Goal: Information Seeking & Learning: Learn about a topic

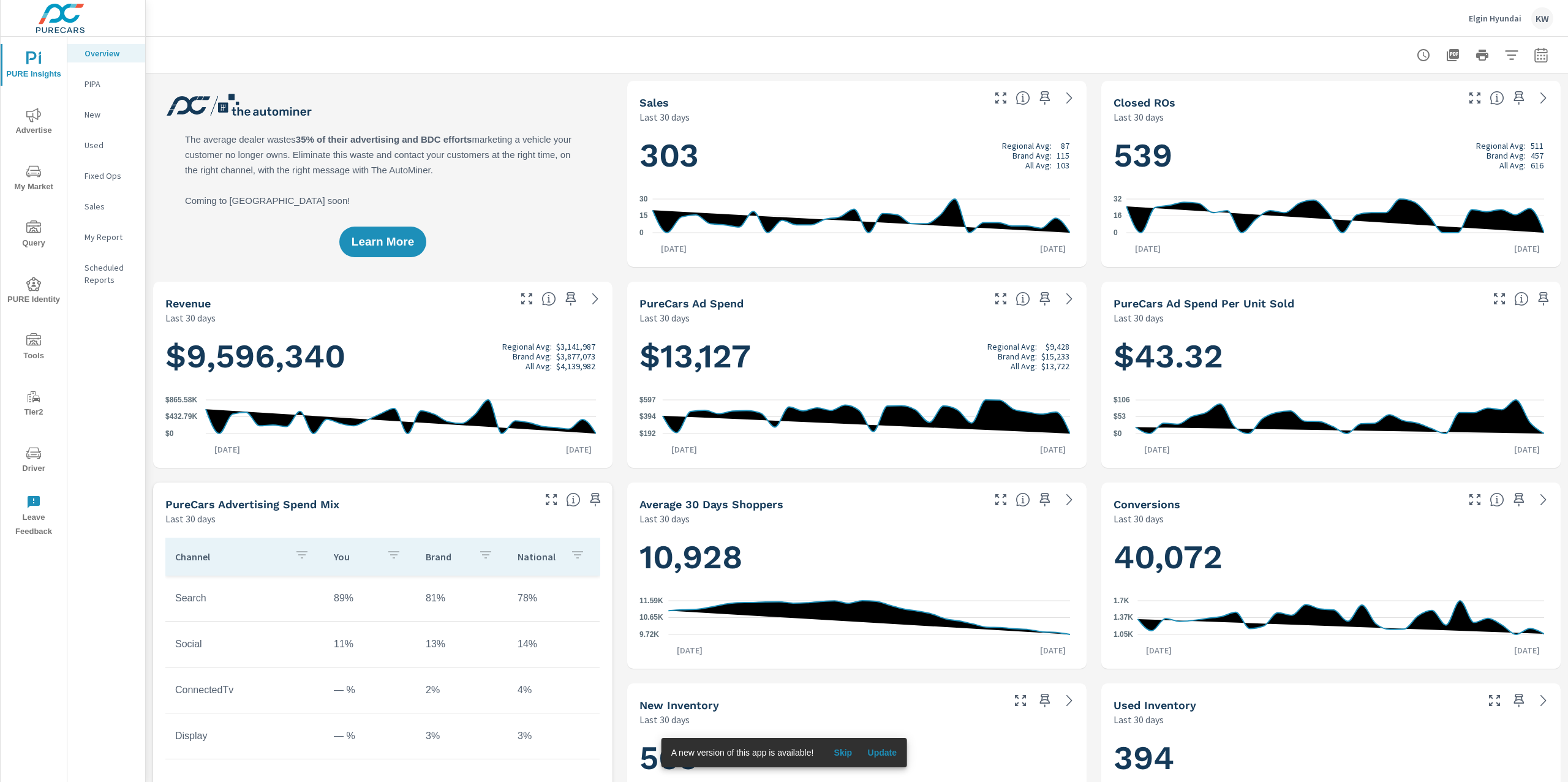
scroll to position [1, 0]
click at [1534, 54] on icon "button" at bounding box center [1541, 54] width 12 height 15
click at [1469, 108] on select "Custom Yesterday Last week Last 7 days Last 14 days Last 30 days Last 45 days L…" at bounding box center [1430, 105] width 122 height 24
click at [1369, 94] on select "Custom Yesterday Last week Last 7 days Last 14 days Last 30 days Last 45 days L…" at bounding box center [1430, 105] width 122 height 24
select select "Last month"
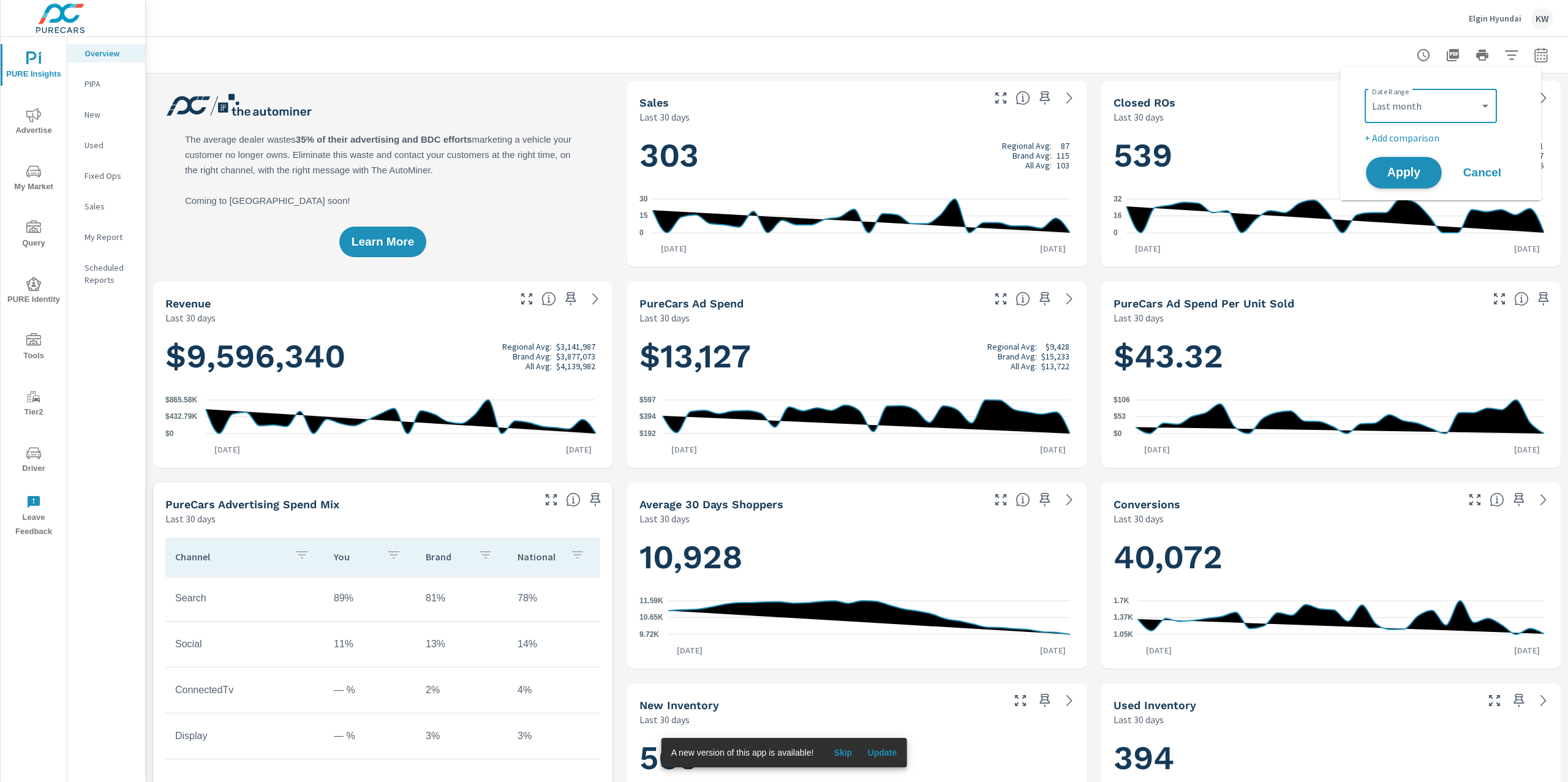
click at [1406, 179] on span "Apply" at bounding box center [1403, 172] width 50 height 12
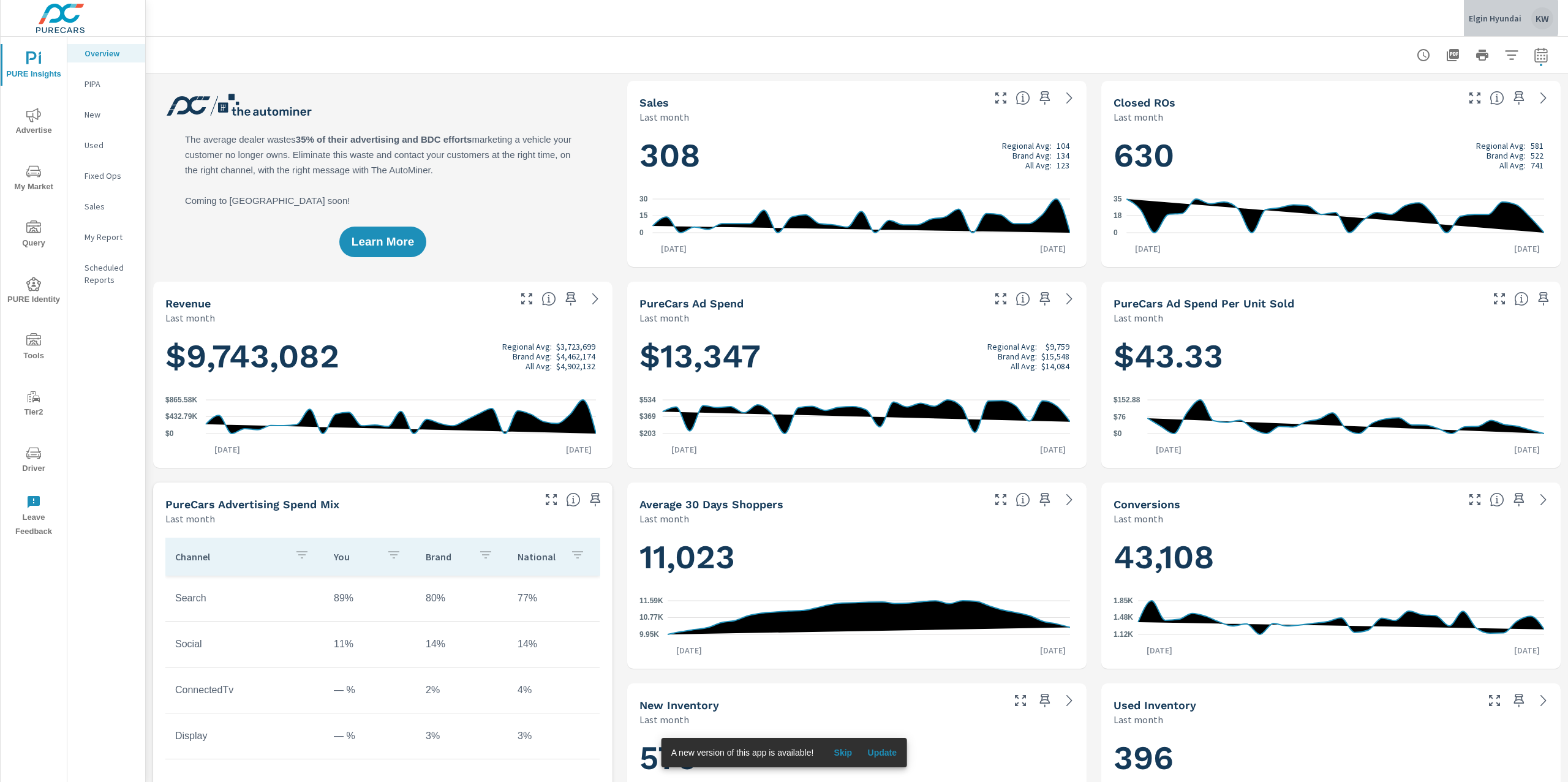
click at [1490, 17] on p "Elgin Hyundai" at bounding box center [1495, 18] width 53 height 11
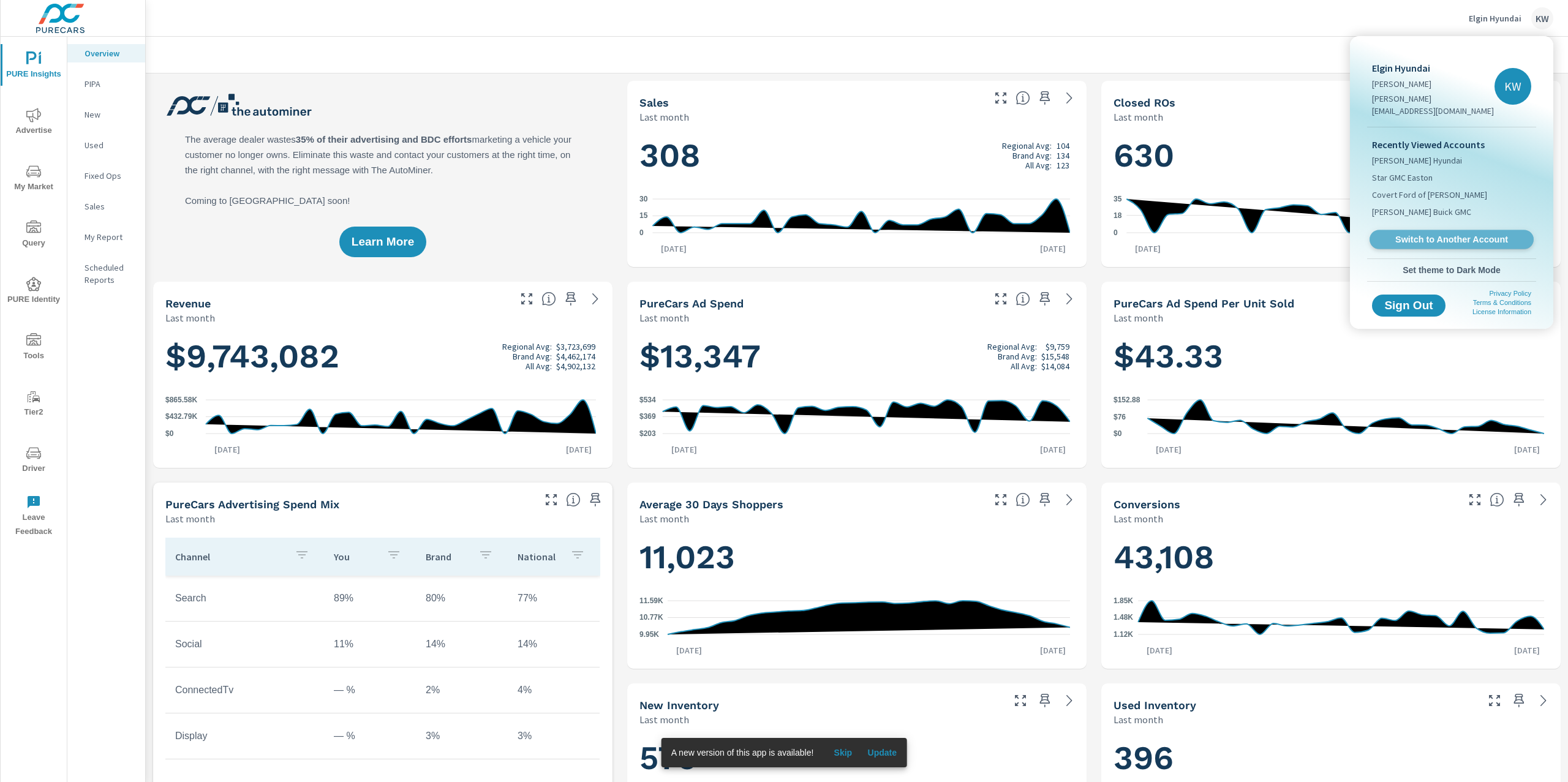
click at [1458, 234] on span "Switch to Another Account" at bounding box center [1451, 239] width 150 height 12
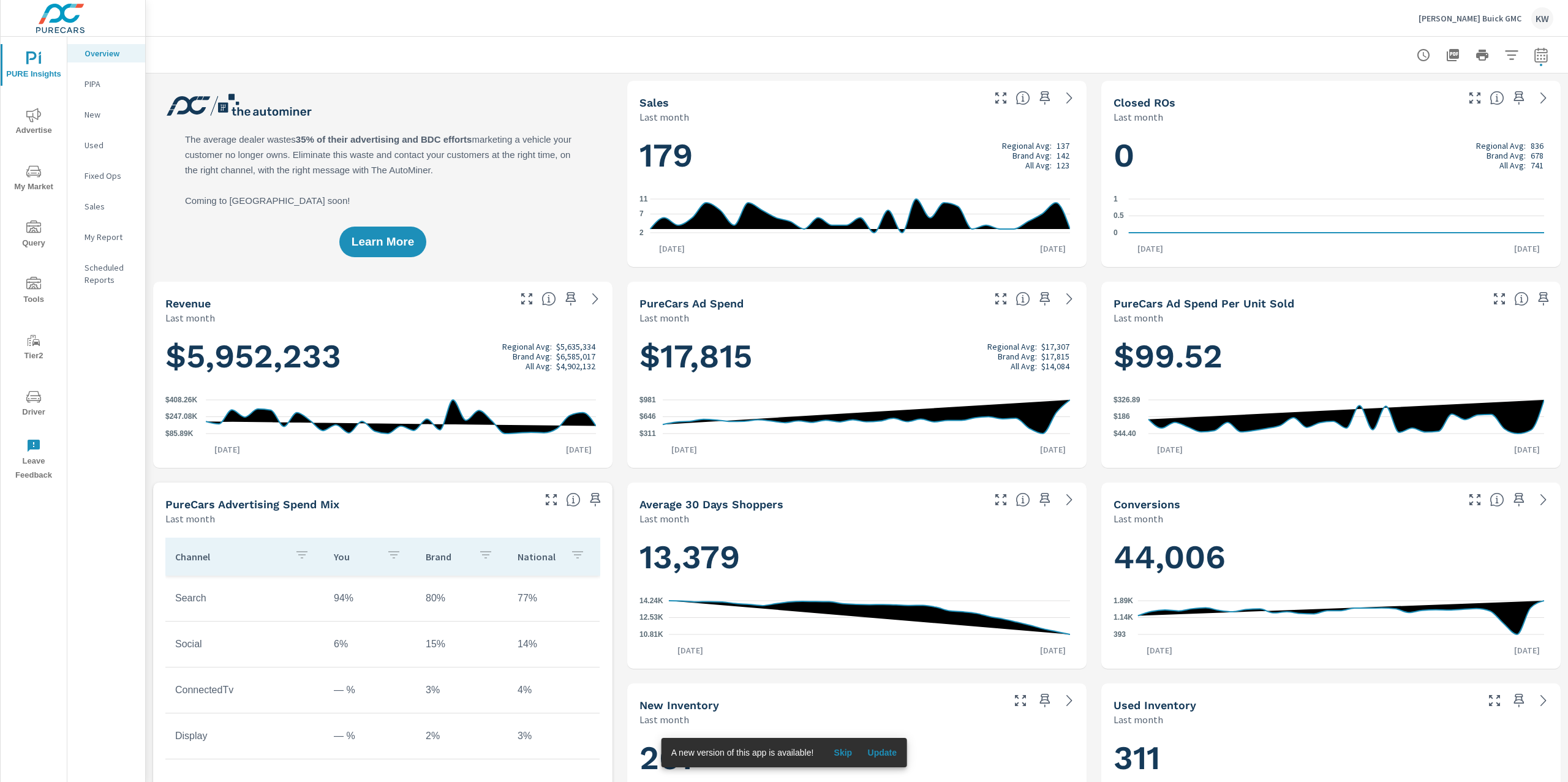
scroll to position [1, 0]
click at [44, 120] on span "Advertise" at bounding box center [33, 122] width 58 height 30
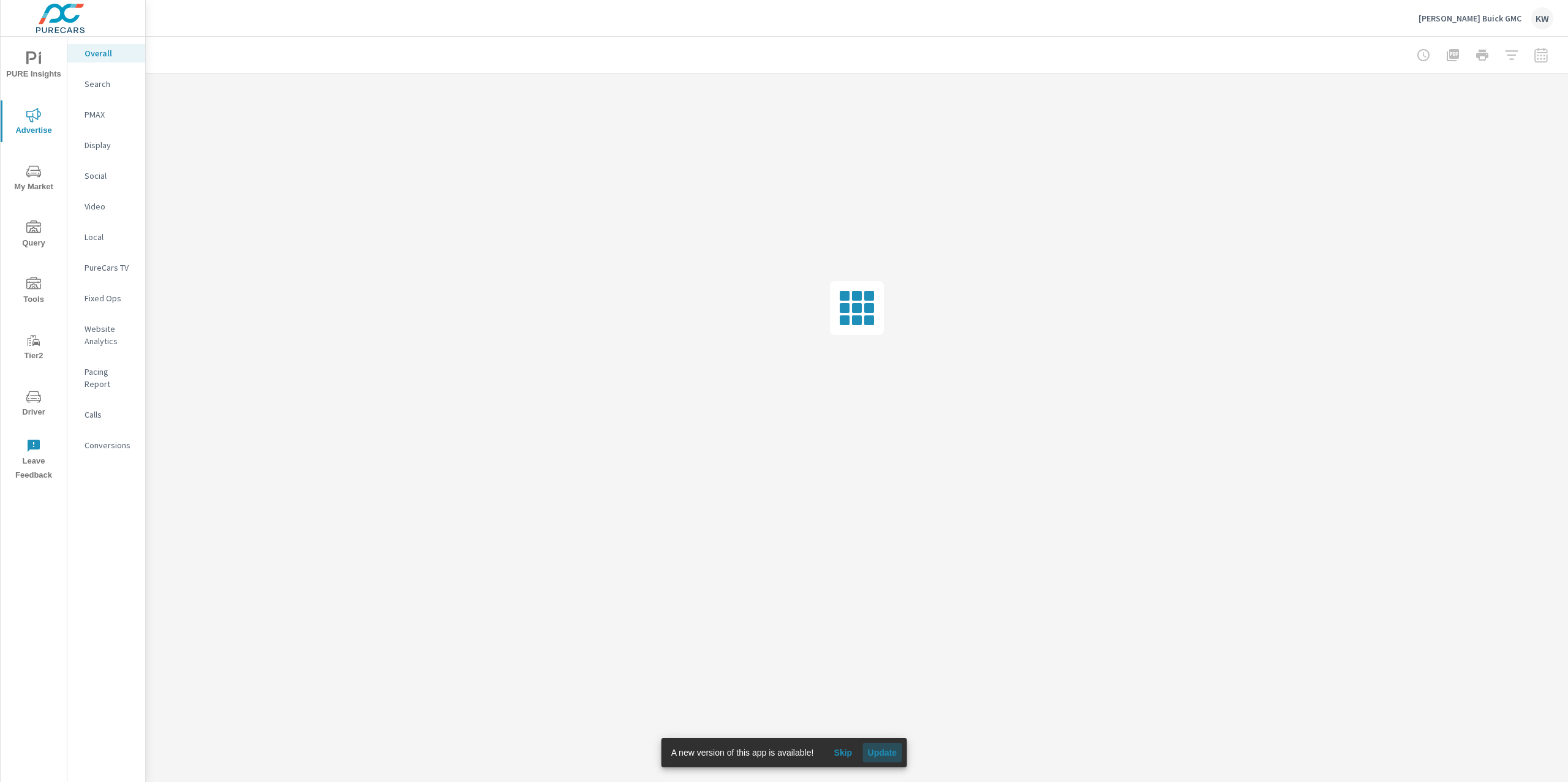
click at [892, 752] on span "Update" at bounding box center [882, 752] width 30 height 11
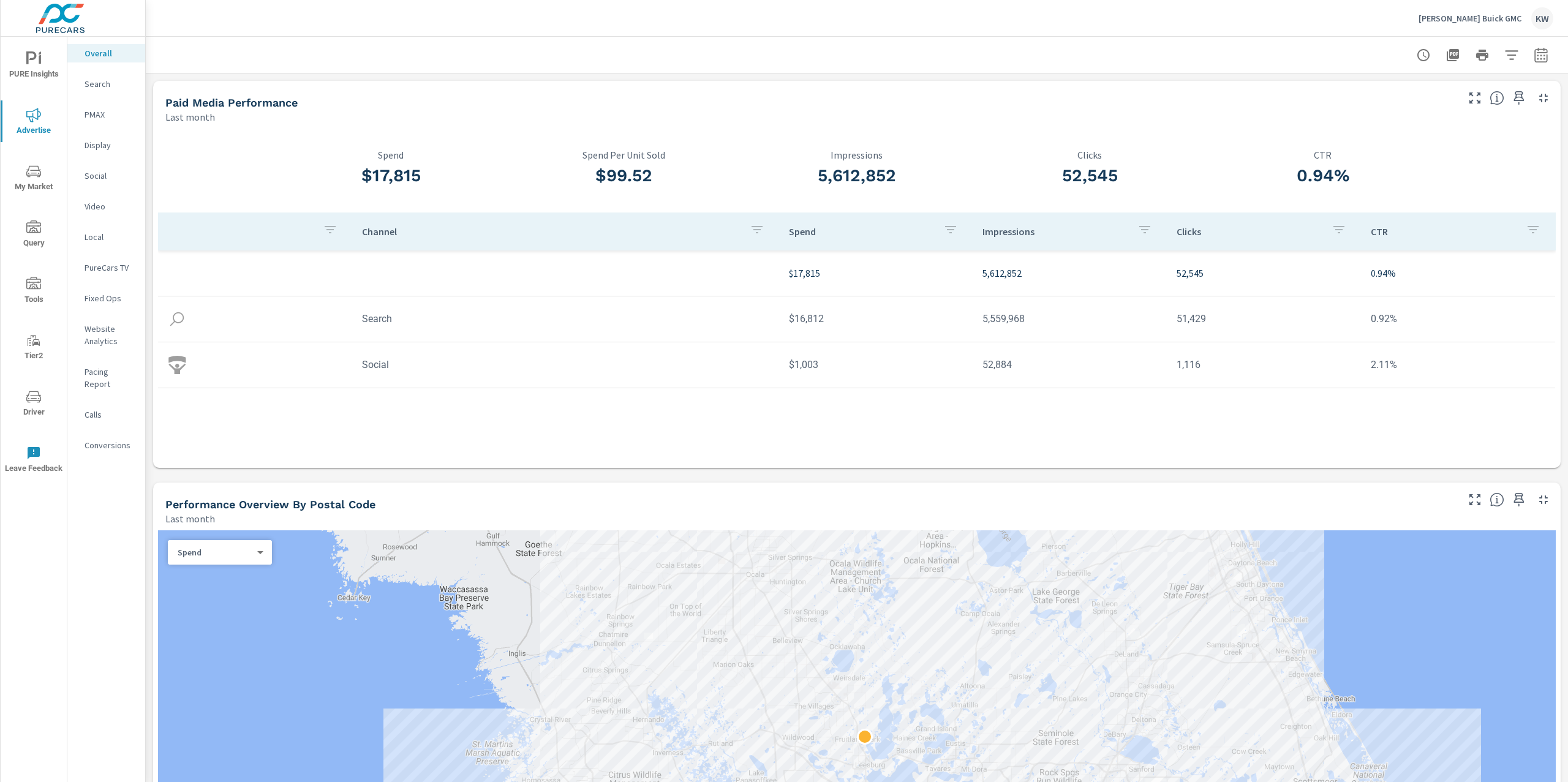
click at [107, 87] on p "Search" at bounding box center [109, 84] width 51 height 12
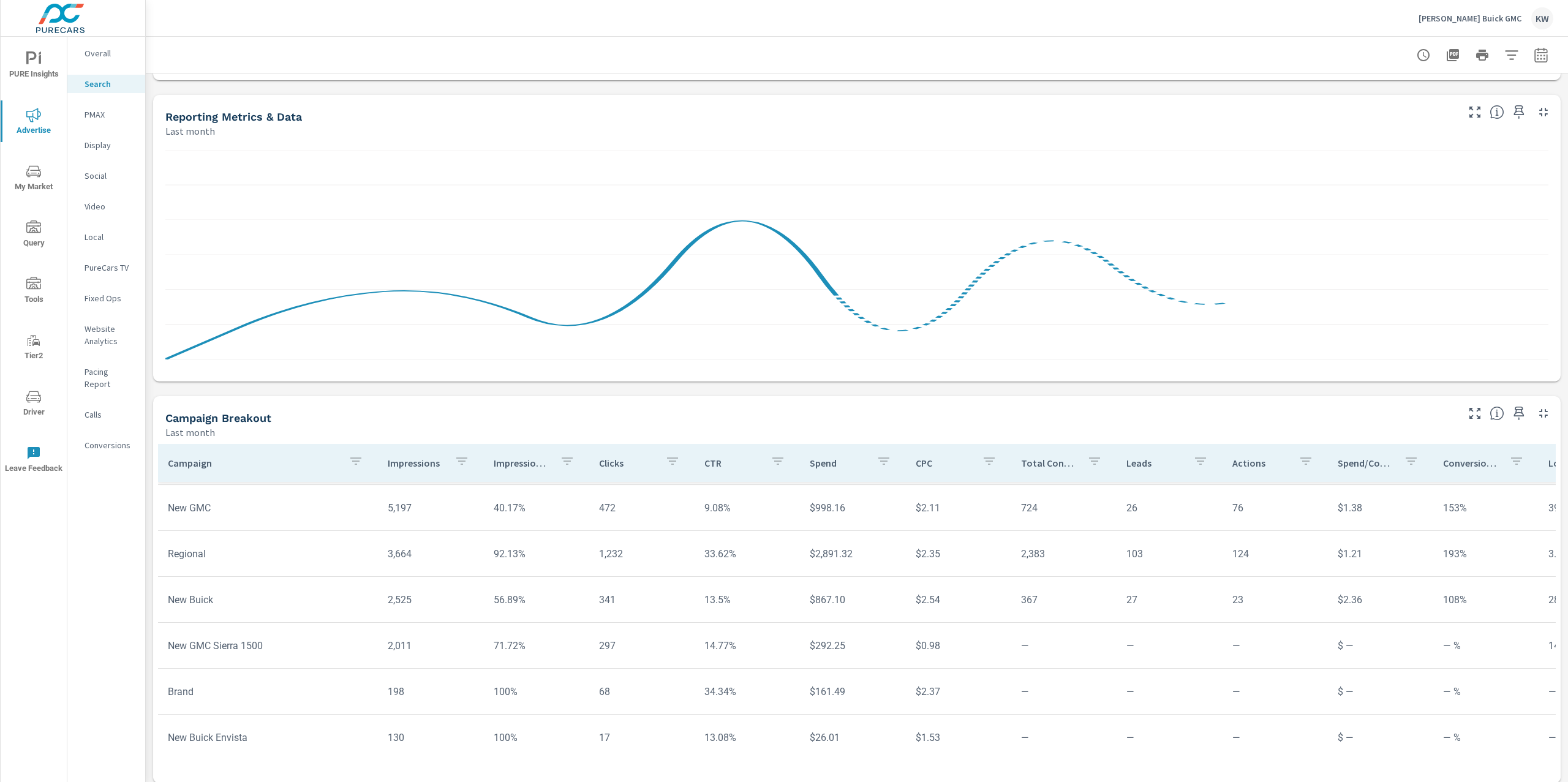
scroll to position [596, 0]
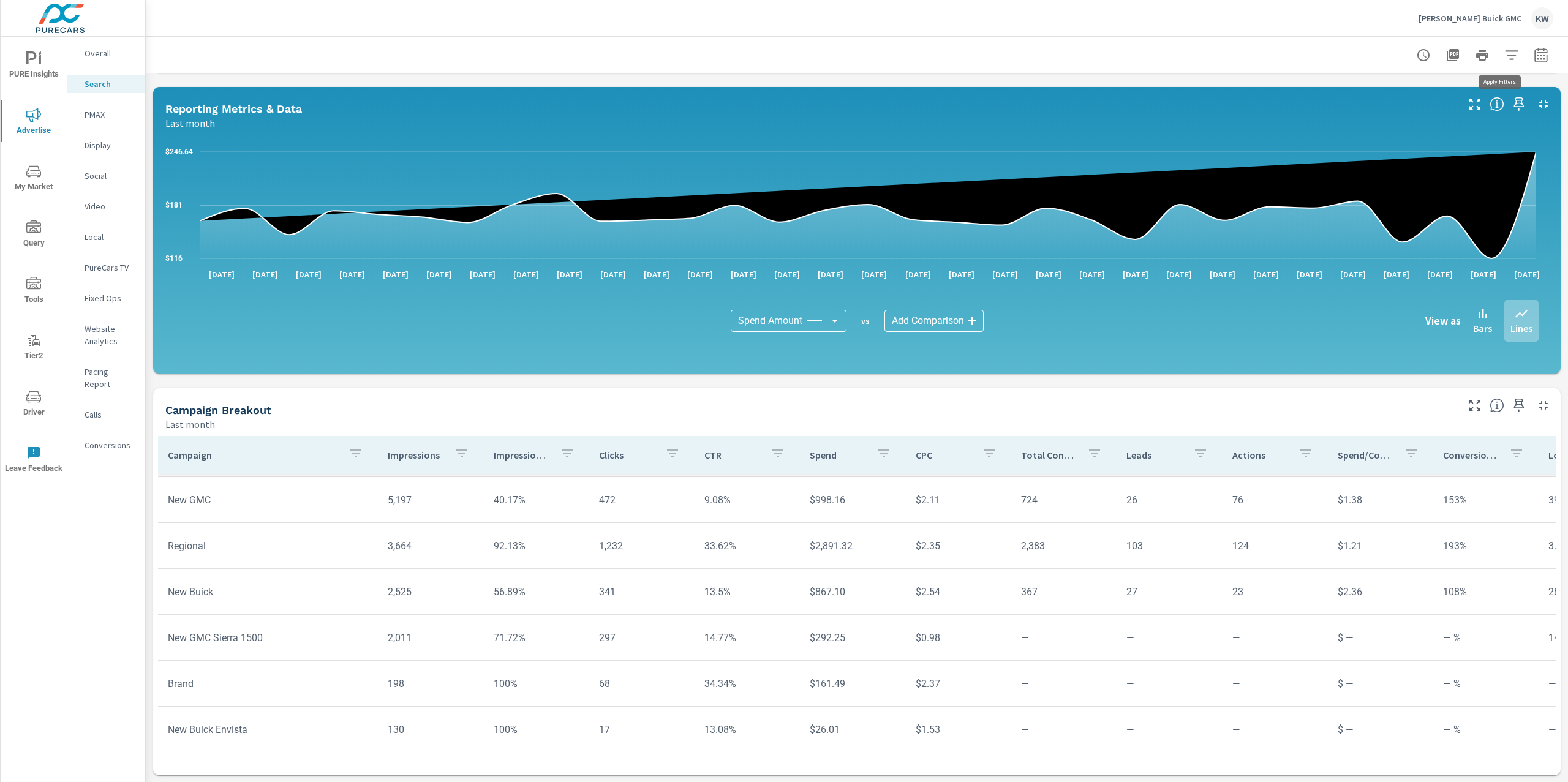
click at [1504, 56] on icon "button" at bounding box center [1511, 55] width 15 height 15
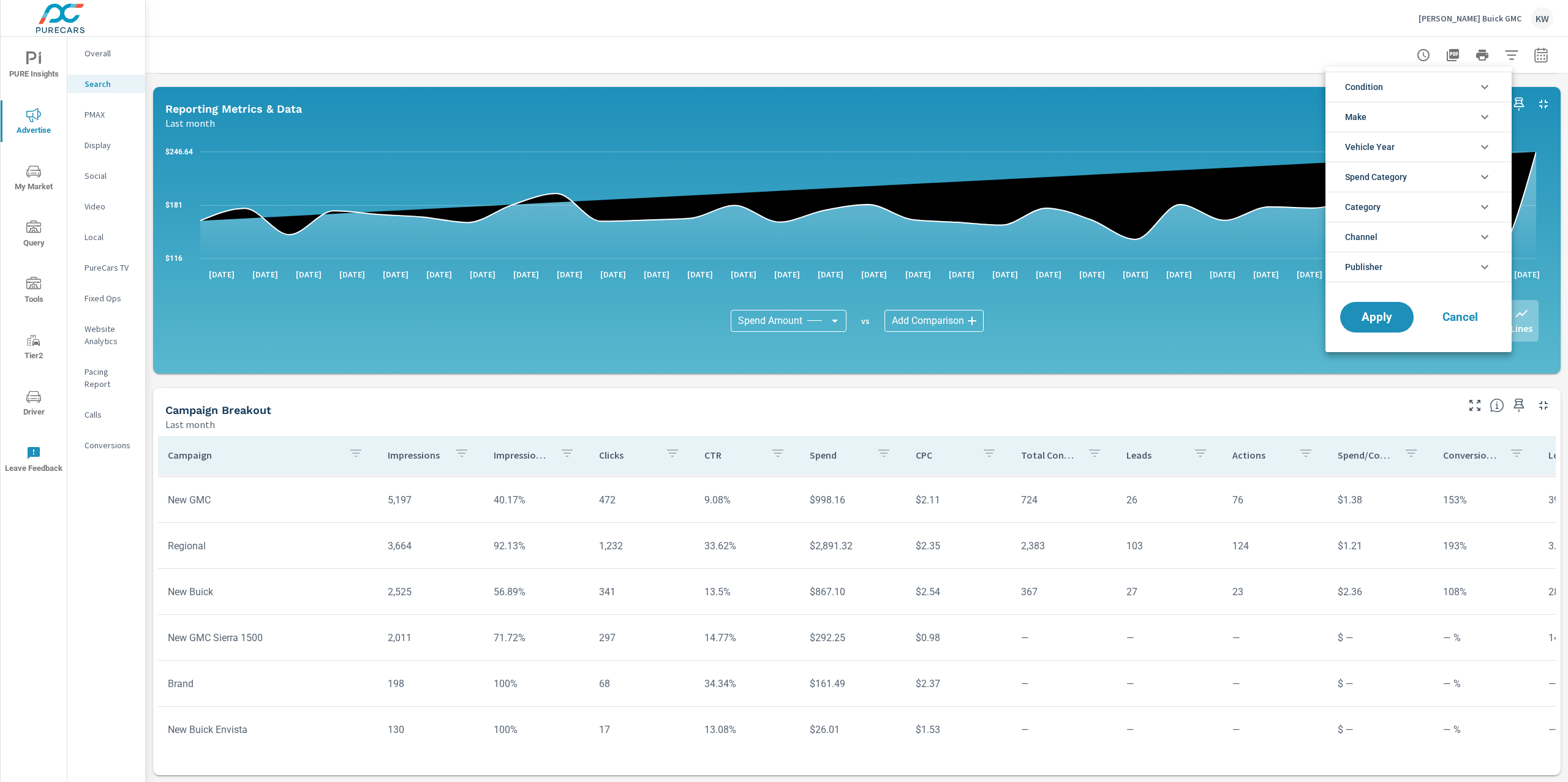
click at [1465, 273] on li "Publisher" at bounding box center [1418, 267] width 186 height 30
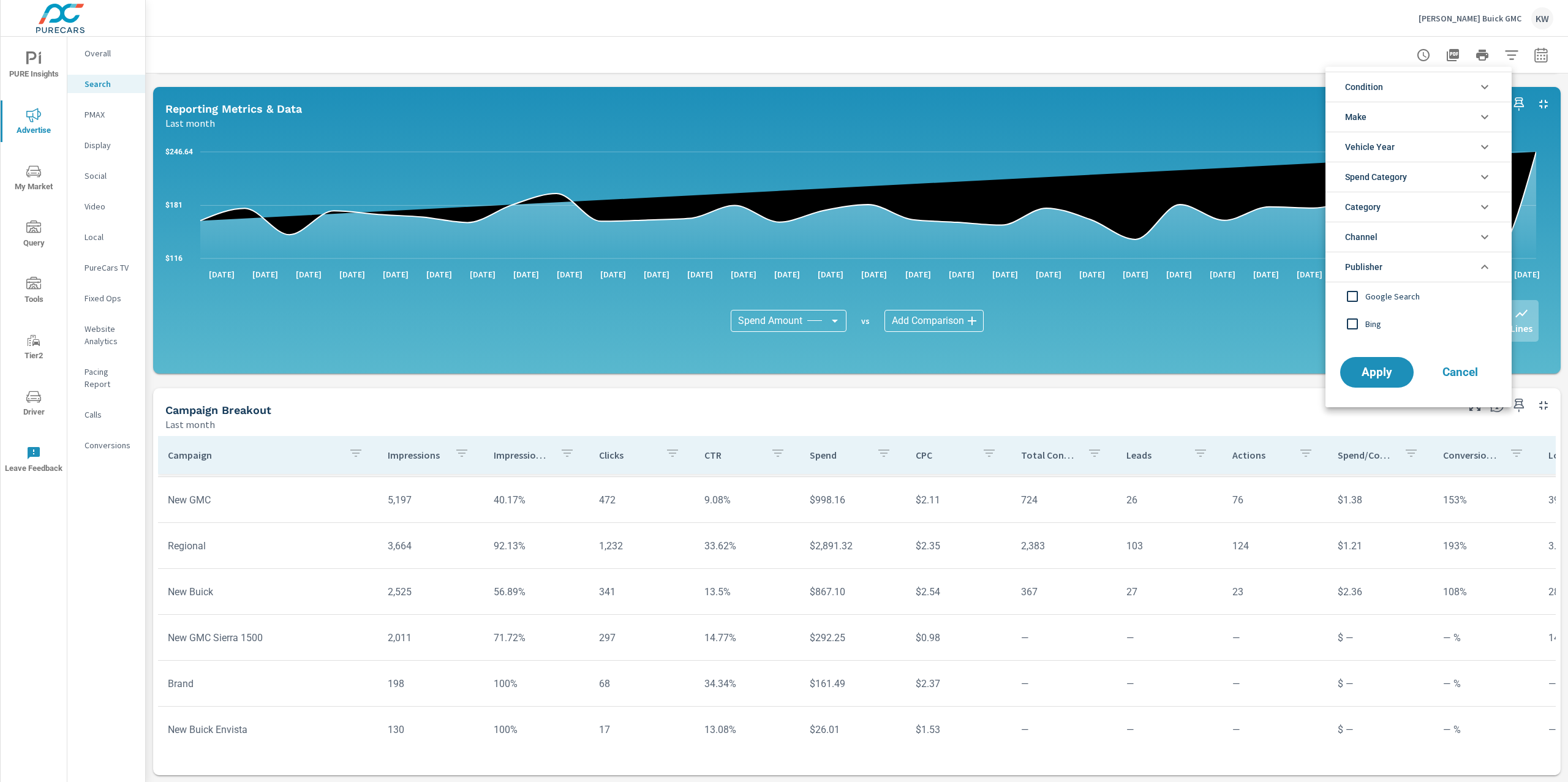
click at [1355, 299] on input "filter options" at bounding box center [1352, 296] width 26 height 26
click at [1368, 377] on span "Apply" at bounding box center [1377, 372] width 50 height 12
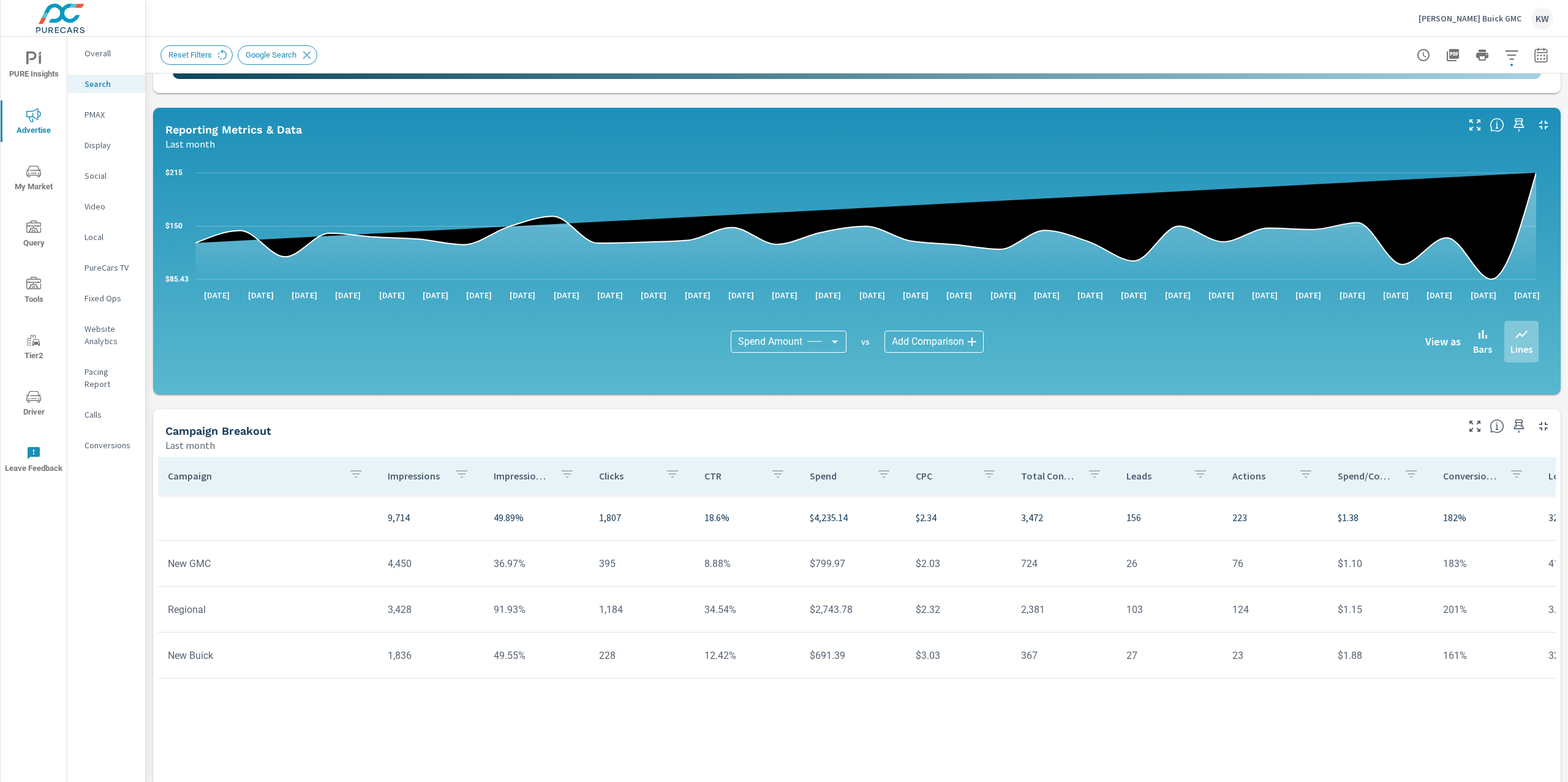
scroll to position [596, 0]
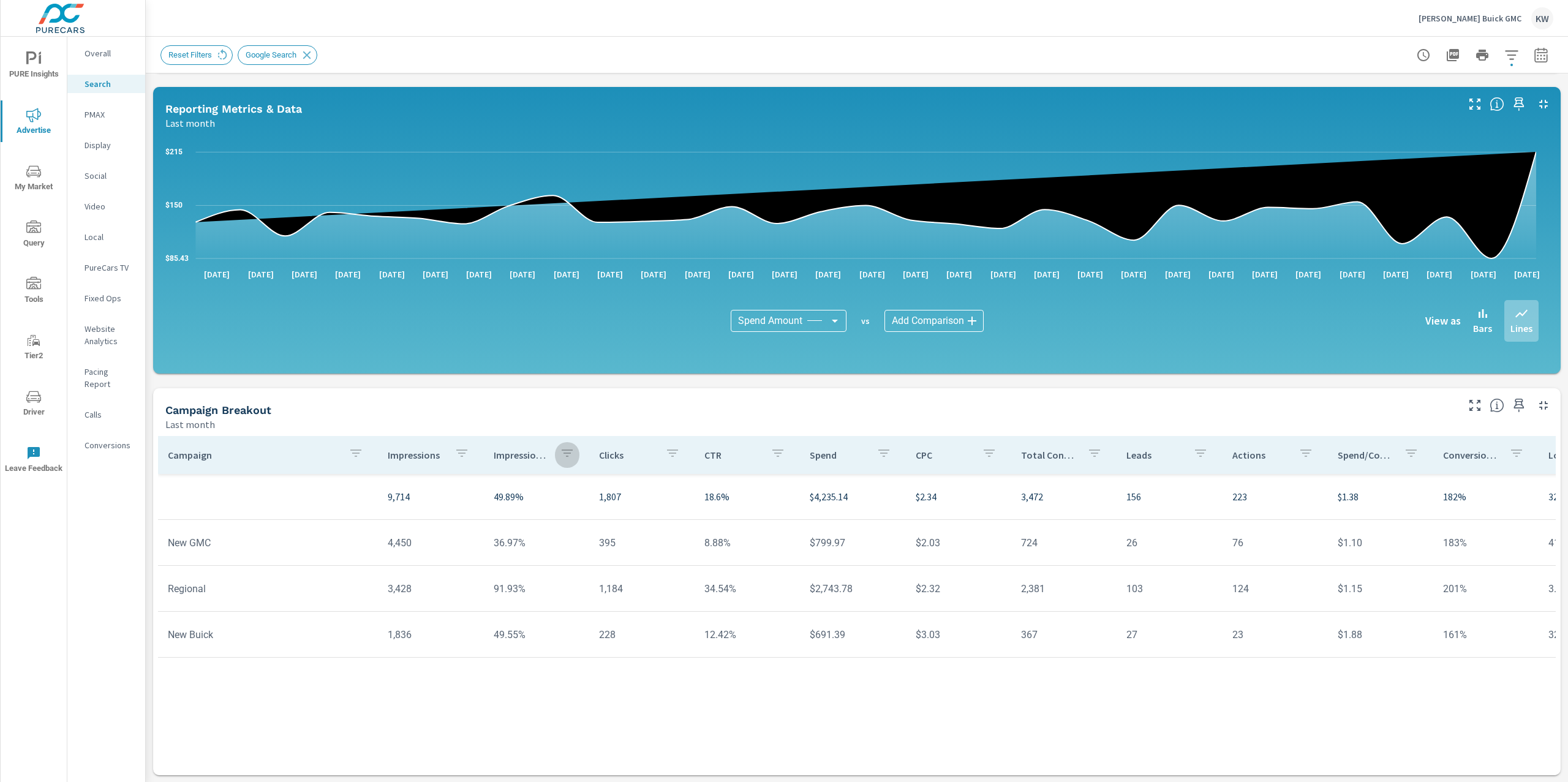
click at [563, 452] on icon "button" at bounding box center [567, 453] width 11 height 7
drag, startPoint x: 526, startPoint y: 446, endPoint x: 496, endPoint y: 461, distance: 33.5
click at [515, 449] on div at bounding box center [784, 391] width 1568 height 782
click at [514, 456] on p "Impression Share" at bounding box center [522, 455] width 56 height 12
click at [31, 69] on span "PURE Insights" at bounding box center [33, 66] width 58 height 30
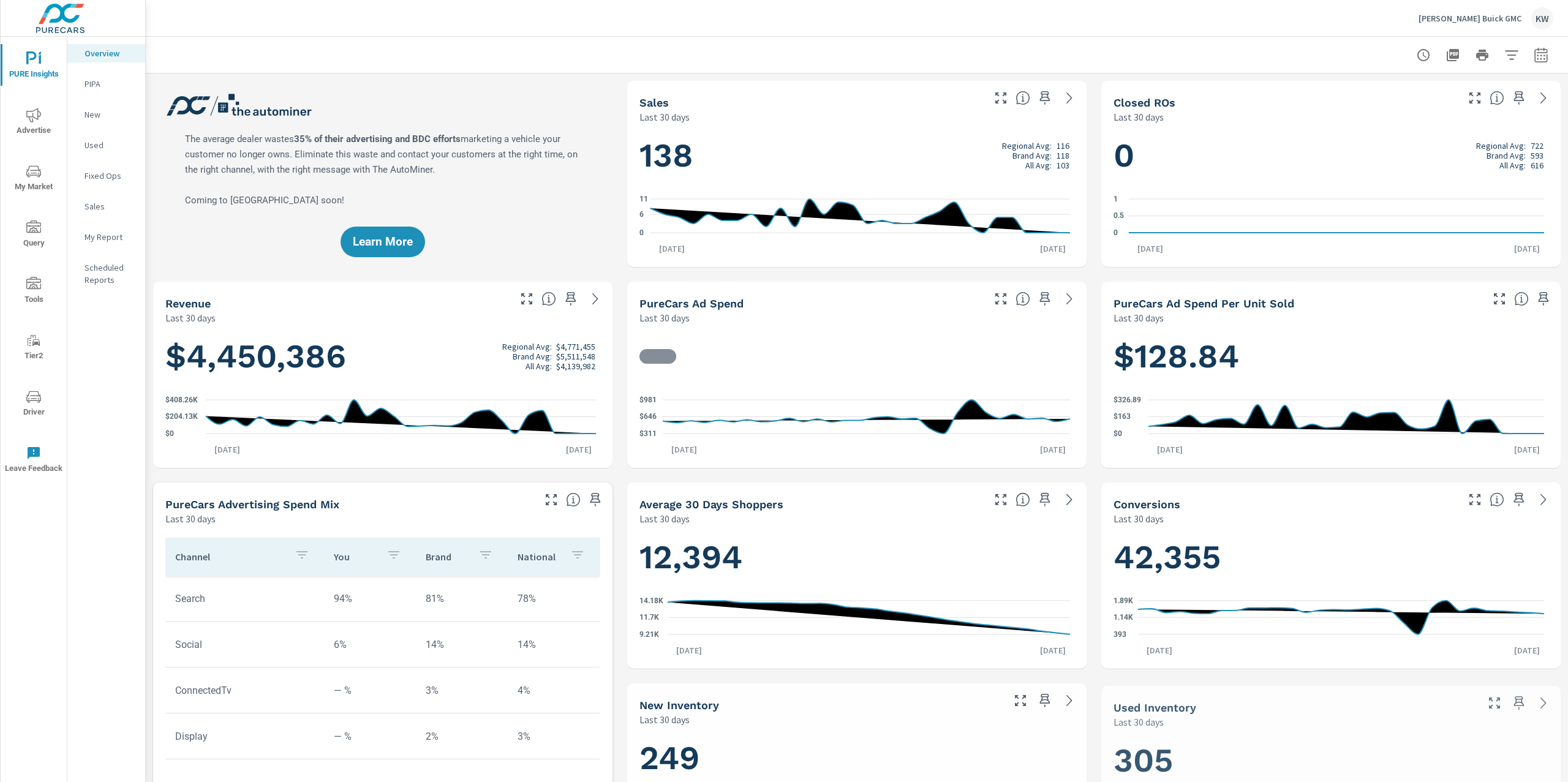
scroll to position [1, 0]
click at [1504, 55] on icon "button" at bounding box center [1511, 55] width 15 height 15
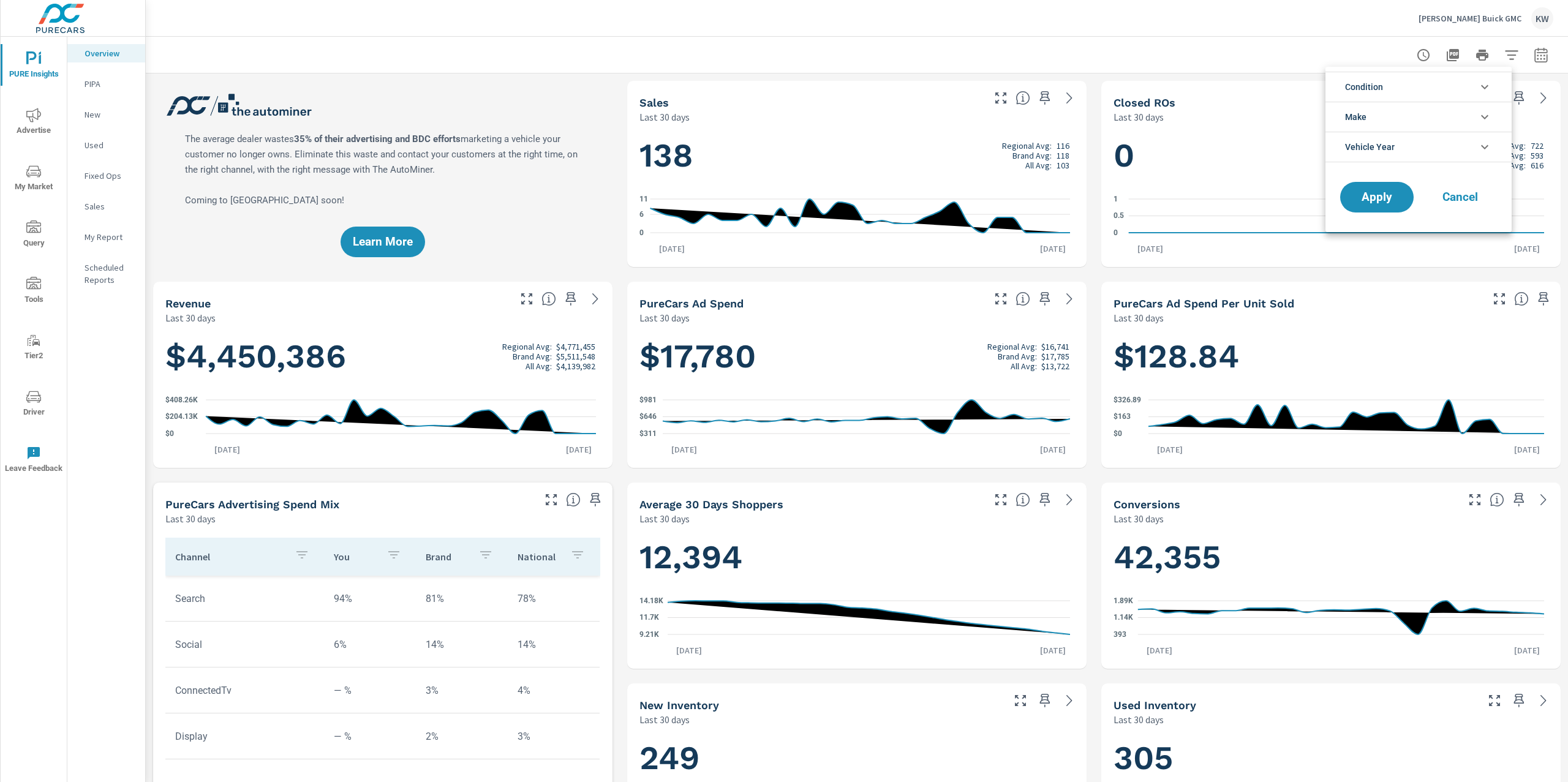
click at [33, 119] on div at bounding box center [784, 391] width 1568 height 782
click at [33, 119] on icon "nav menu" at bounding box center [34, 115] width 15 height 15
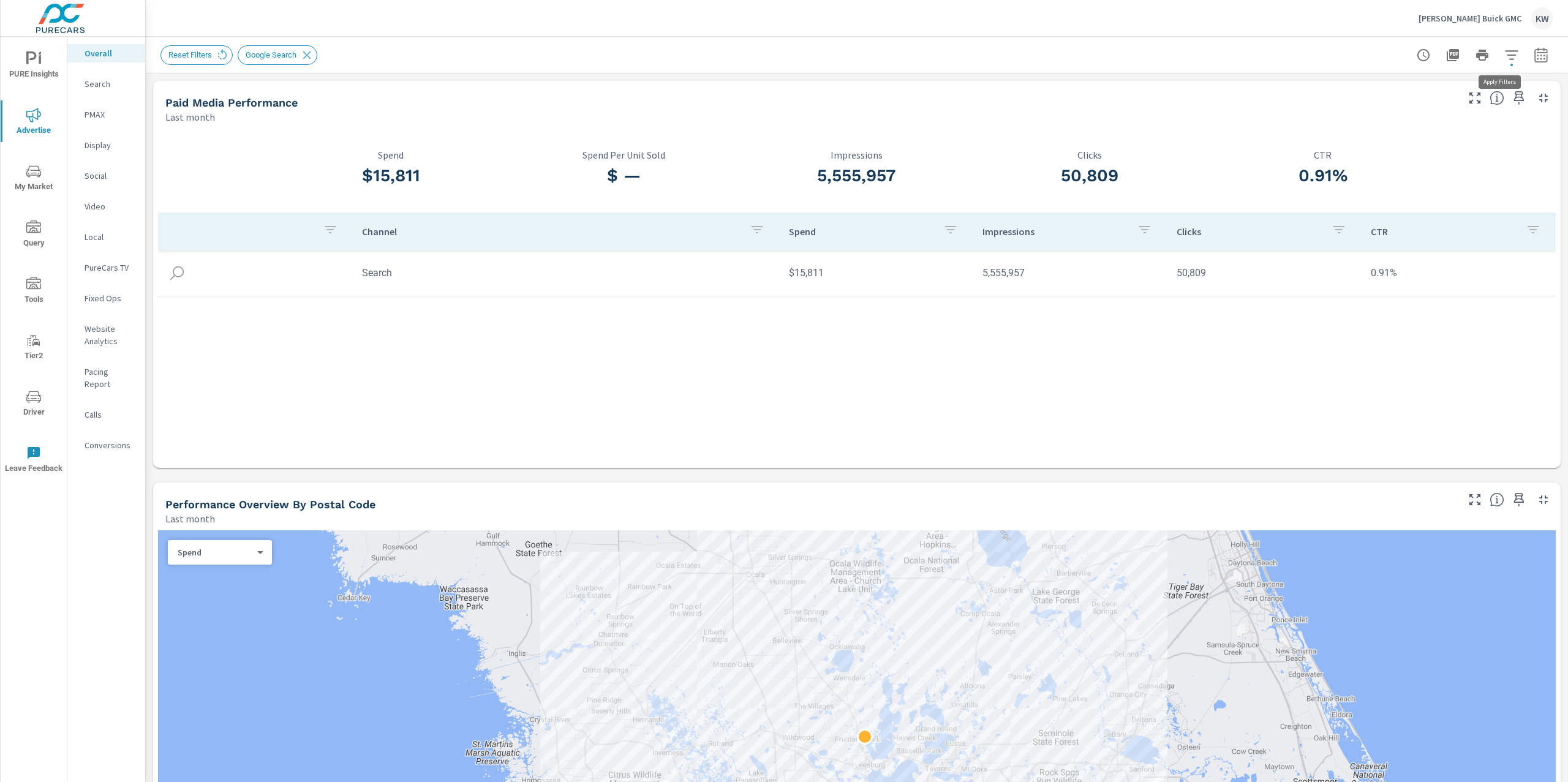
click at [1504, 55] on icon "button" at bounding box center [1511, 55] width 15 height 15
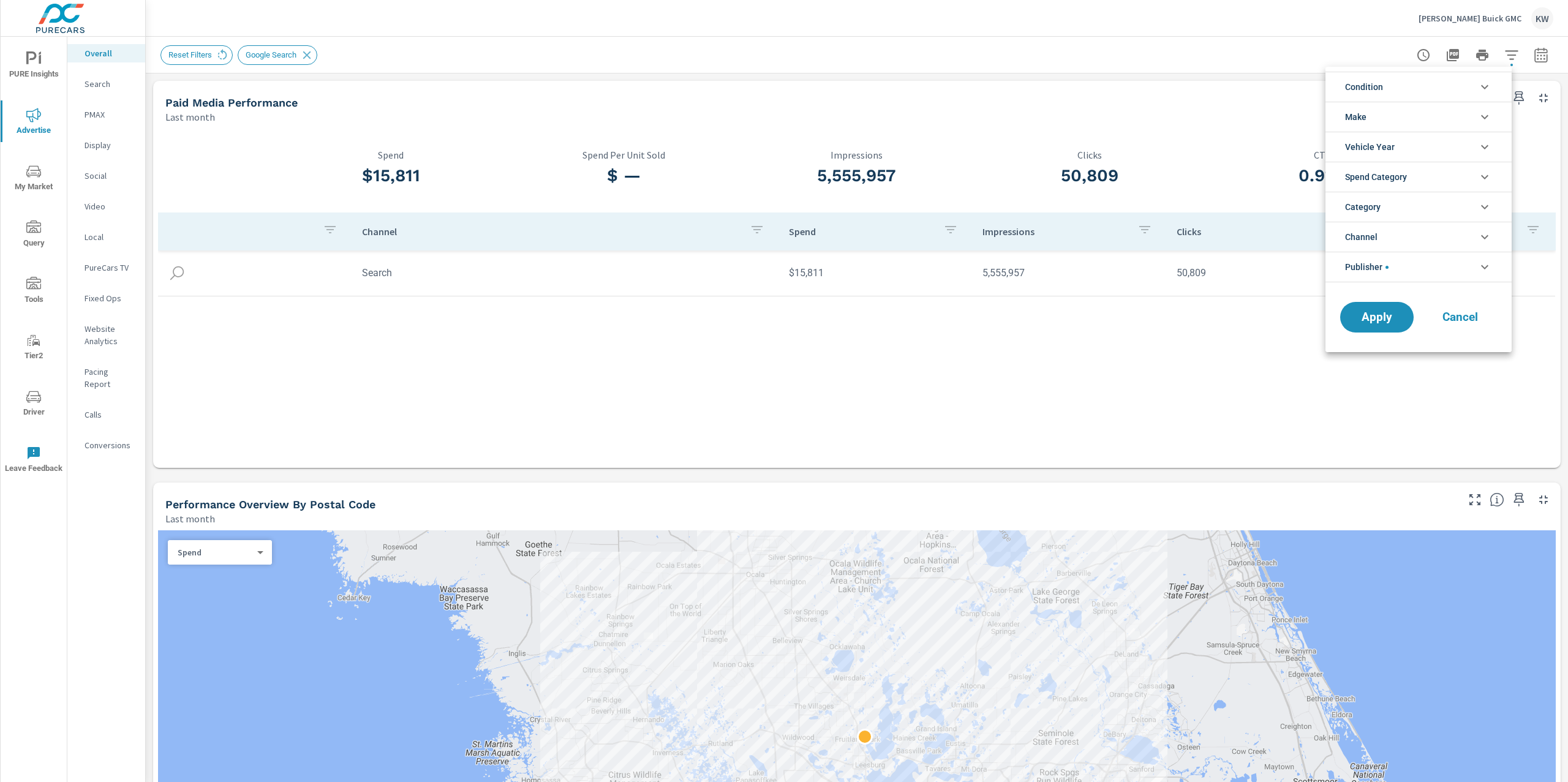
click at [1478, 267] on icon "filter options" at bounding box center [1485, 267] width 15 height 15
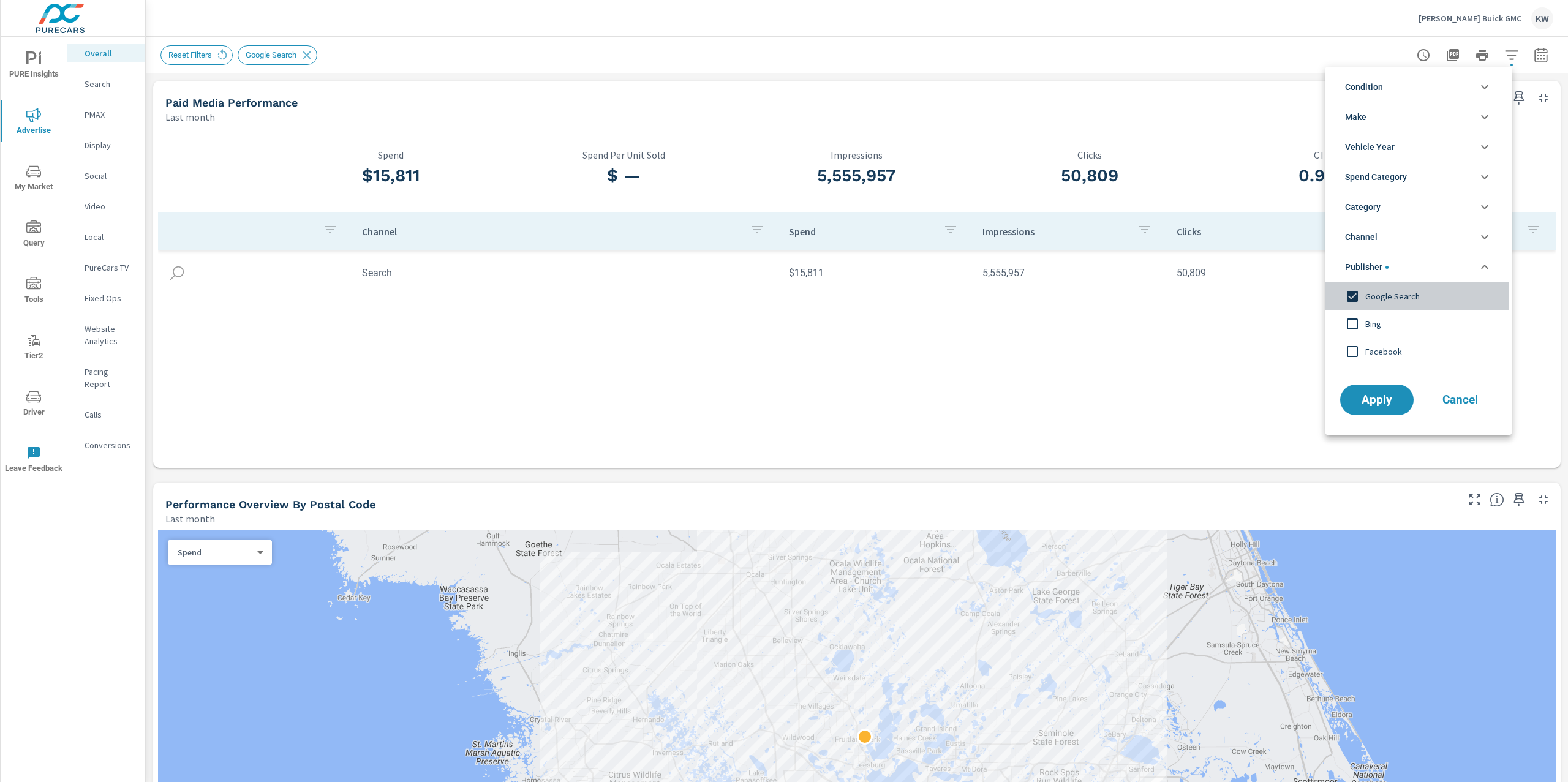
click at [1355, 299] on input "filter options" at bounding box center [1352, 296] width 26 height 26
click at [1369, 404] on span "Apply" at bounding box center [1377, 400] width 50 height 12
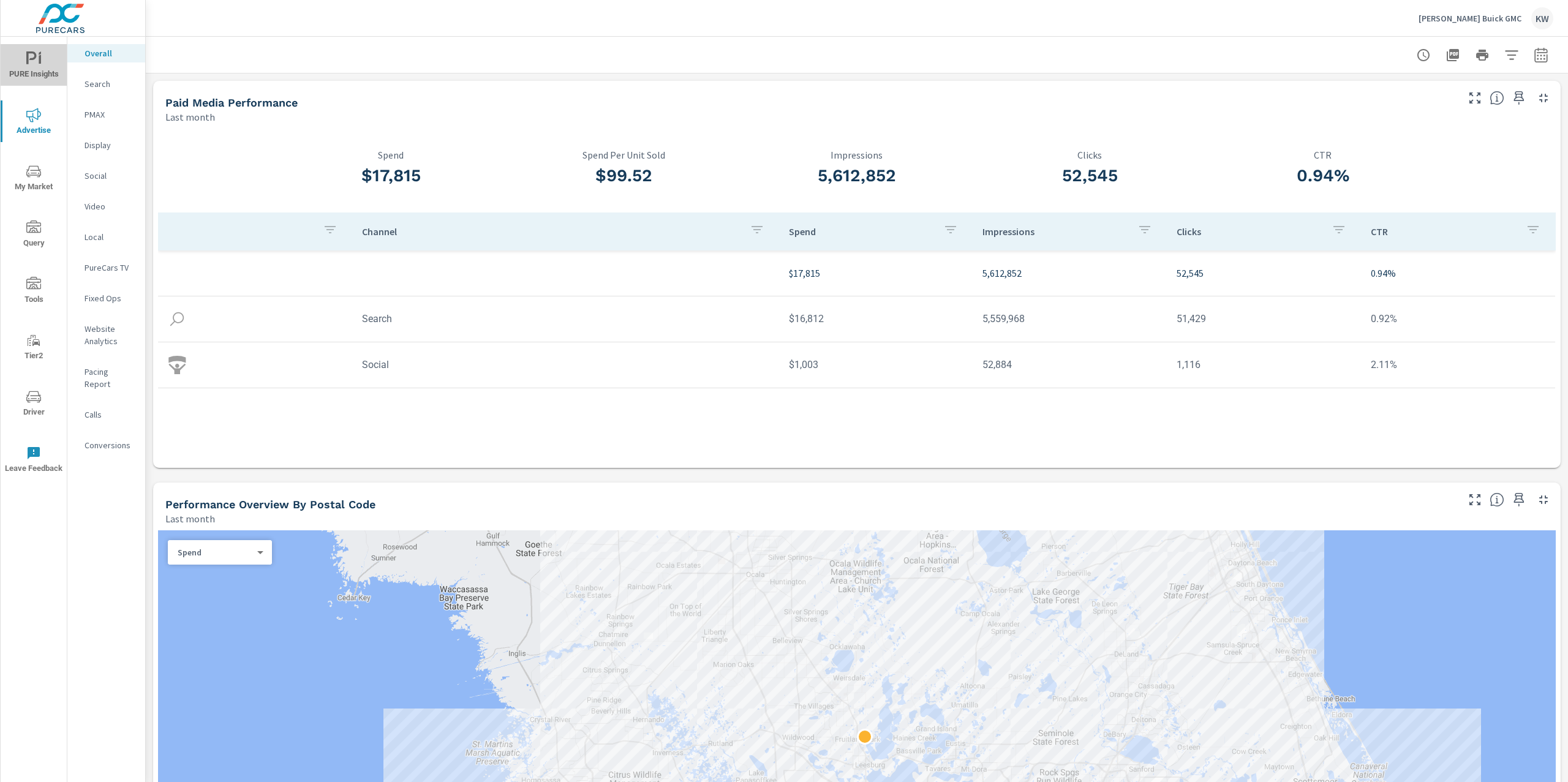
click at [23, 62] on span "PURE Insights" at bounding box center [33, 66] width 58 height 30
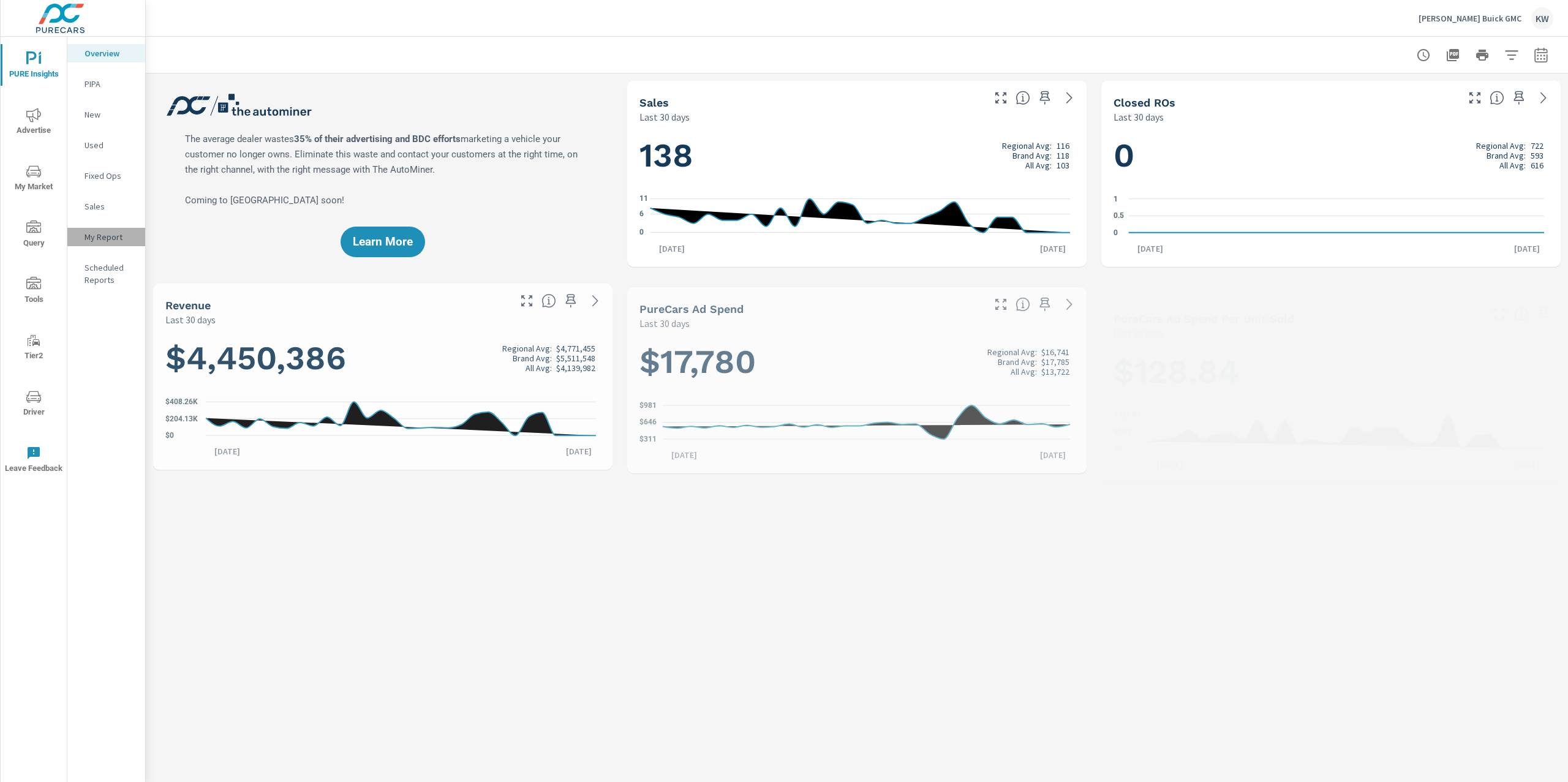
click at [112, 245] on div "My Report" at bounding box center [106, 237] width 78 height 19
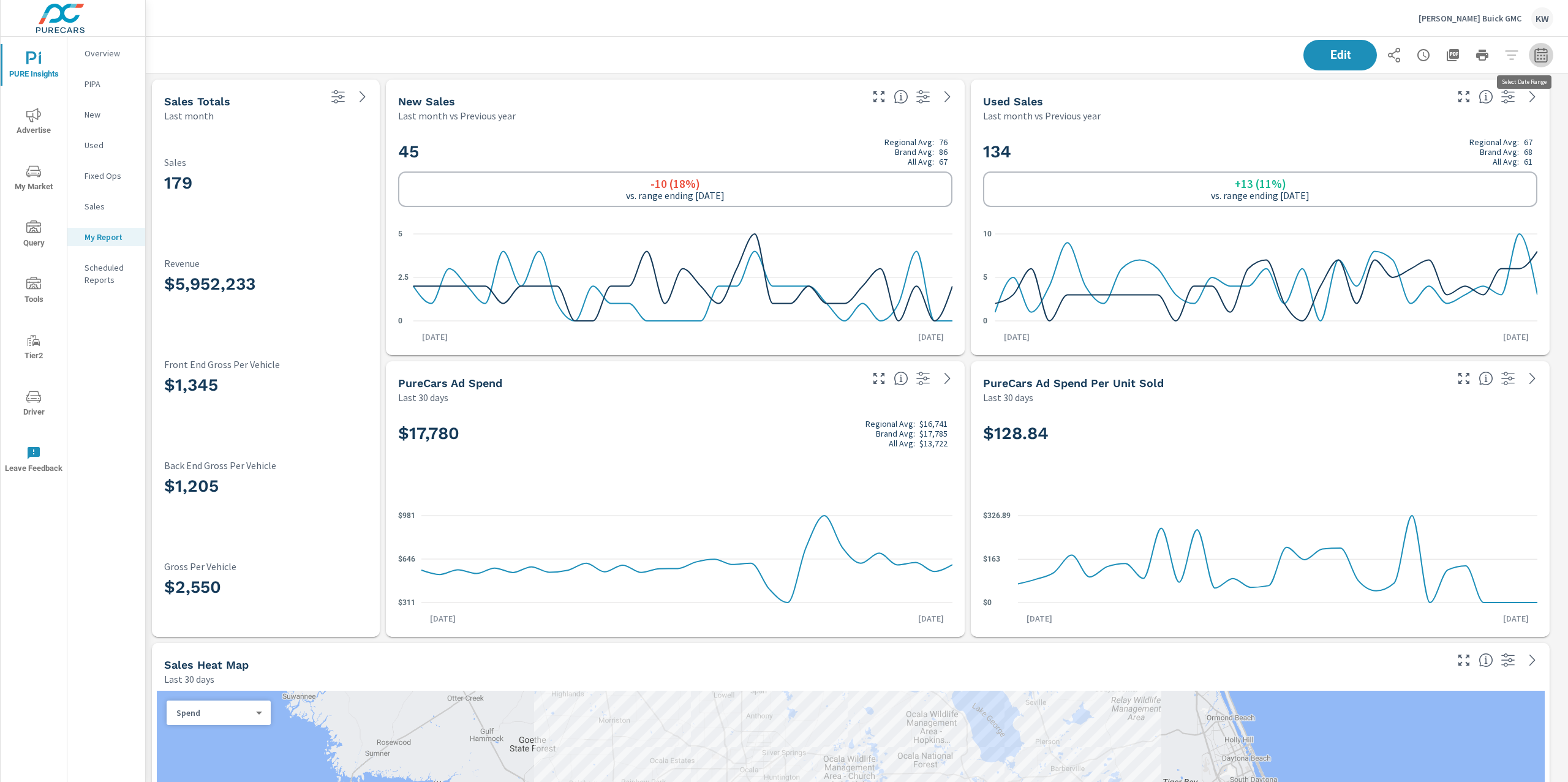
click at [1534, 49] on icon "button" at bounding box center [1541, 54] width 12 height 15
click at [1432, 111] on select "Custom Yesterday Last week Last 7 days Last 14 days Last 30 days Last 45 days L…" at bounding box center [1430, 105] width 122 height 24
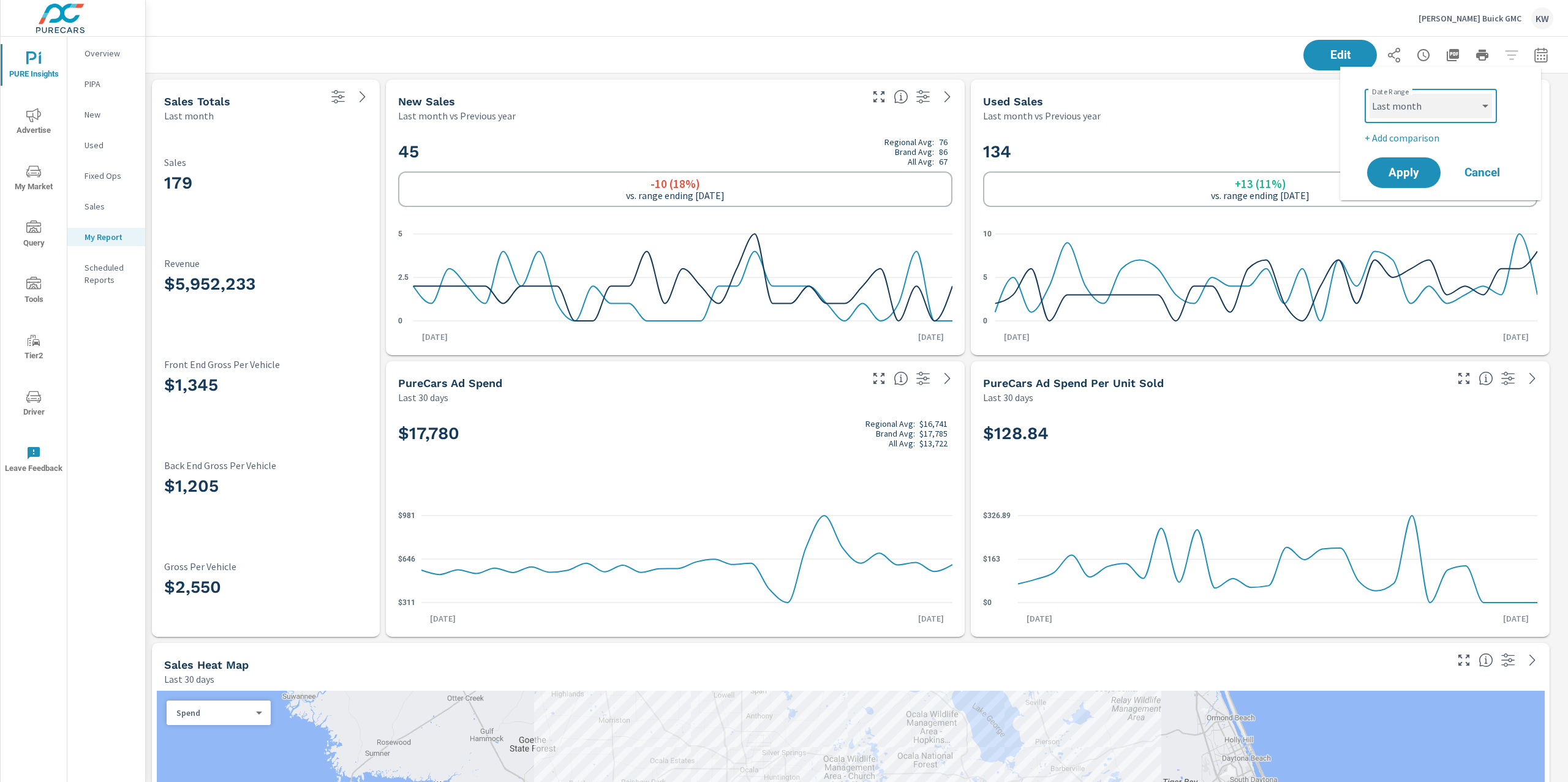
click at [1369, 94] on select "Custom Yesterday Last week Last 7 days Last 14 days Last 30 days Last 45 days L…" at bounding box center [1430, 105] width 122 height 24
select select "Last month"
click at [1412, 181] on button "Apply" at bounding box center [1403, 172] width 76 height 32
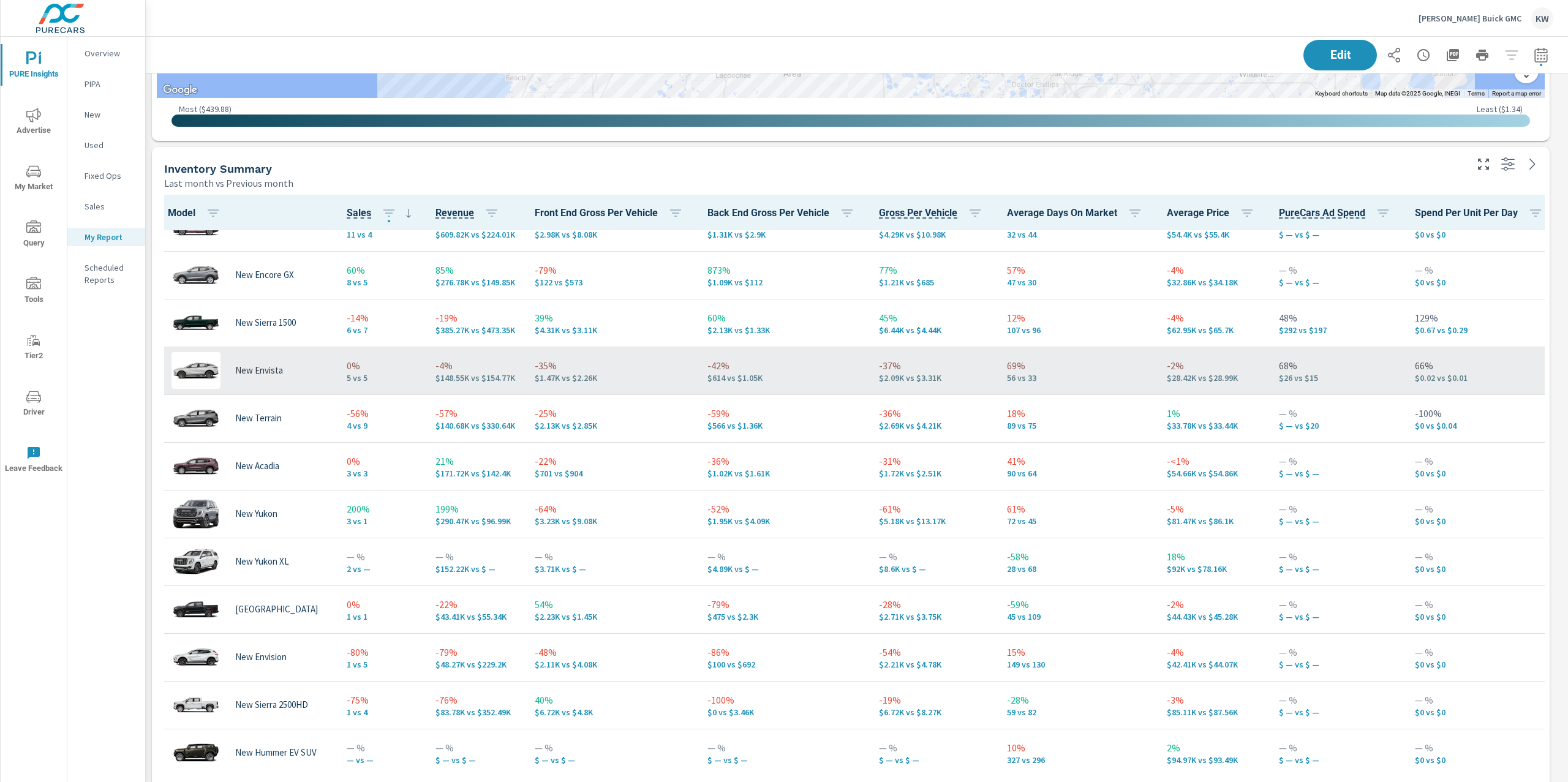
scroll to position [98, 0]
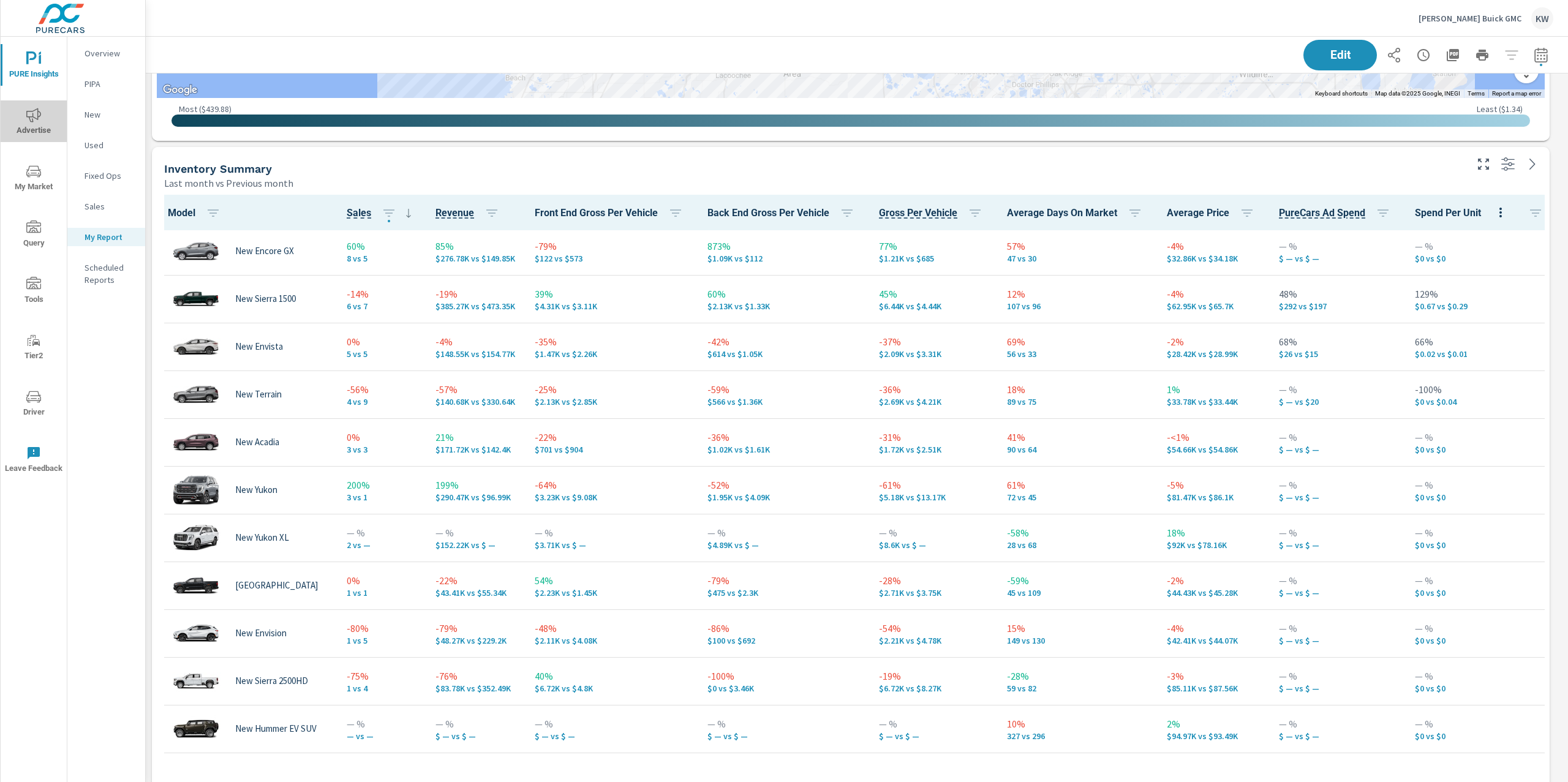
click at [36, 122] on span "Advertise" at bounding box center [33, 122] width 58 height 30
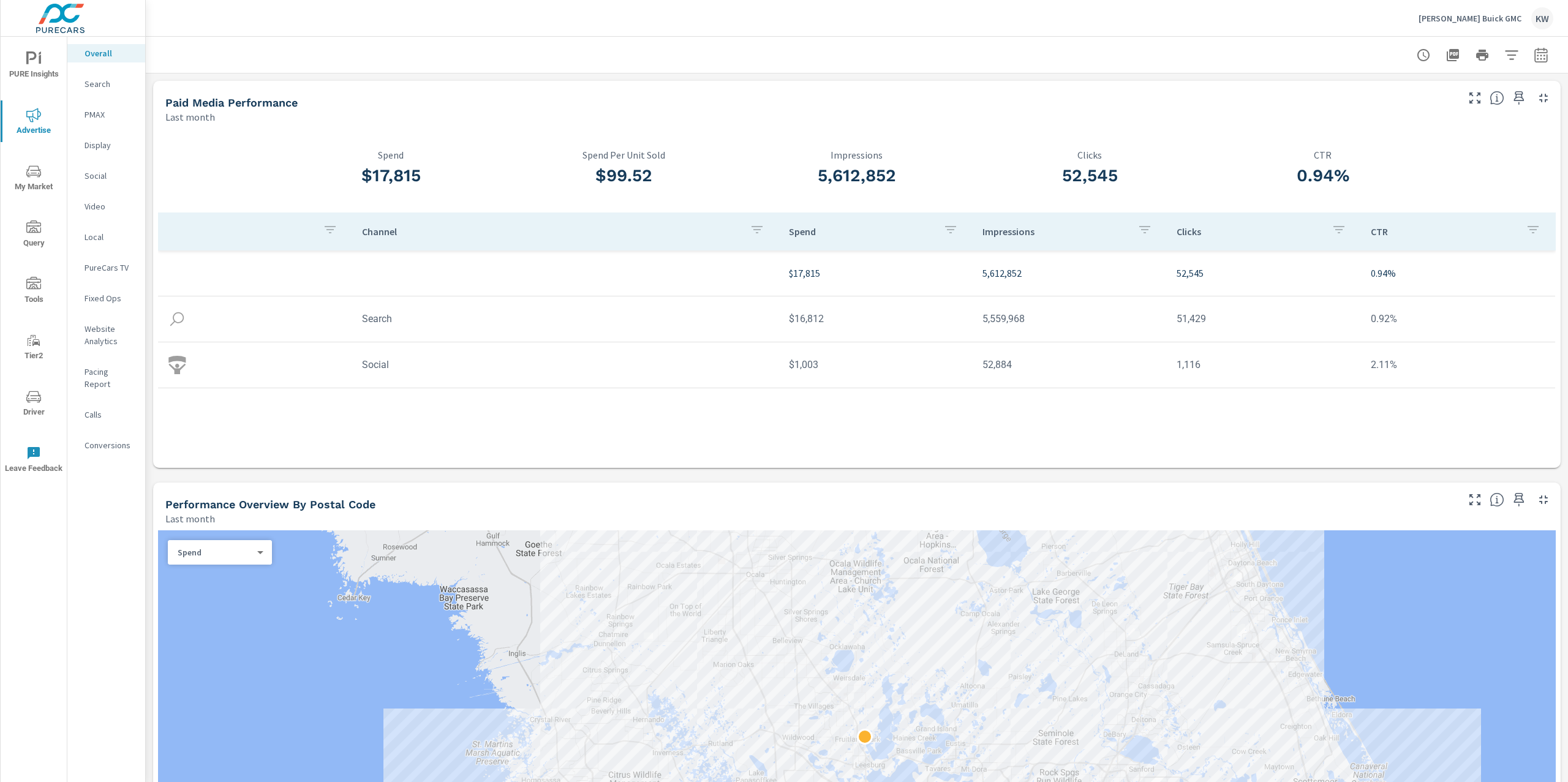
click at [106, 116] on p "PMAX" at bounding box center [109, 115] width 51 height 12
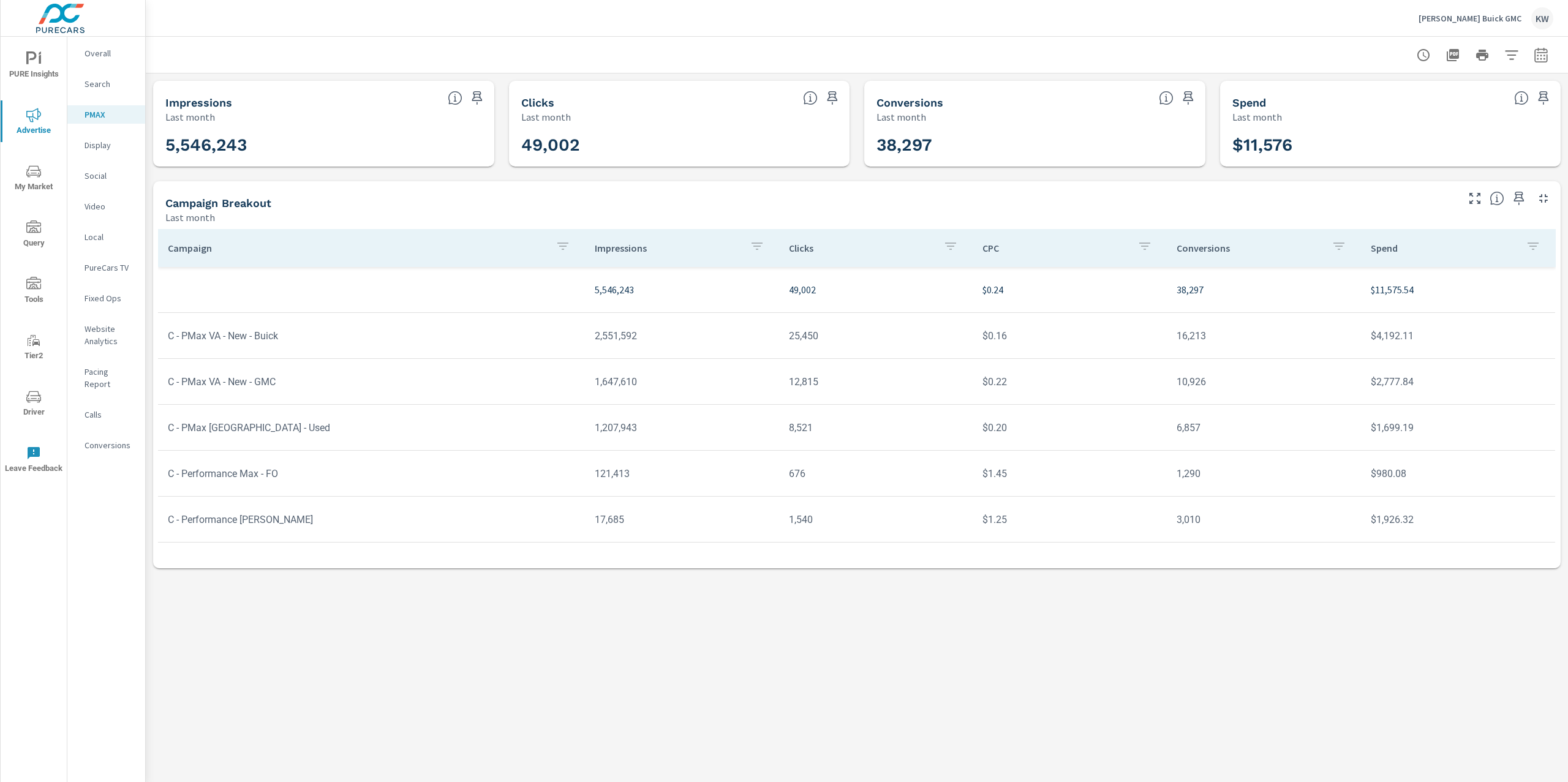
click at [47, 65] on span "PURE Insights" at bounding box center [33, 66] width 58 height 30
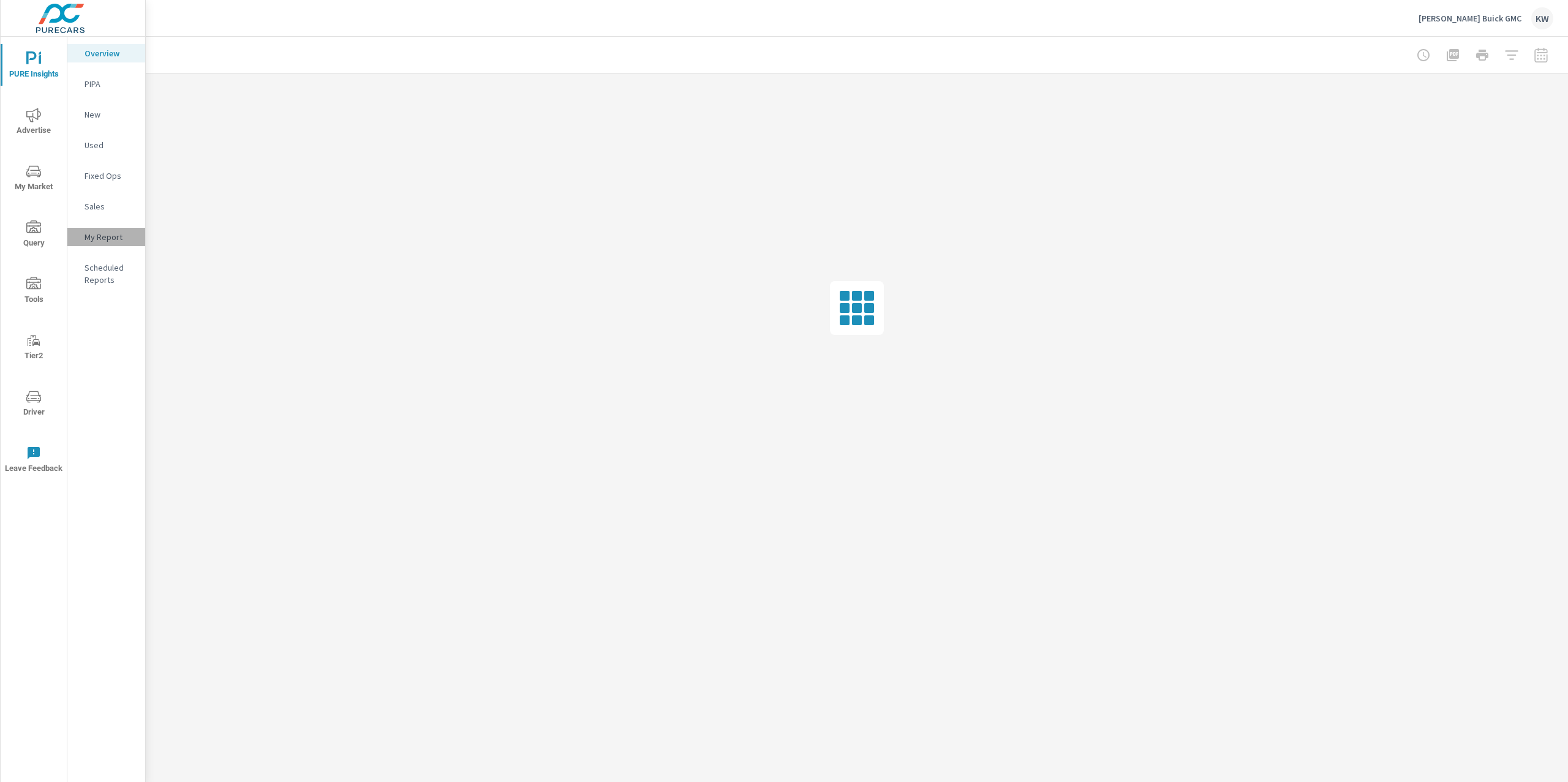
click at [105, 236] on p "My Report" at bounding box center [109, 237] width 51 height 12
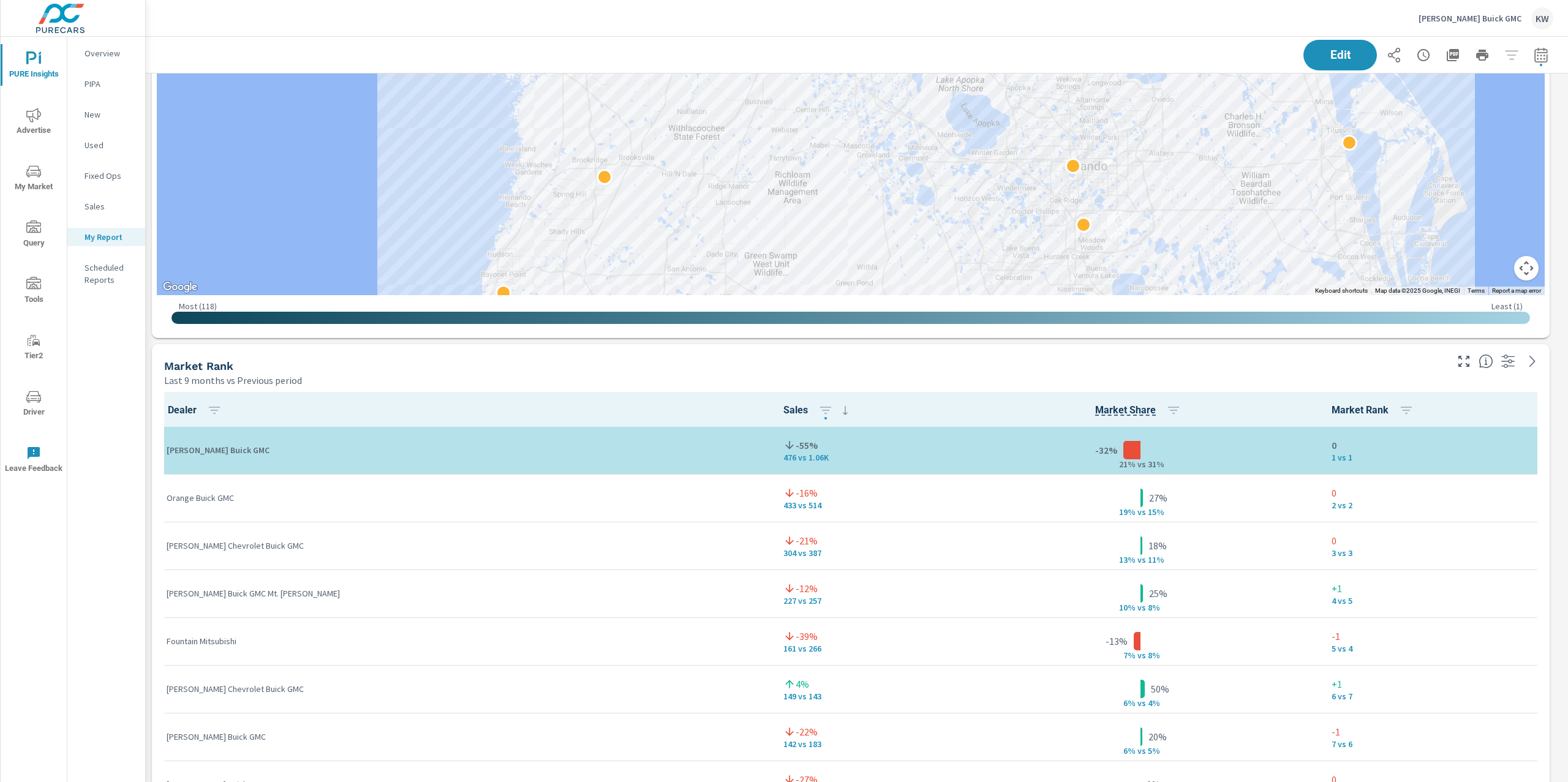
scroll to position [2288, 0]
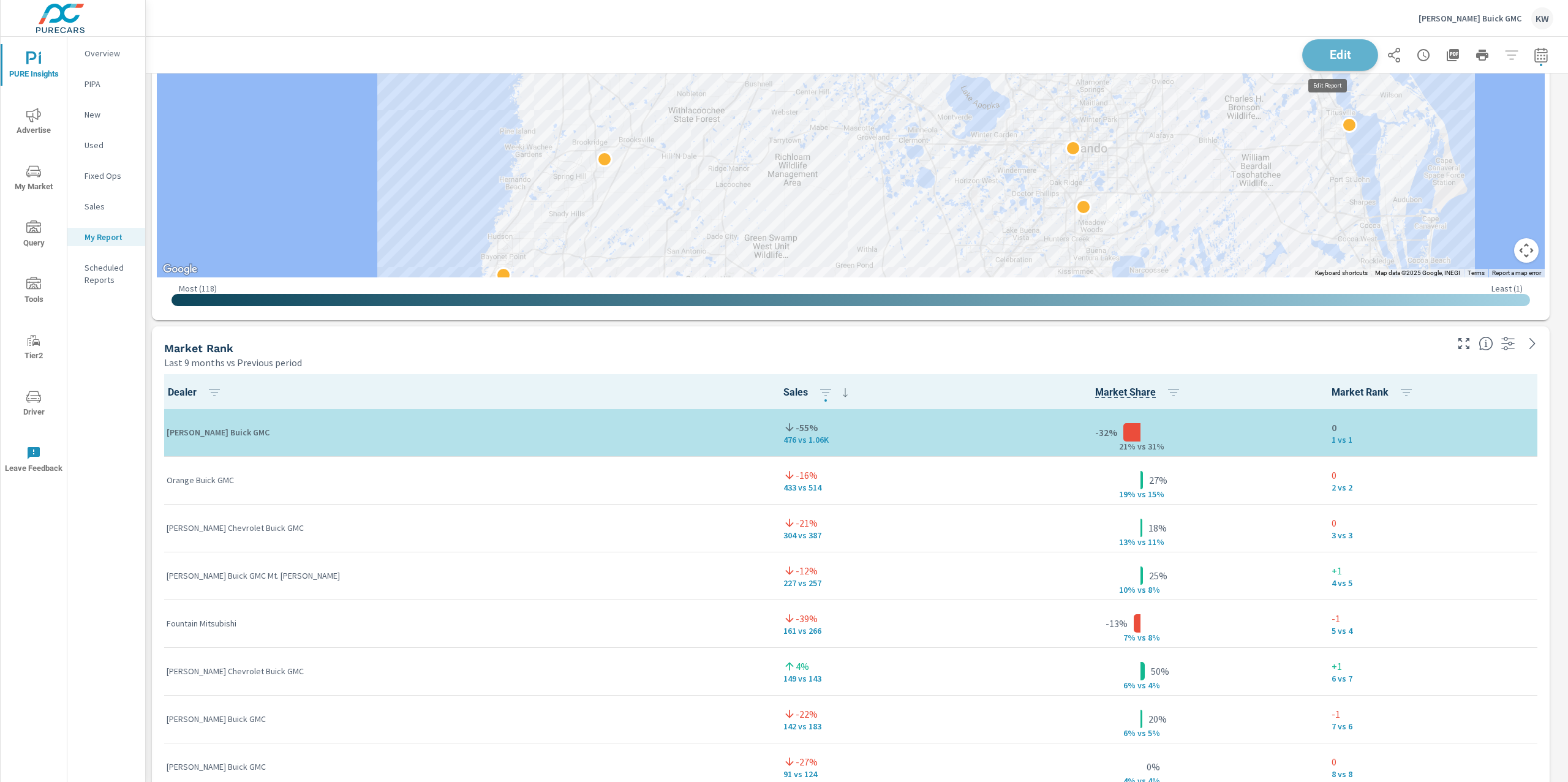
click at [1339, 44] on button "Edit" at bounding box center [1340, 55] width 76 height 32
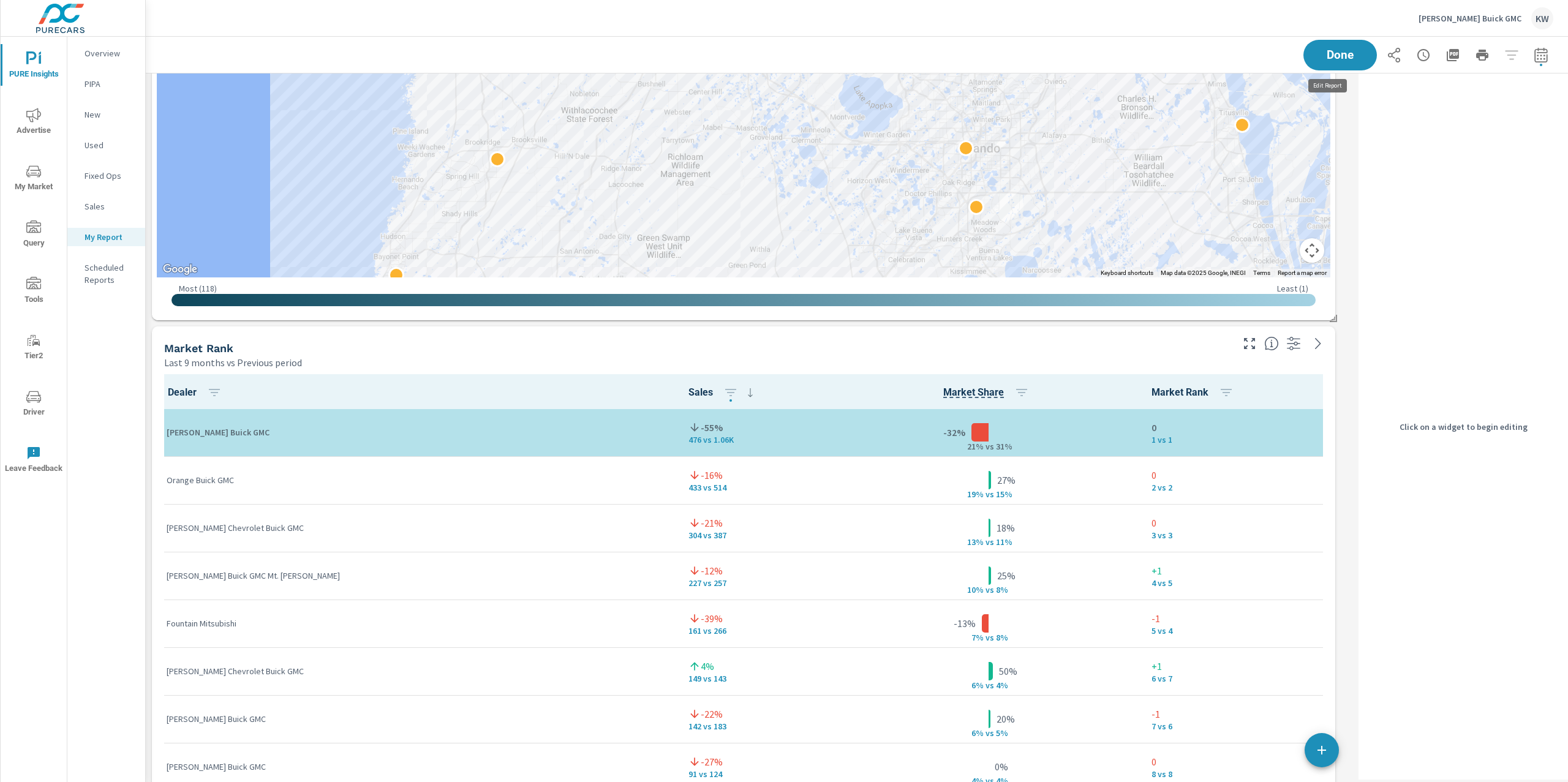
scroll to position [5, 5]
click at [991, 335] on div "Market Rank Last 9 months vs Previous period" at bounding box center [693, 349] width 1083 height 44
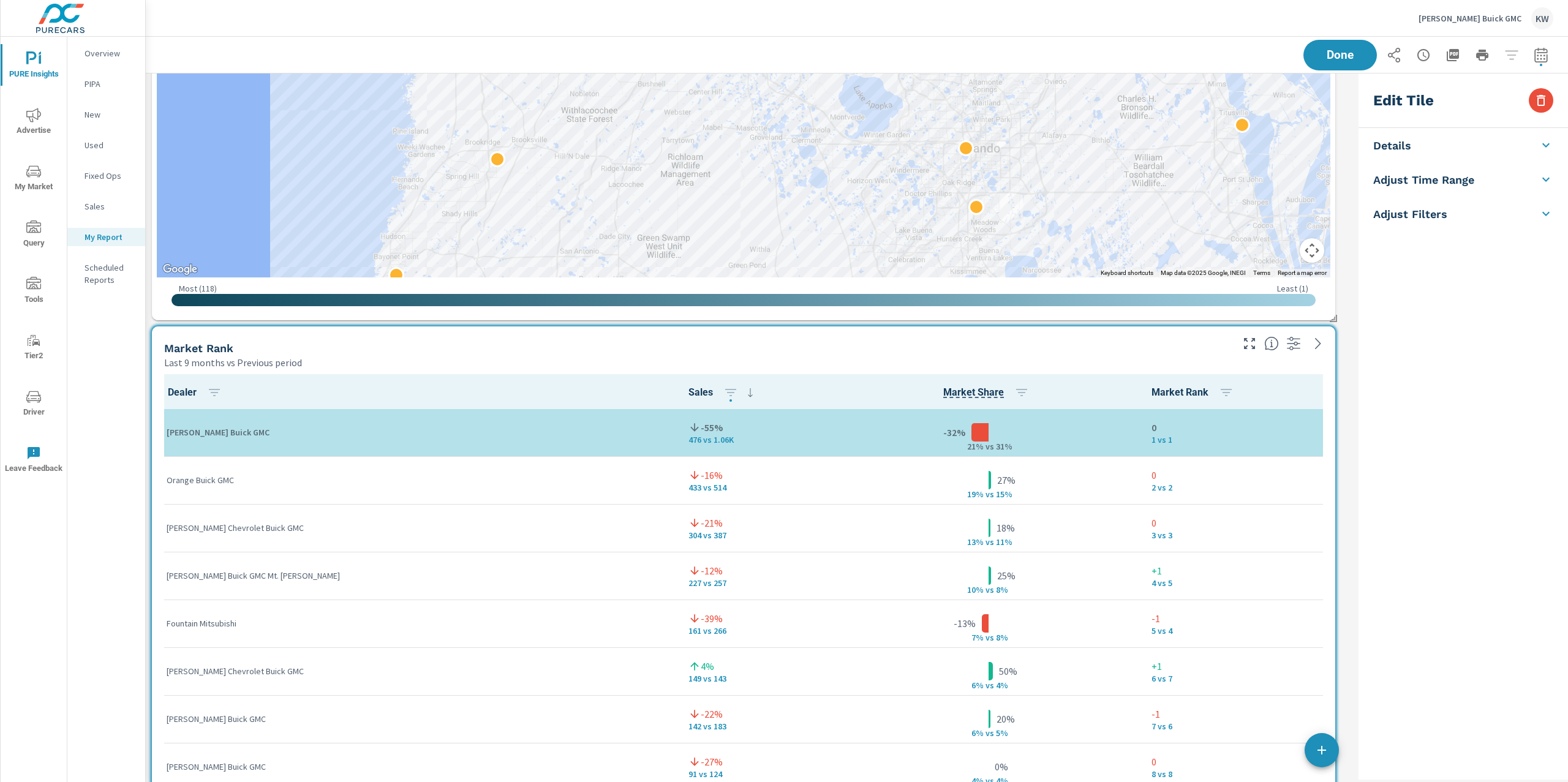
scroll to position [5242, 1220]
click at [1531, 257] on li "Adjust Time Range" at bounding box center [1463, 253] width 210 height 34
click at [1483, 266] on body "PURE Insights Advertise My Market Query Tools Tier2 Driver Leave Feedback Overv…" at bounding box center [784, 391] width 1568 height 782
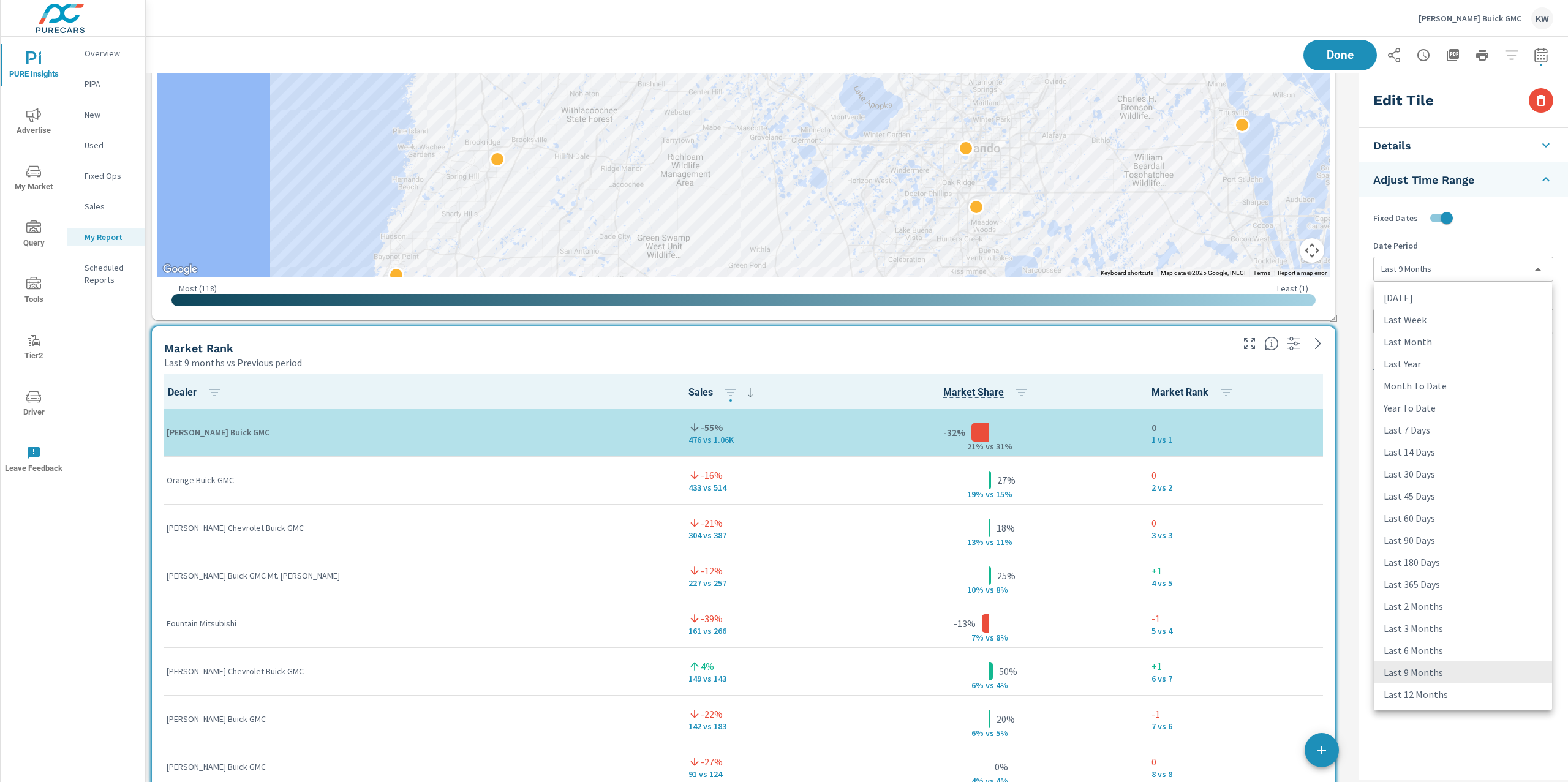
click at [1455, 648] on li "Last 6 Months" at bounding box center [1463, 650] width 179 height 22
type input "last6Months"
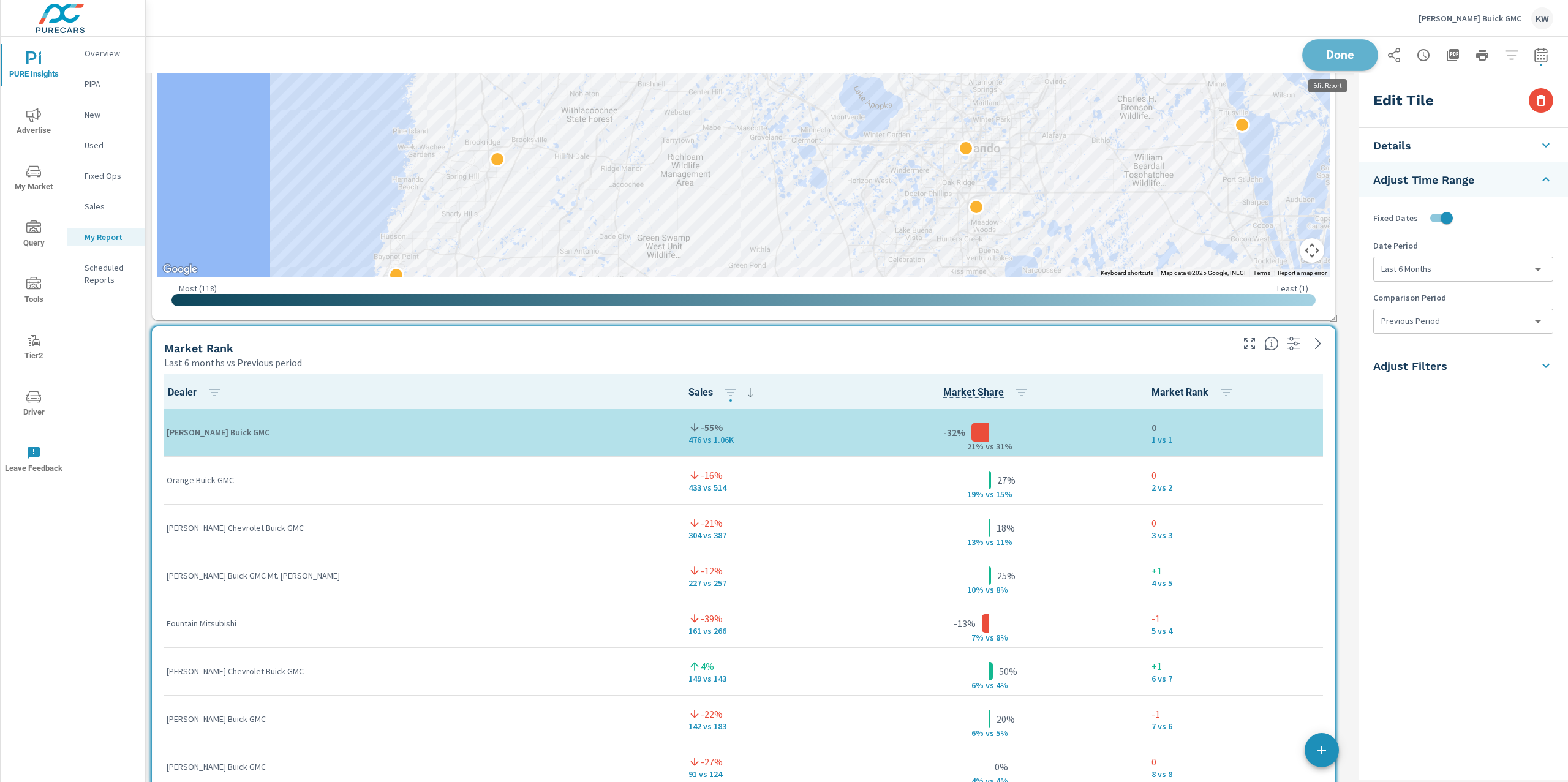
click at [1346, 64] on button "Done" at bounding box center [1340, 55] width 76 height 32
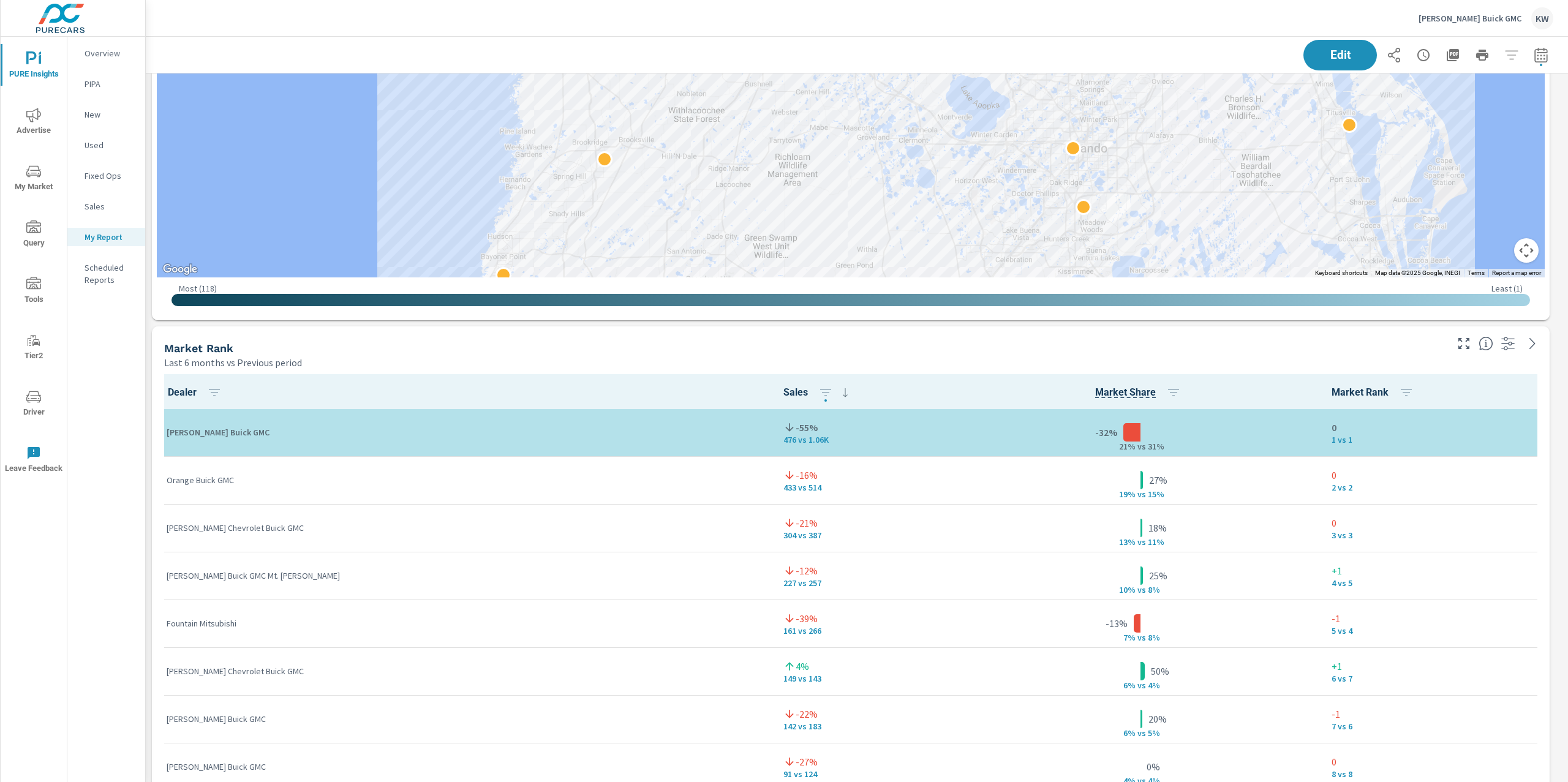
scroll to position [5242, 1435]
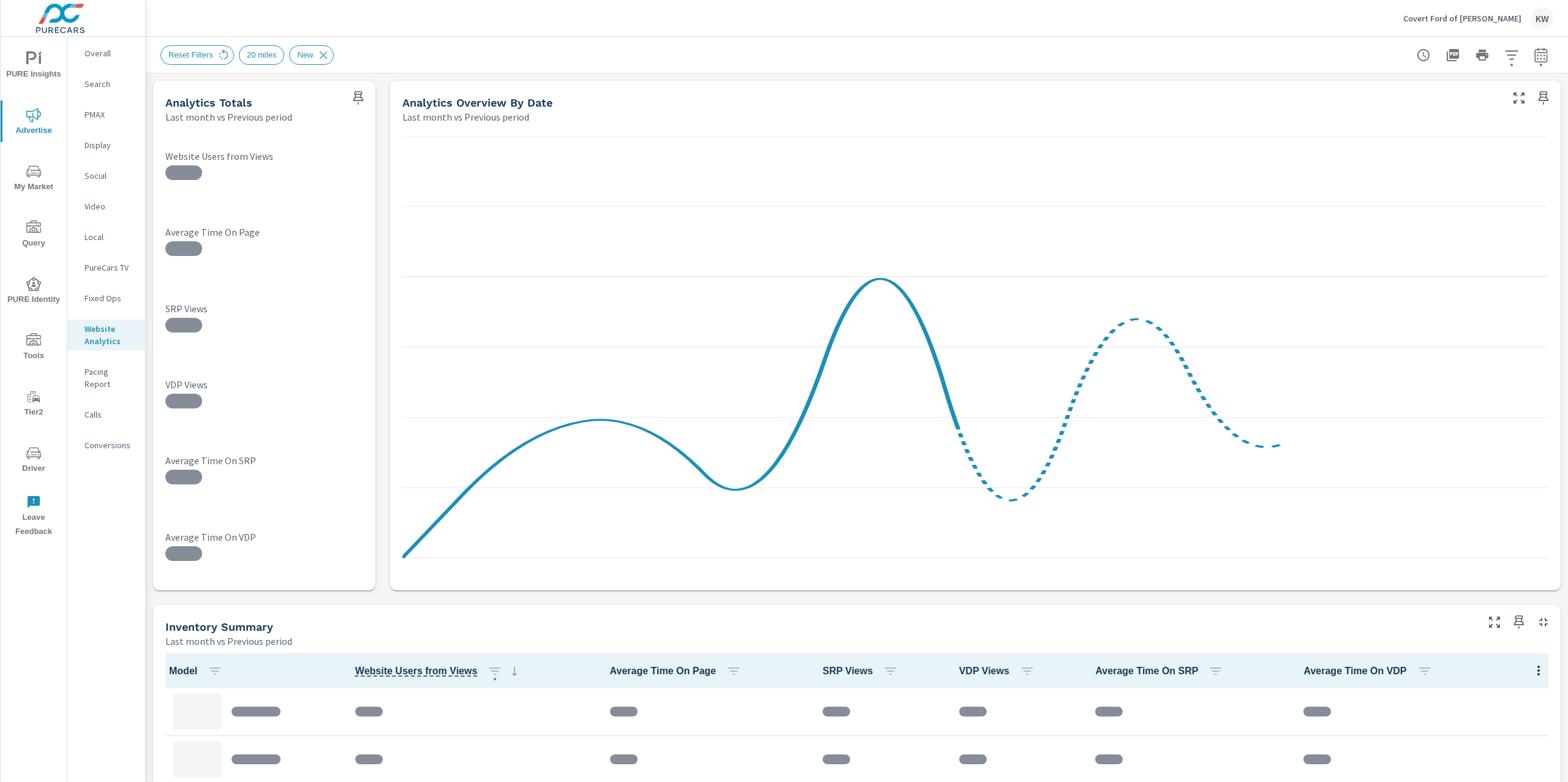
click at [96, 115] on p "PMAX" at bounding box center [109, 115] width 51 height 12
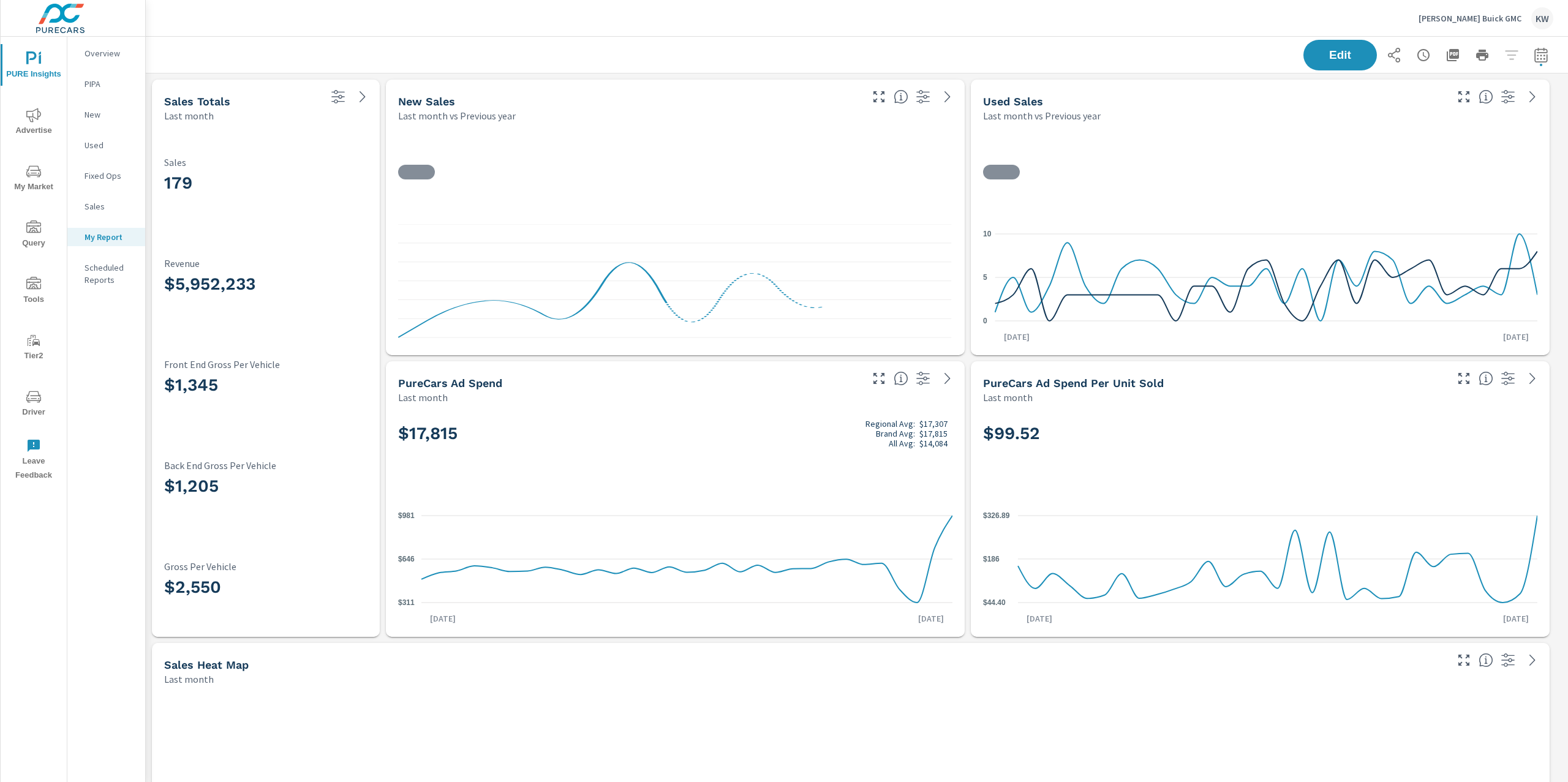
scroll to position [96, 0]
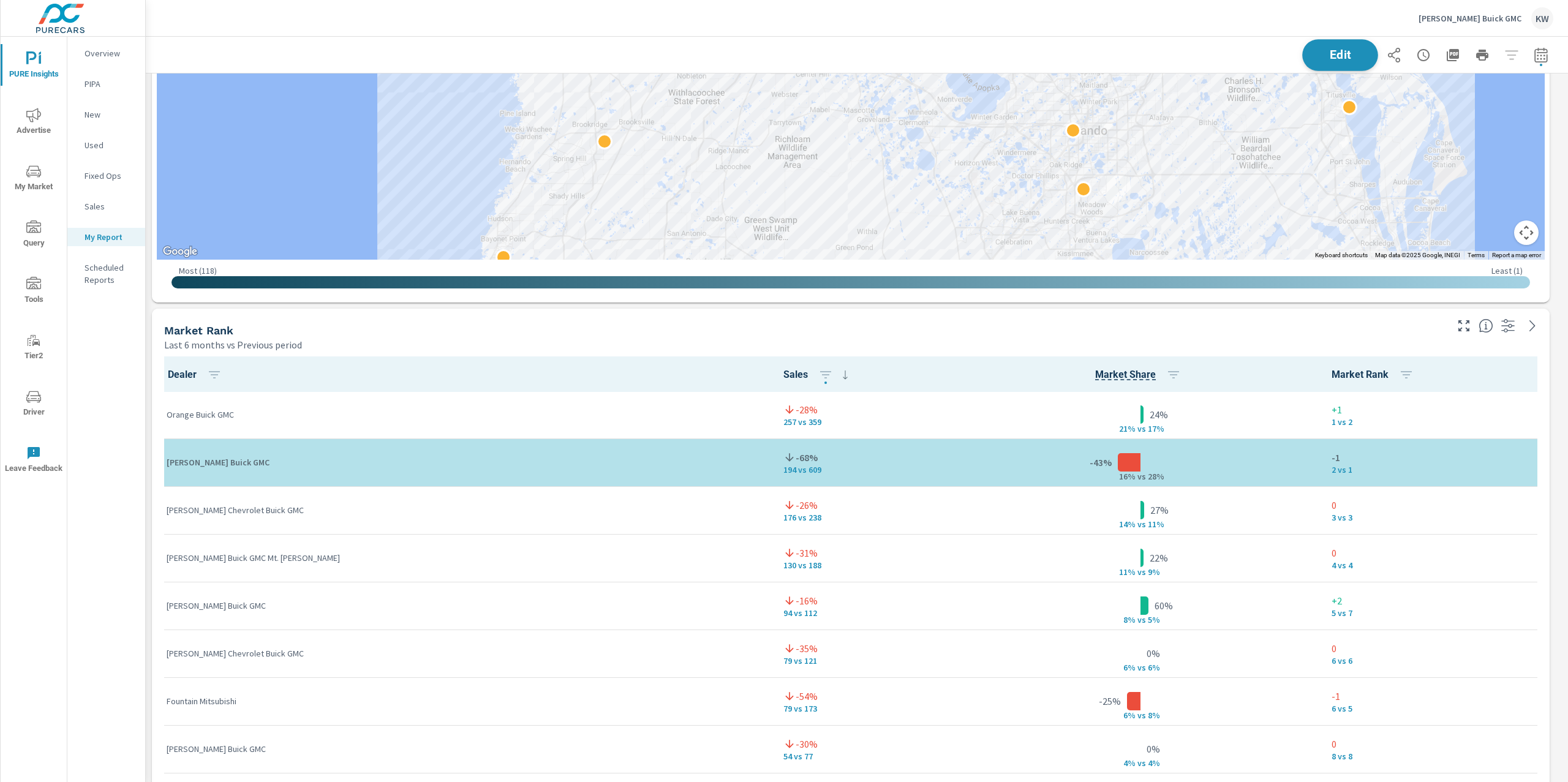
scroll to position [5242, 1435]
click at [1341, 51] on span "Edit" at bounding box center [1340, 55] width 50 height 12
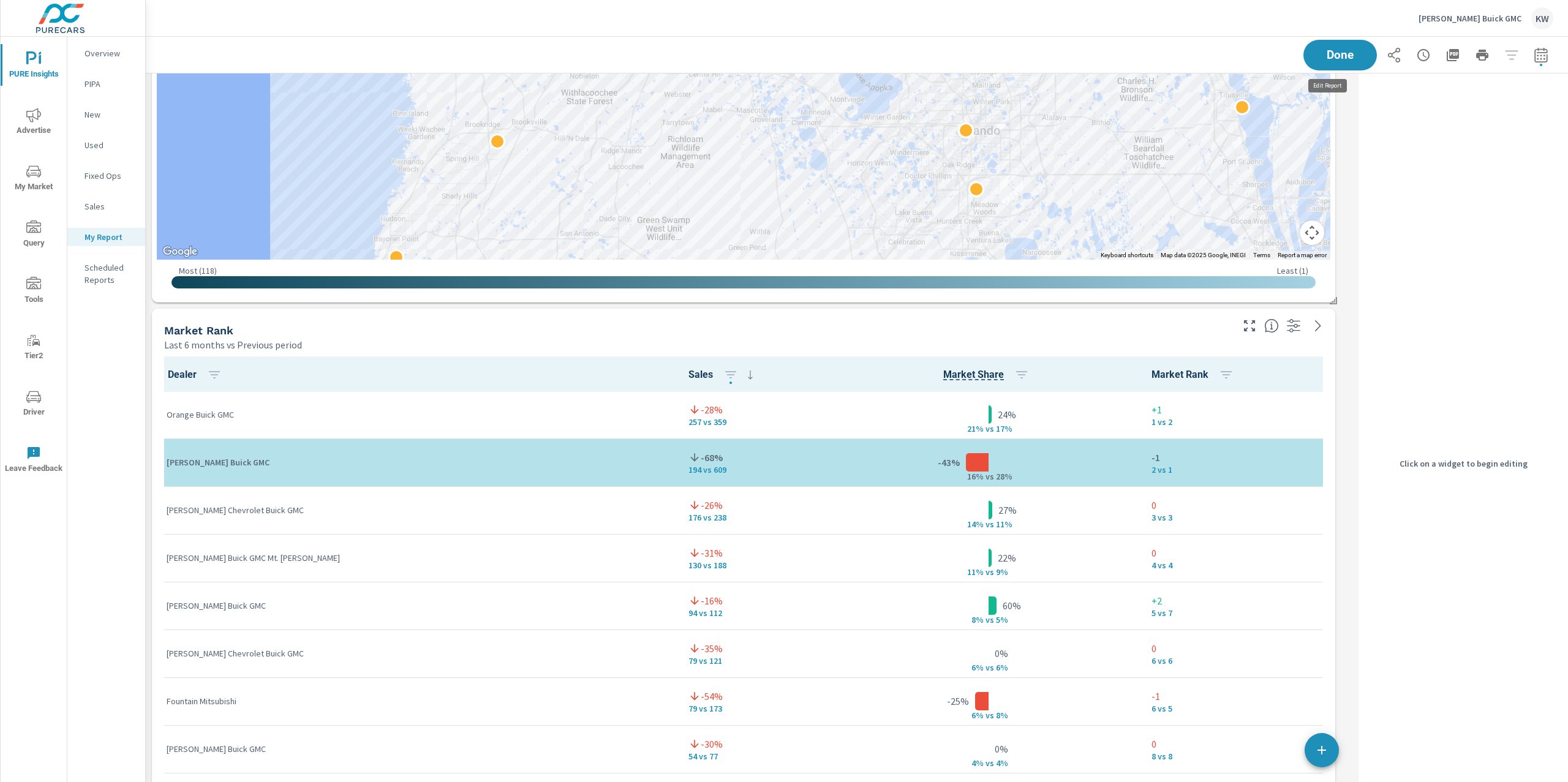
scroll to position [5242, 1220]
click at [1240, 341] on div "Market Rank Last 6 months vs Previous period" at bounding box center [744, 330] width 1184 height 43
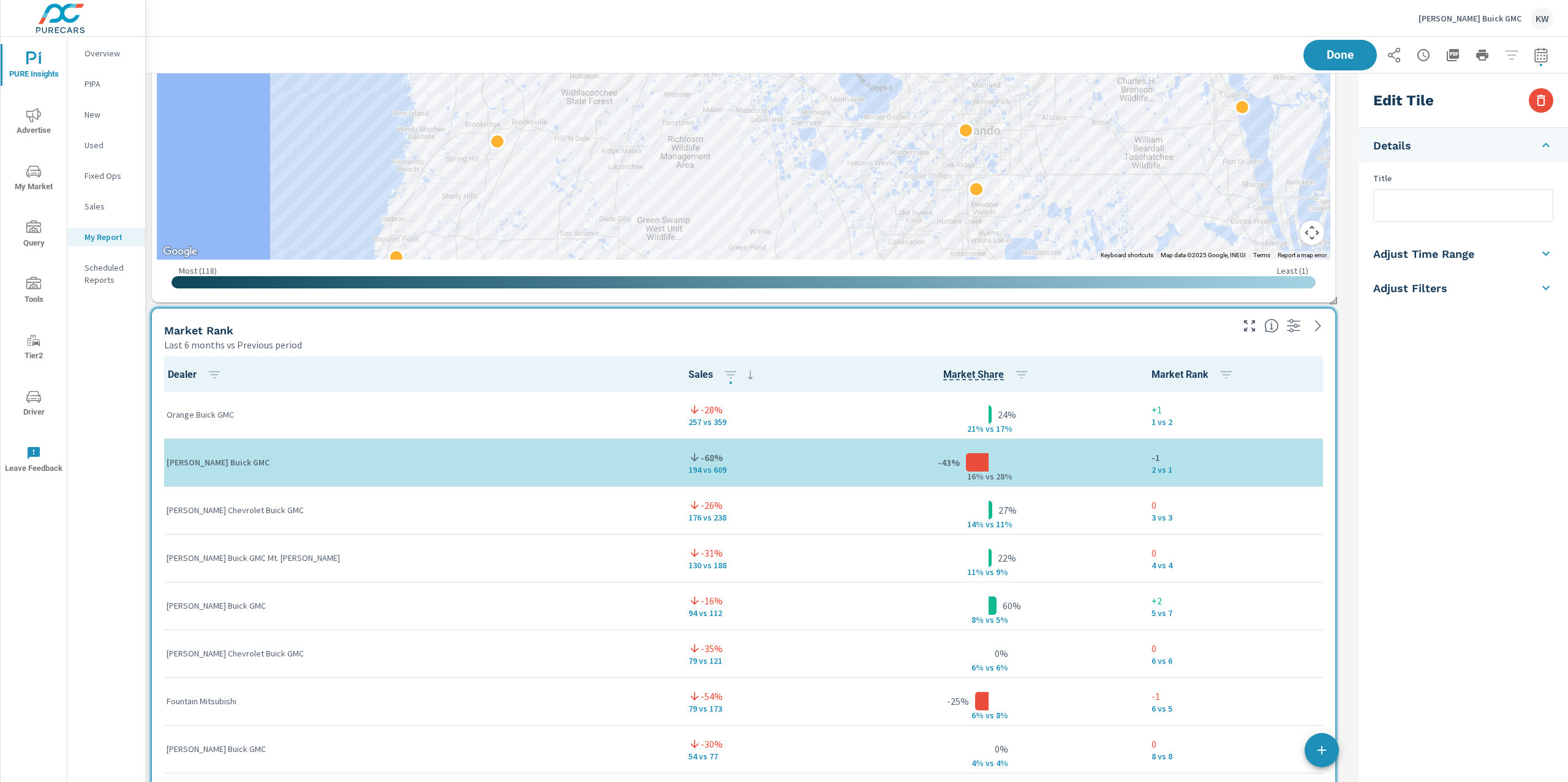
click at [1506, 253] on li "Adjust Time Range" at bounding box center [1463, 253] width 210 height 34
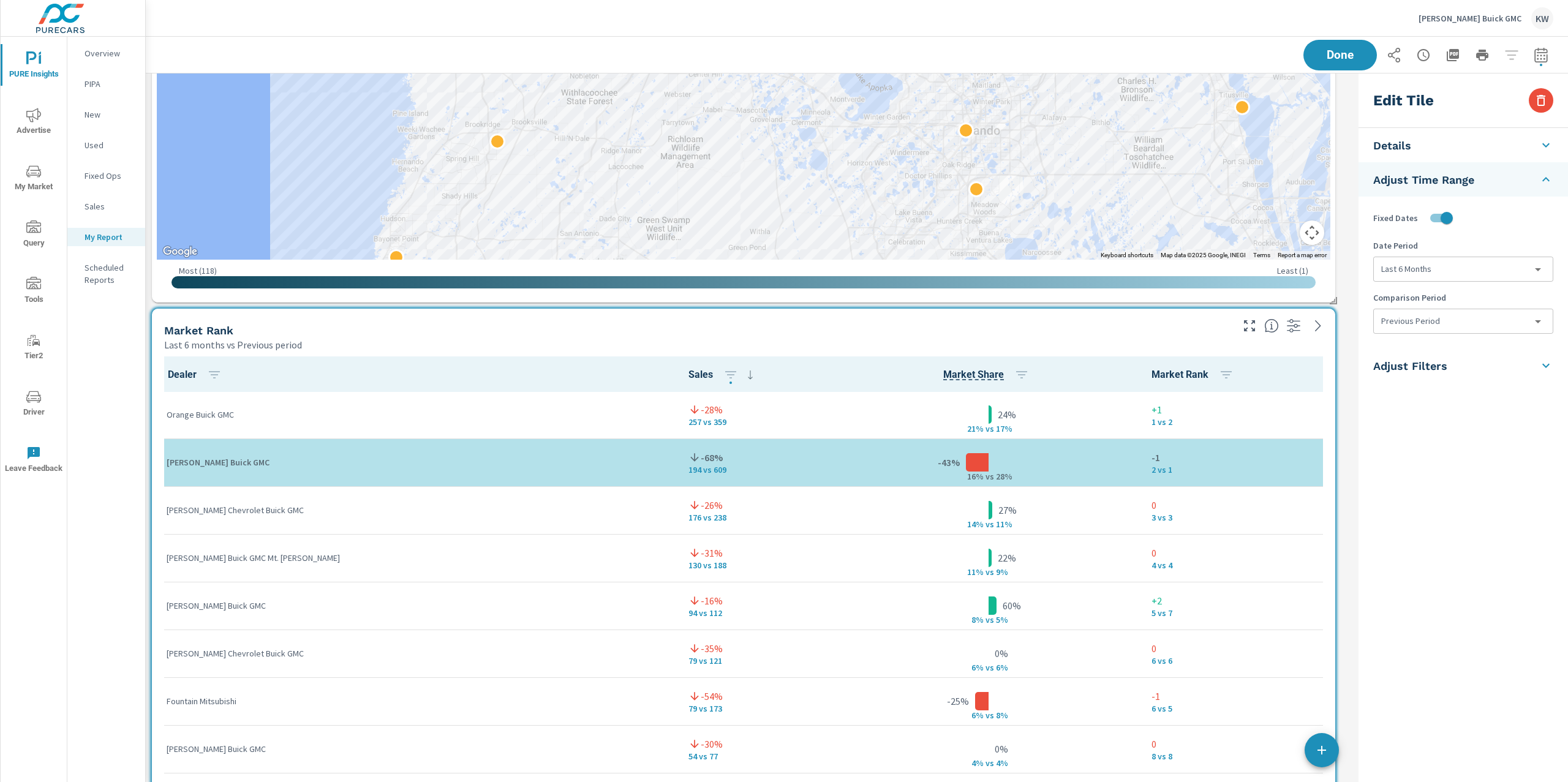
click at [1464, 277] on body "PURE Insights Advertise My Market Query Tools Tier2 Driver Leave Feedback Overv…" at bounding box center [784, 391] width 1568 height 782
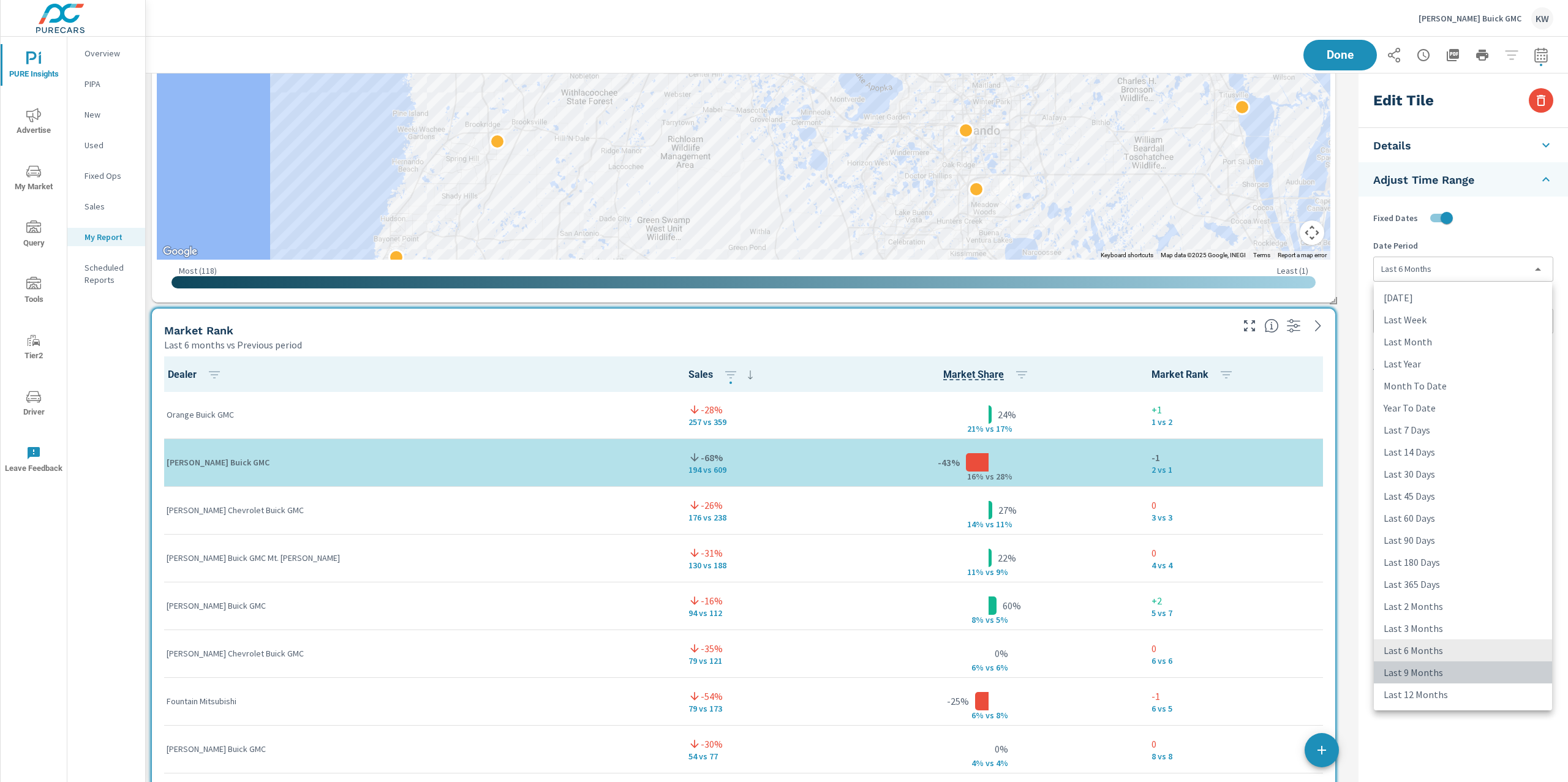
click at [1445, 672] on li "Last 9 Months" at bounding box center [1463, 672] width 179 height 22
type input "last9Months"
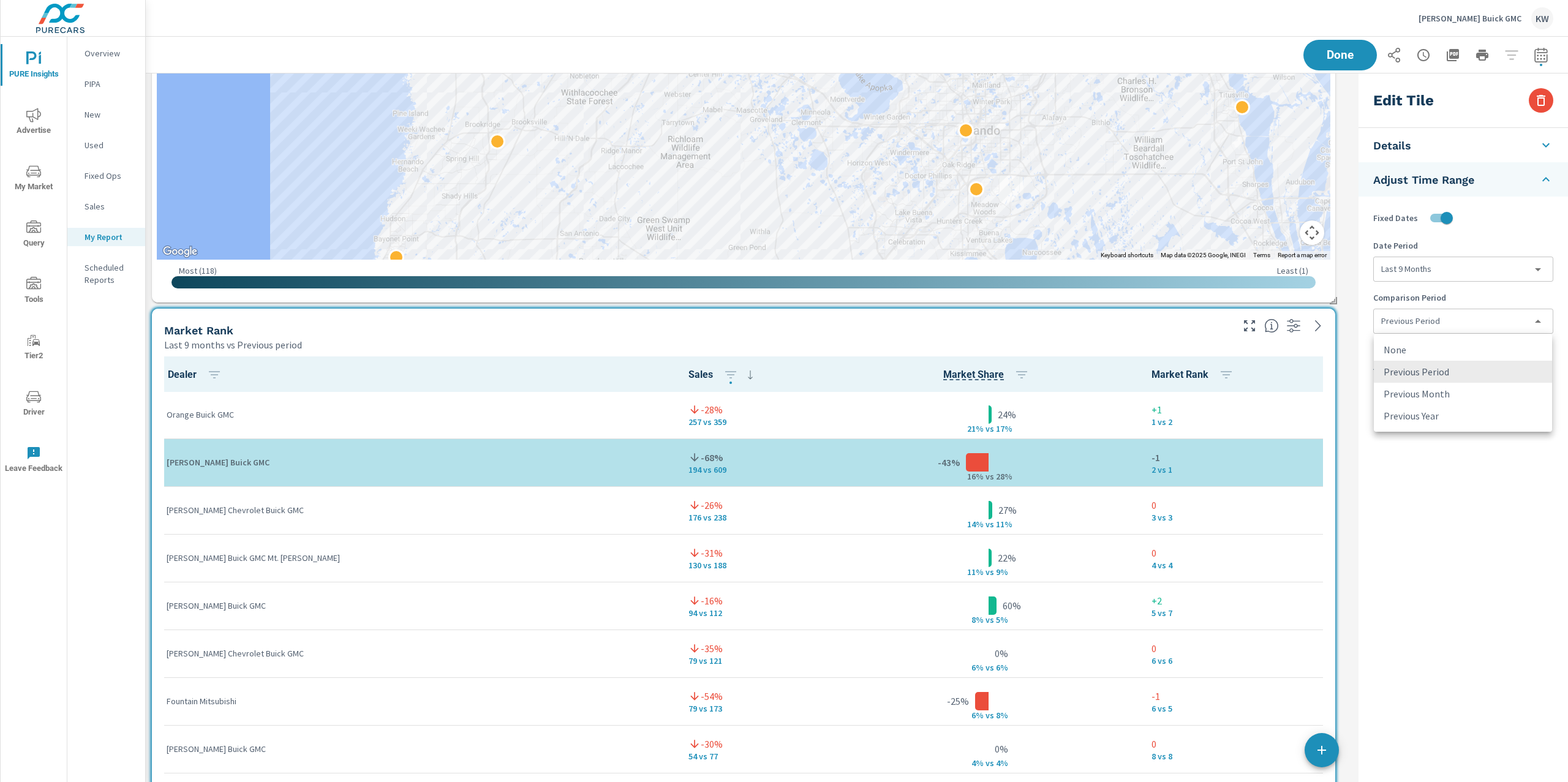
click at [1453, 320] on body "PURE Insights Advertise My Market Query Tools Tier2 Driver Leave Feedback Overv…" at bounding box center [784, 391] width 1568 height 782
click at [1445, 356] on li "None" at bounding box center [1463, 349] width 179 height 22
click at [1354, 53] on button "Done" at bounding box center [1340, 55] width 76 height 32
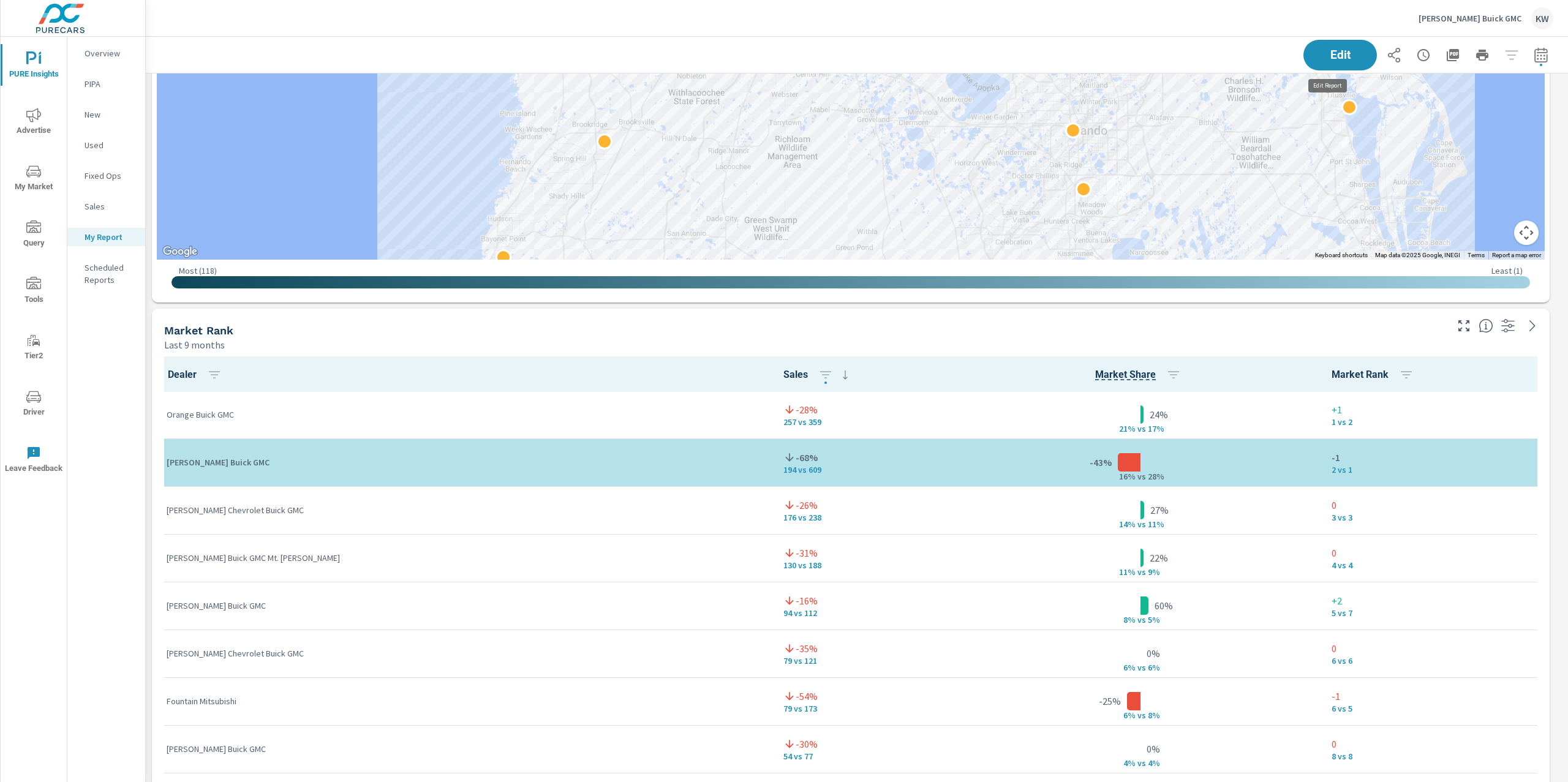
scroll to position [5242, 1435]
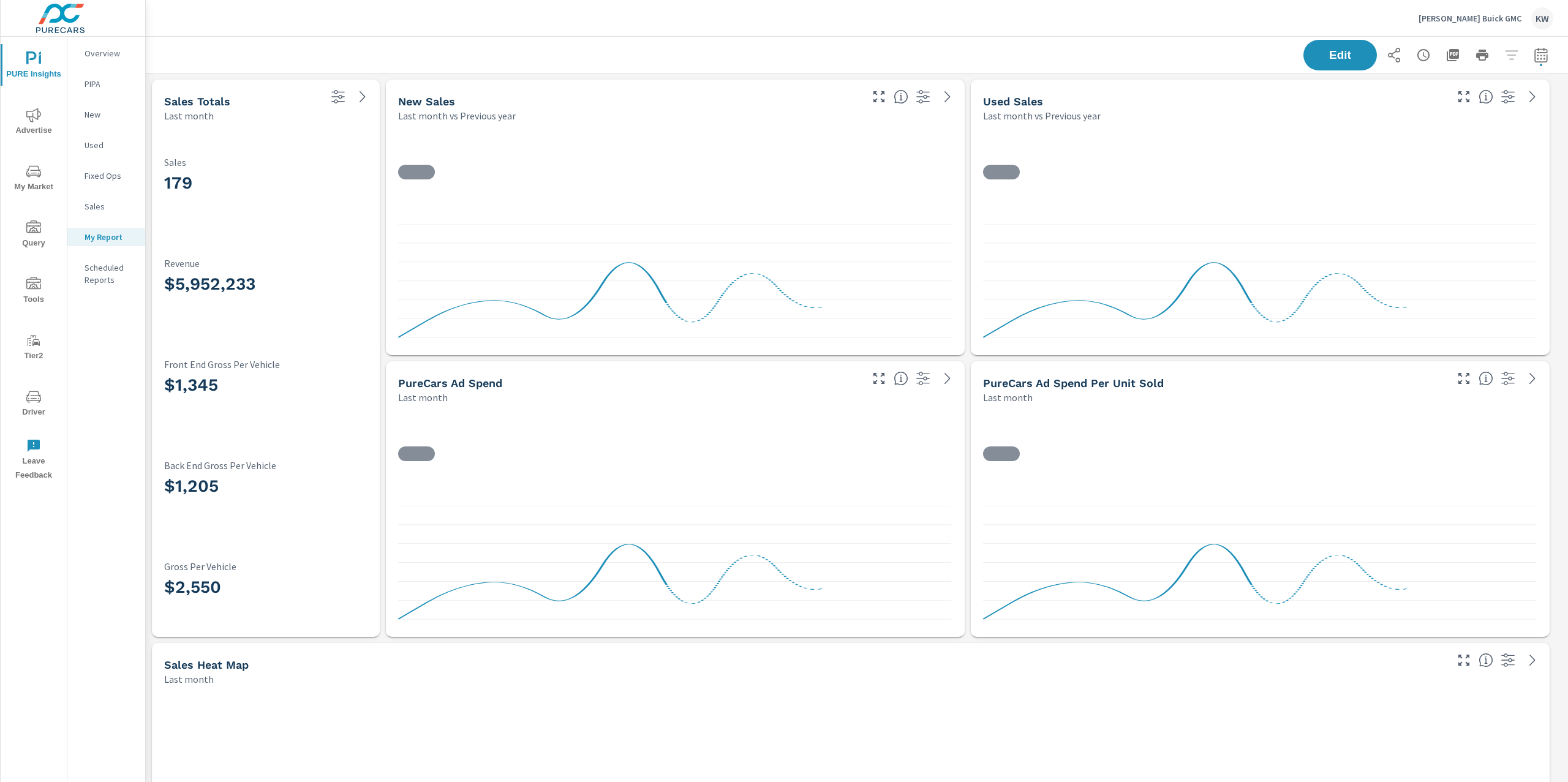
scroll to position [5242, 1435]
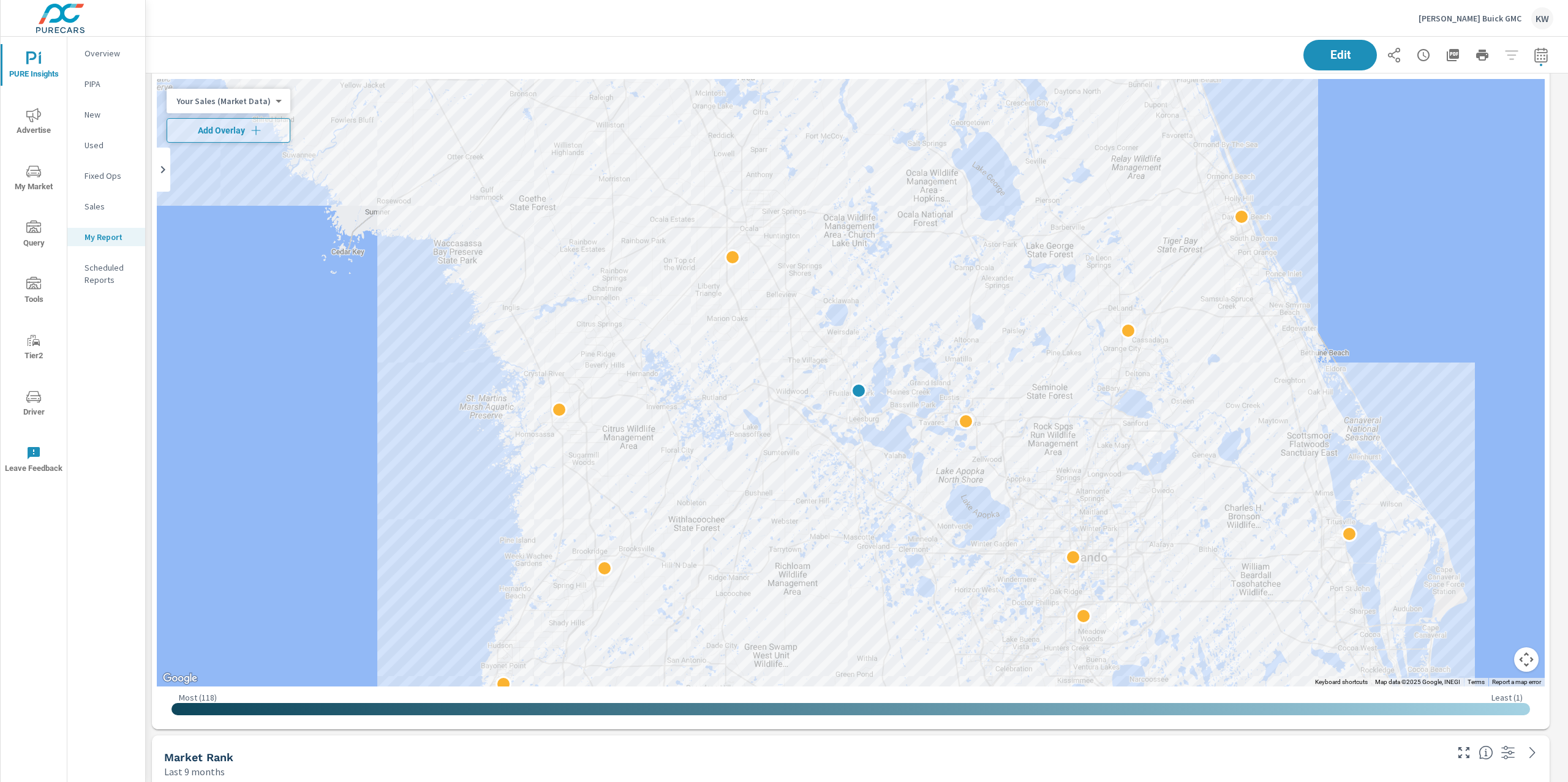
scroll to position [1884, 0]
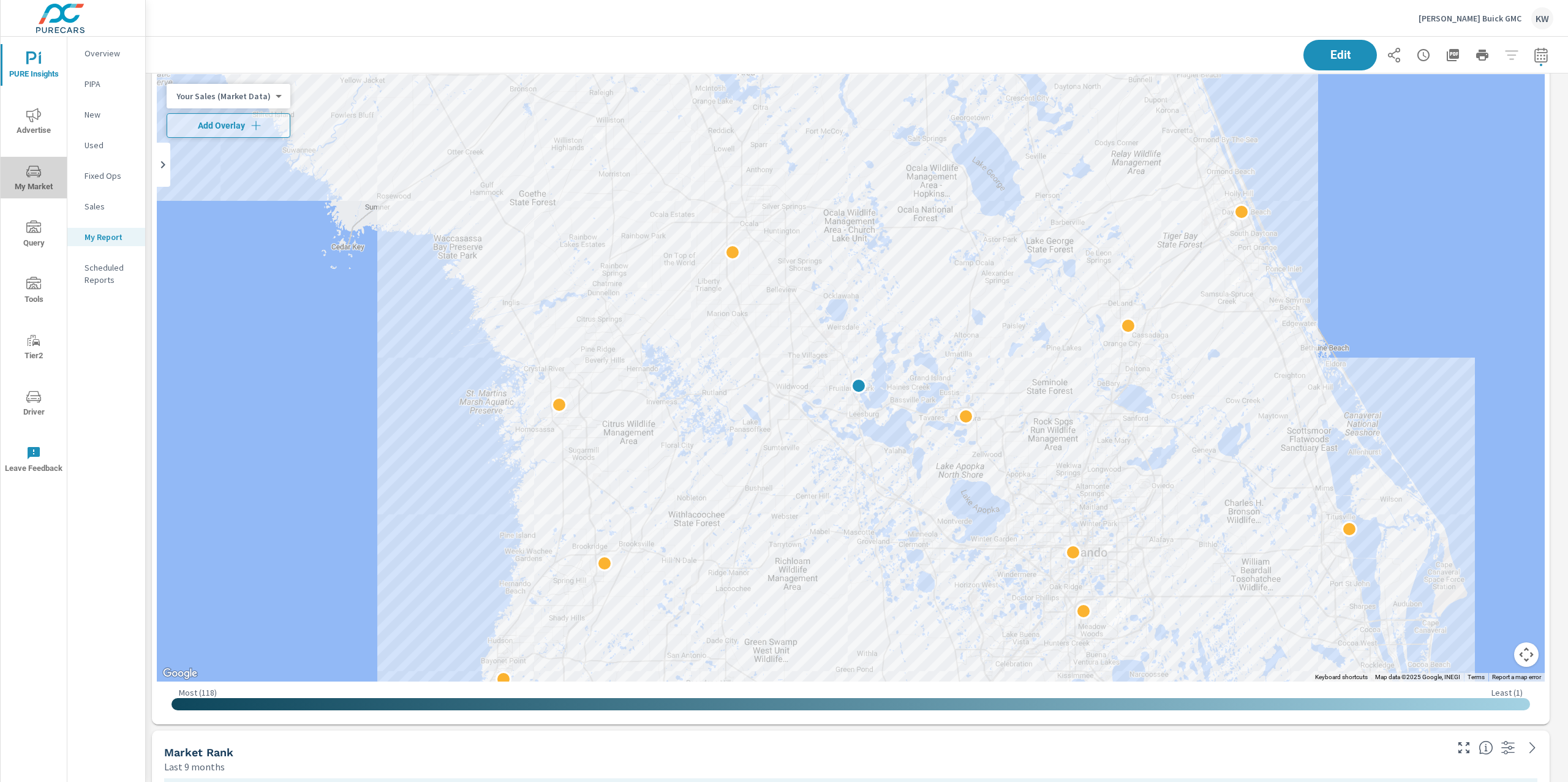
click at [22, 172] on span "My Market" at bounding box center [33, 179] width 58 height 30
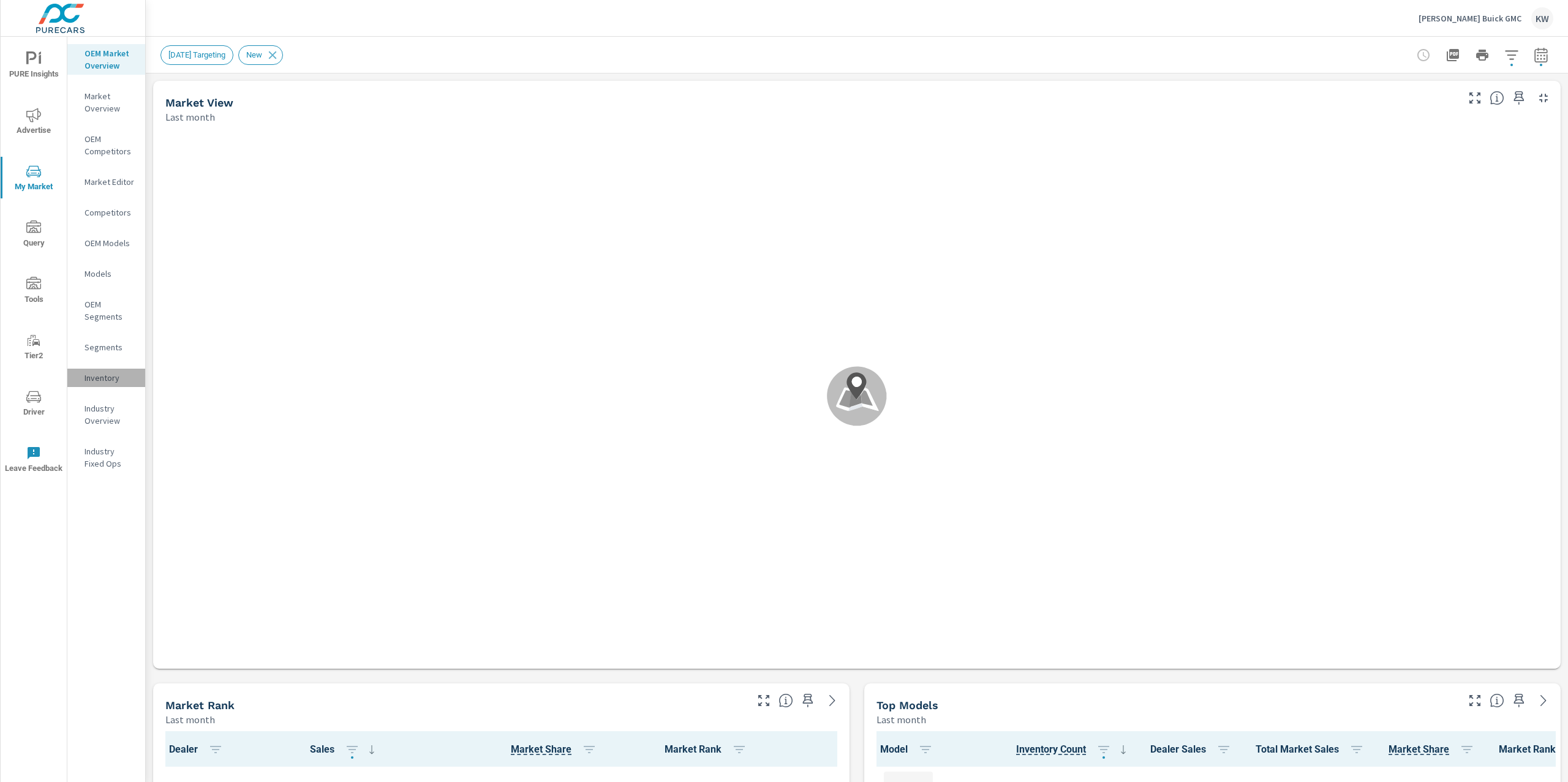
click at [108, 377] on p "Inventory" at bounding box center [109, 378] width 51 height 12
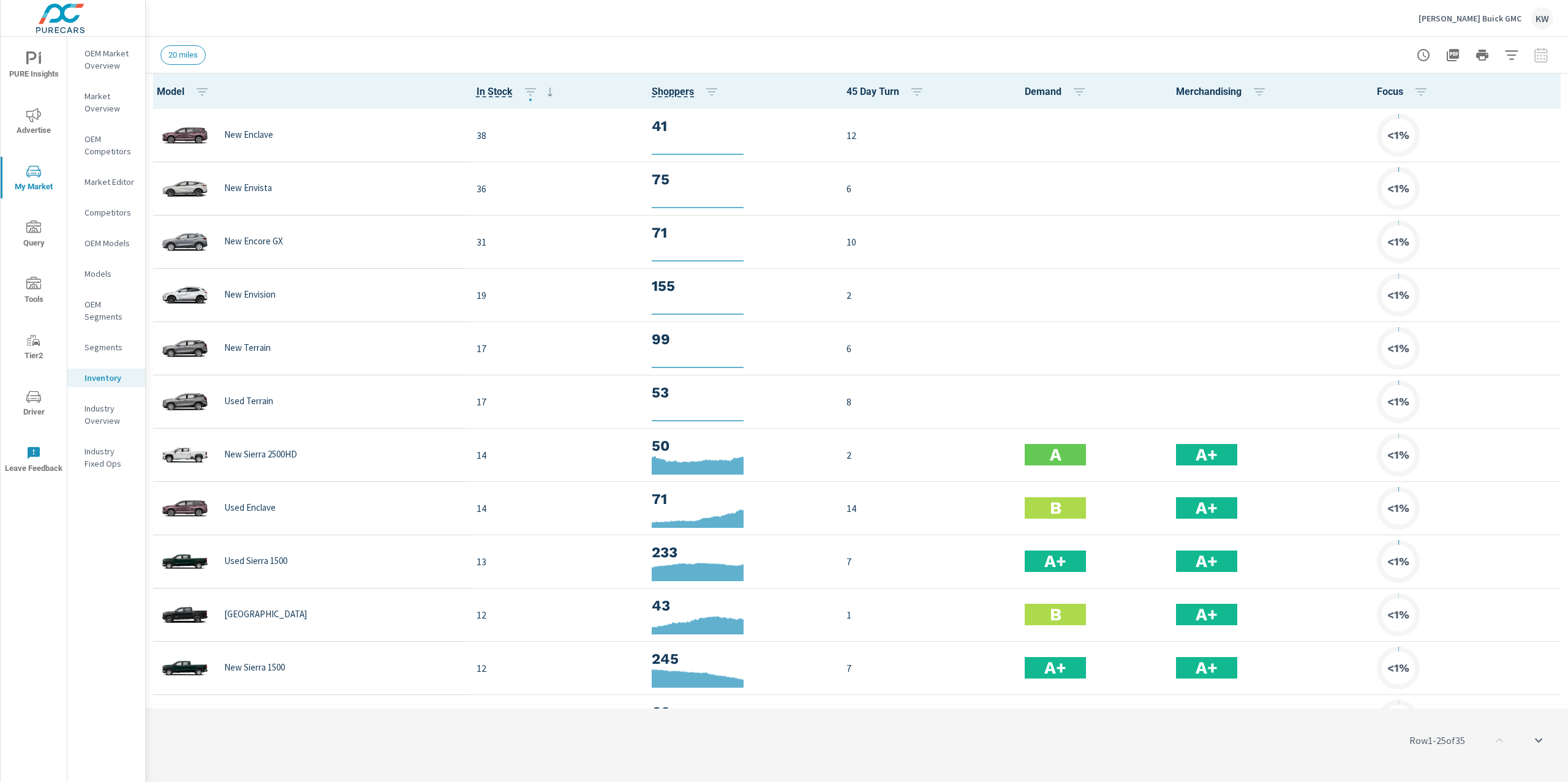
scroll to position [1, 0]
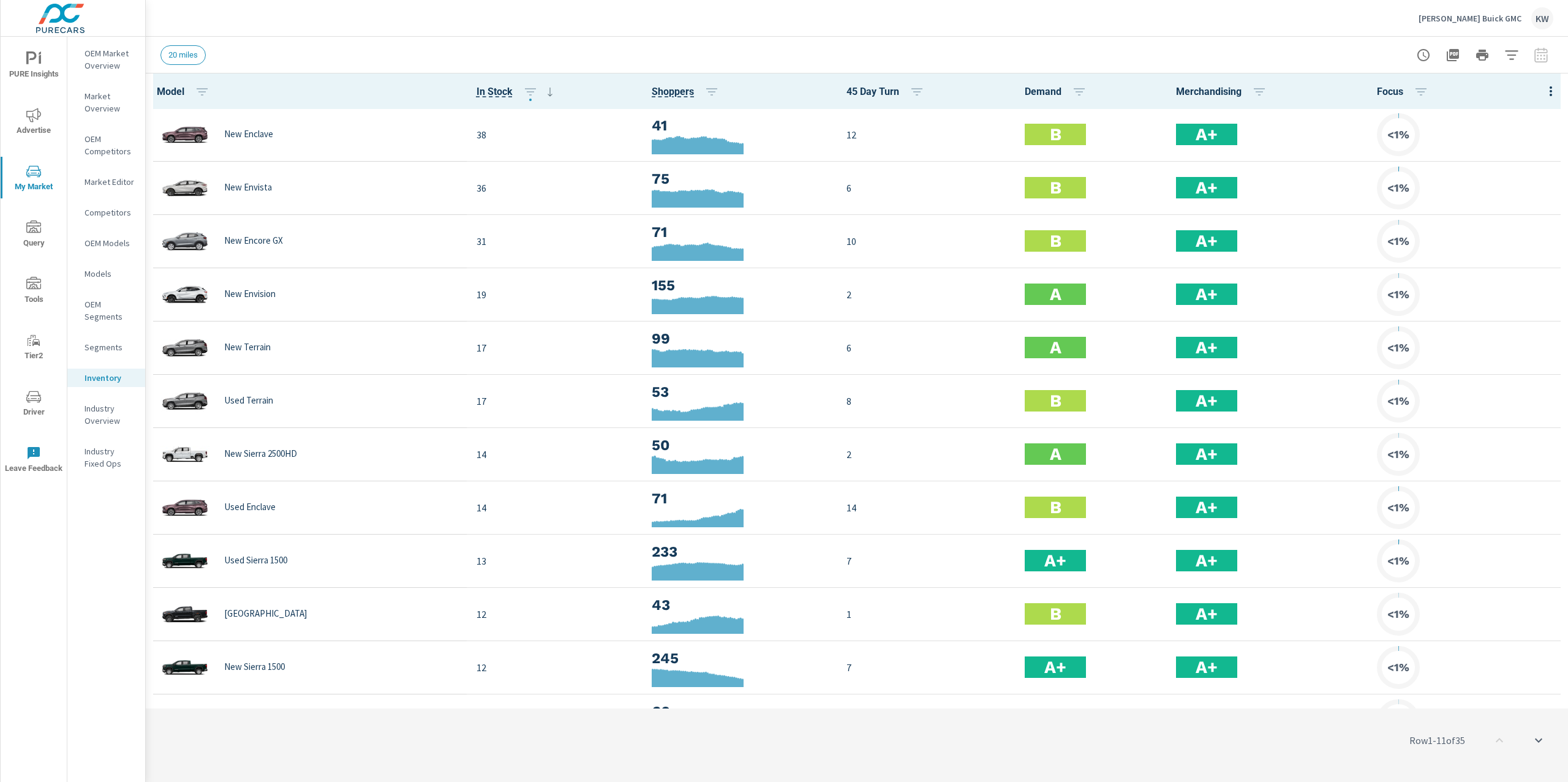
click at [1540, 101] on button "button" at bounding box center [1550, 91] width 24 height 25
click at [1505, 284] on span "Customize columns..." at bounding box center [1510, 285] width 77 height 12
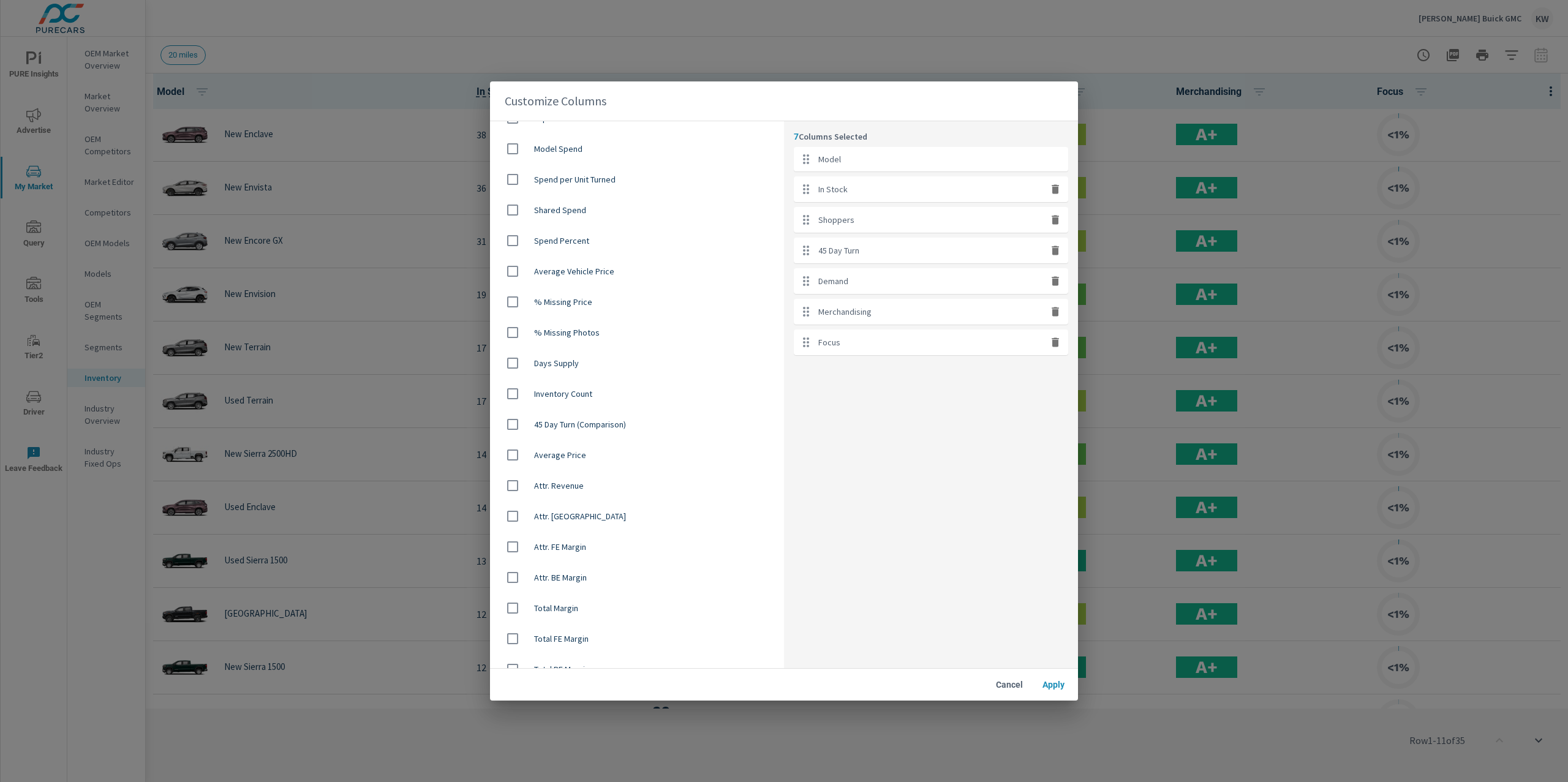
scroll to position [708, 0]
click at [519, 441] on input "checkbox" at bounding box center [512, 439] width 26 height 26
checkbox input "true"
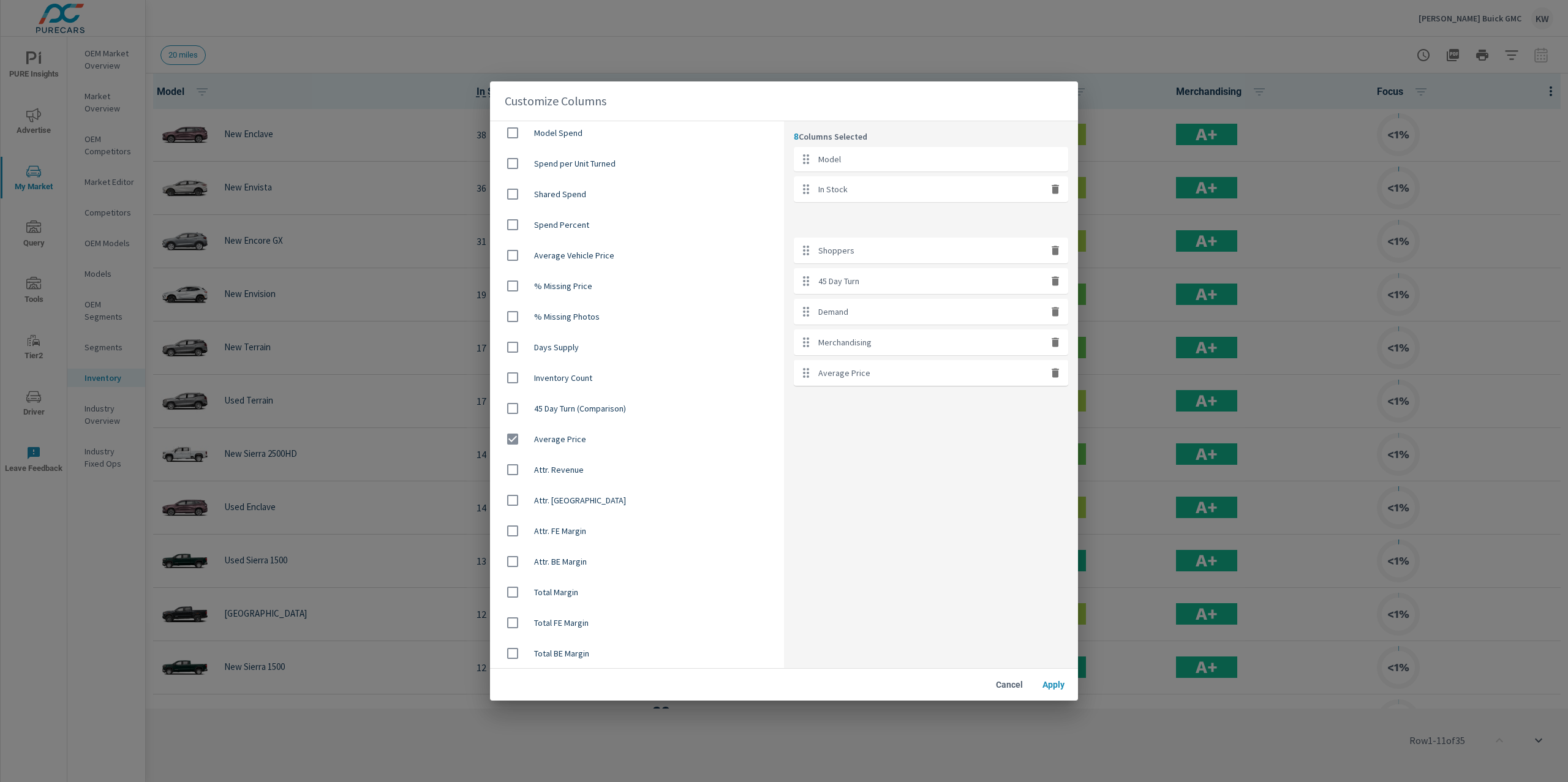
drag, startPoint x: 805, startPoint y: 378, endPoint x: 817, endPoint y: 226, distance: 152.5
click at [817, 226] on ul "Model In Stock Shoppers 45 Day Turn Demand Merchandising Focus Average Price" at bounding box center [931, 267] width 274 height 239
click at [1046, 686] on span "Apply" at bounding box center [1053, 685] width 30 height 11
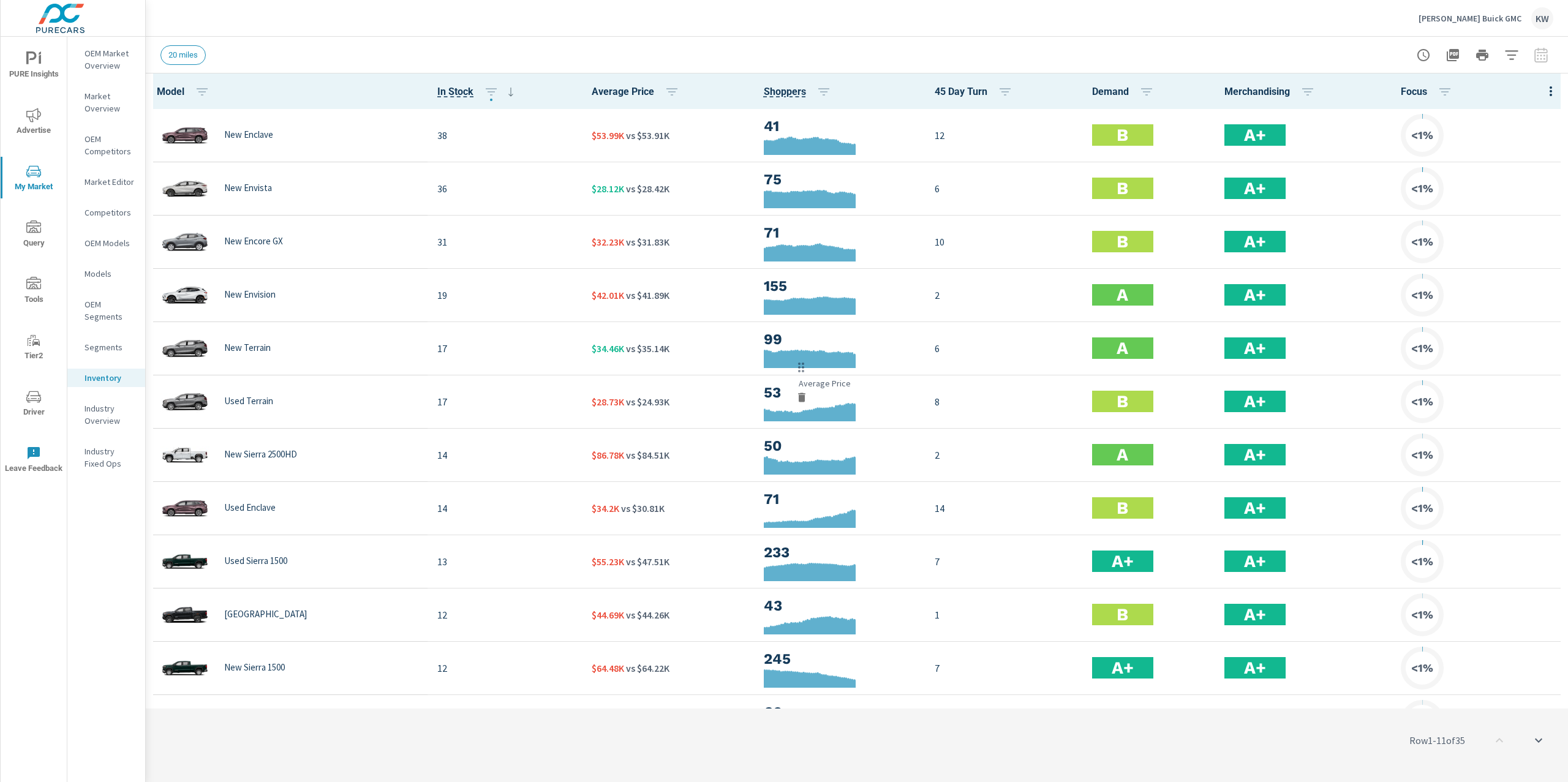
click at [873, 50] on div "20 miles" at bounding box center [771, 55] width 1221 height 19
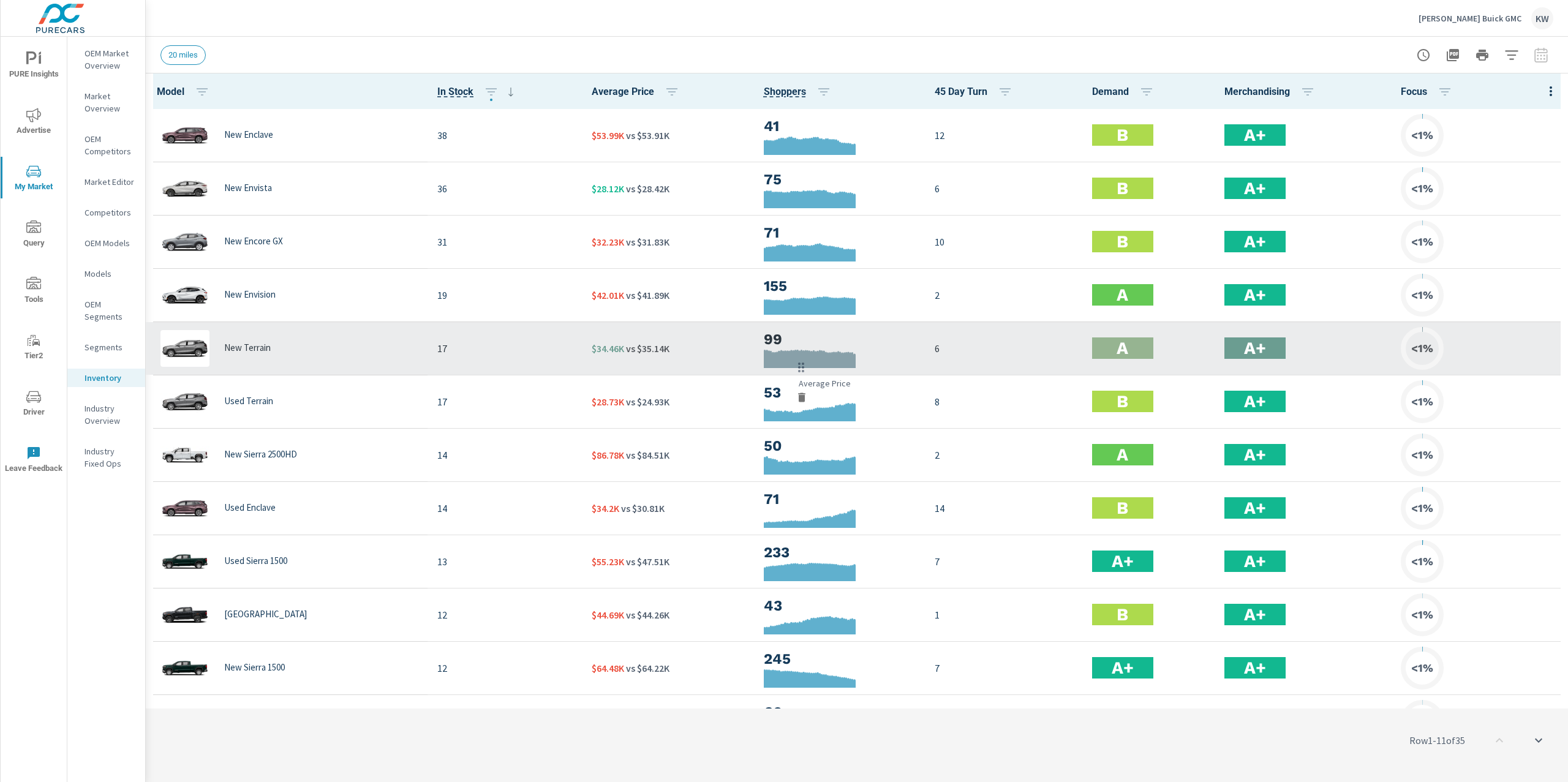
click at [802, 368] on td "99" at bounding box center [839, 348] width 171 height 53
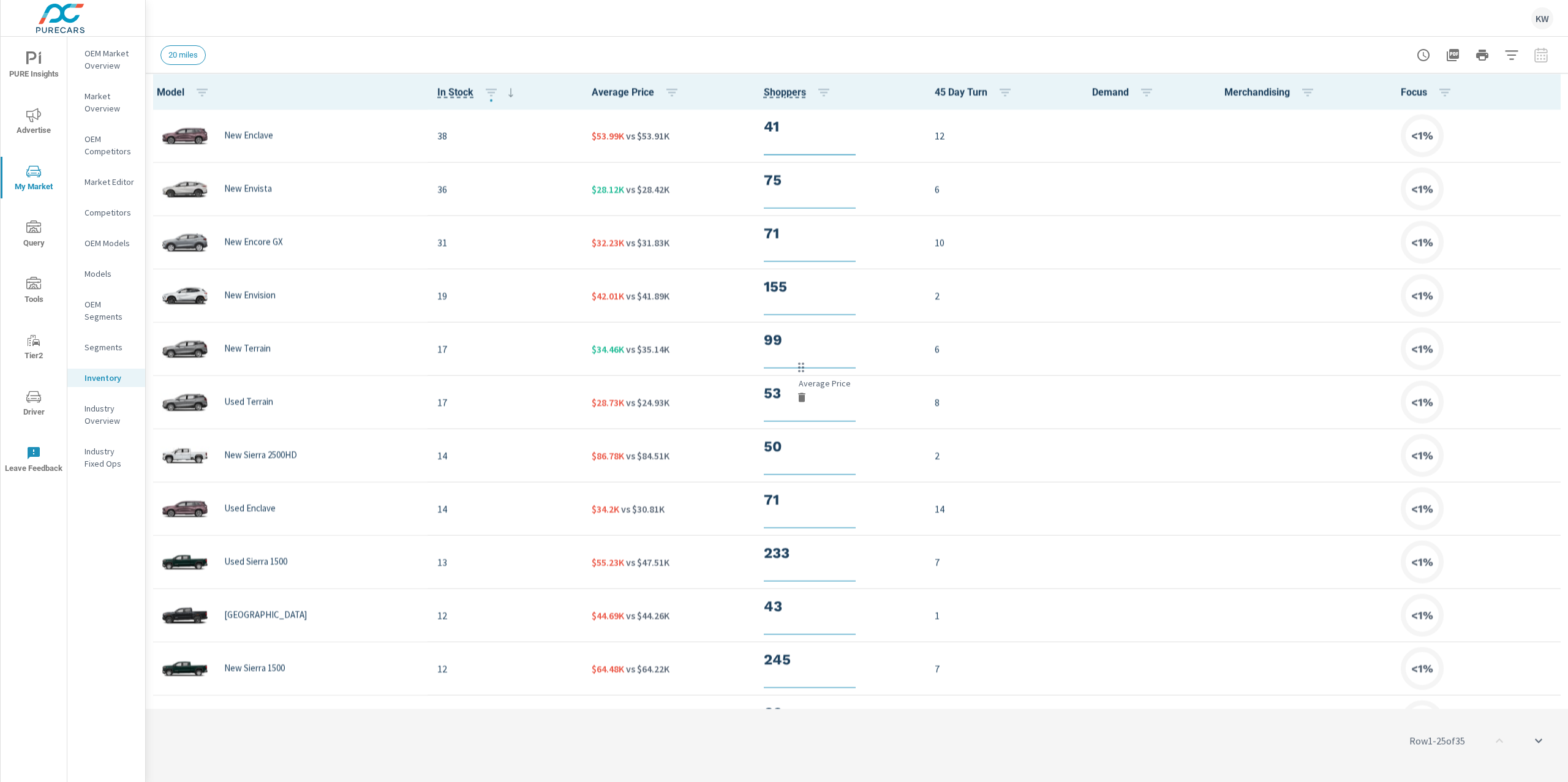
scroll to position [1, 0]
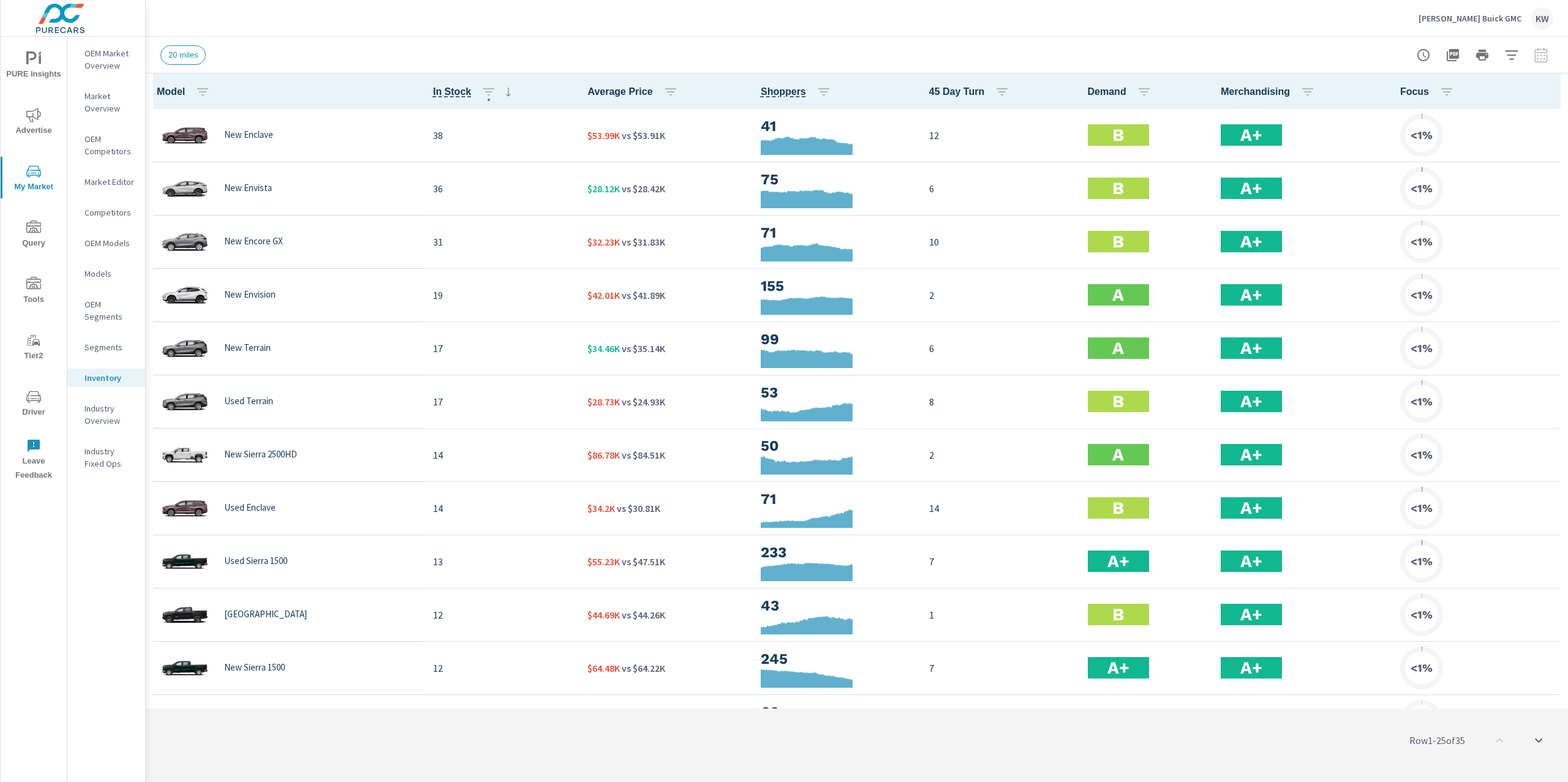
scroll to position [1, 0]
click at [1506, 58] on icon "button" at bounding box center [1511, 55] width 15 height 15
click at [1503, 154] on icon "filter options" at bounding box center [1496, 155] width 15 height 15
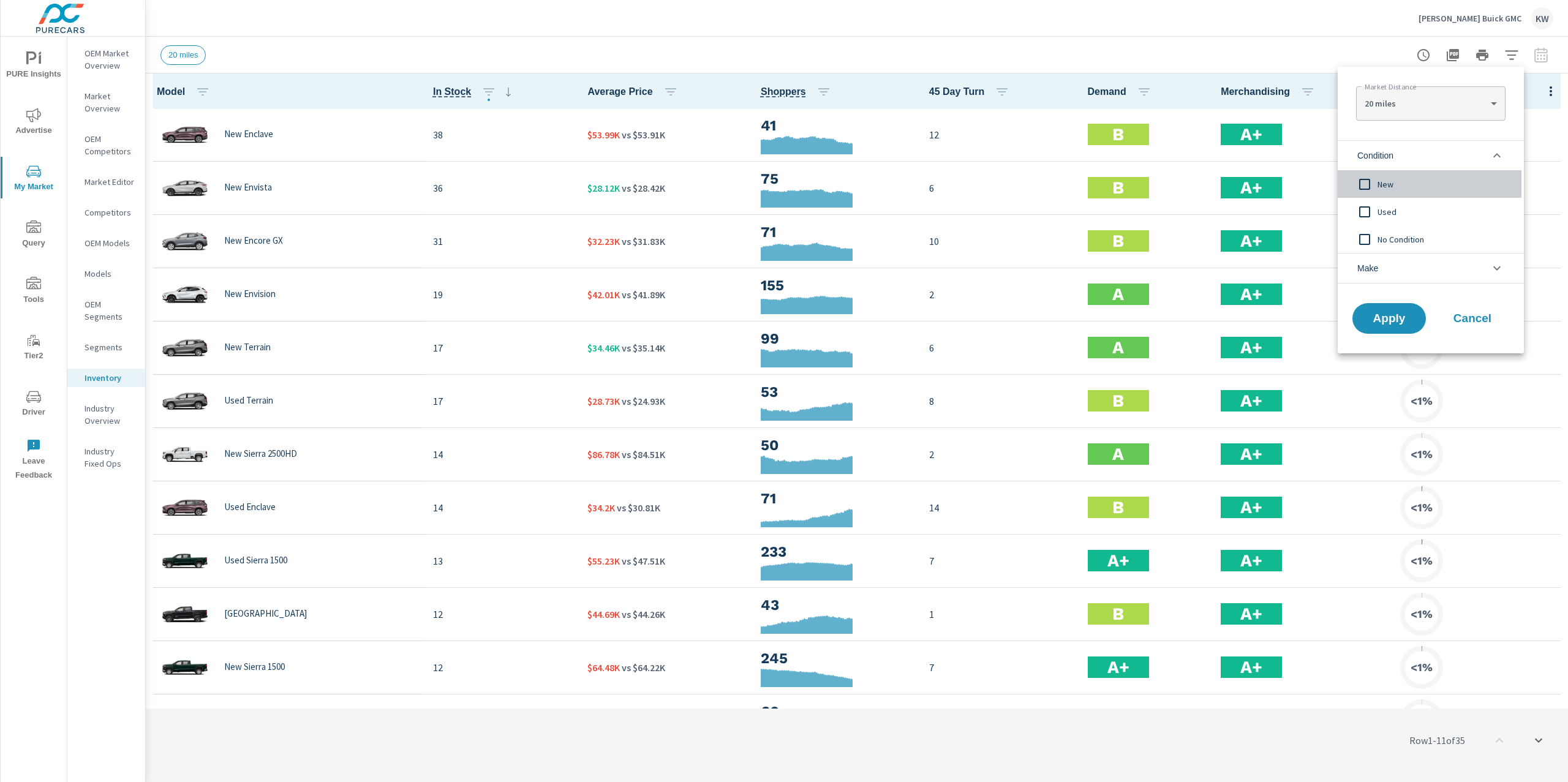
click at [1372, 183] on input "filter options" at bounding box center [1364, 184] width 26 height 26
click at [1384, 318] on span "Apply" at bounding box center [1389, 318] width 50 height 12
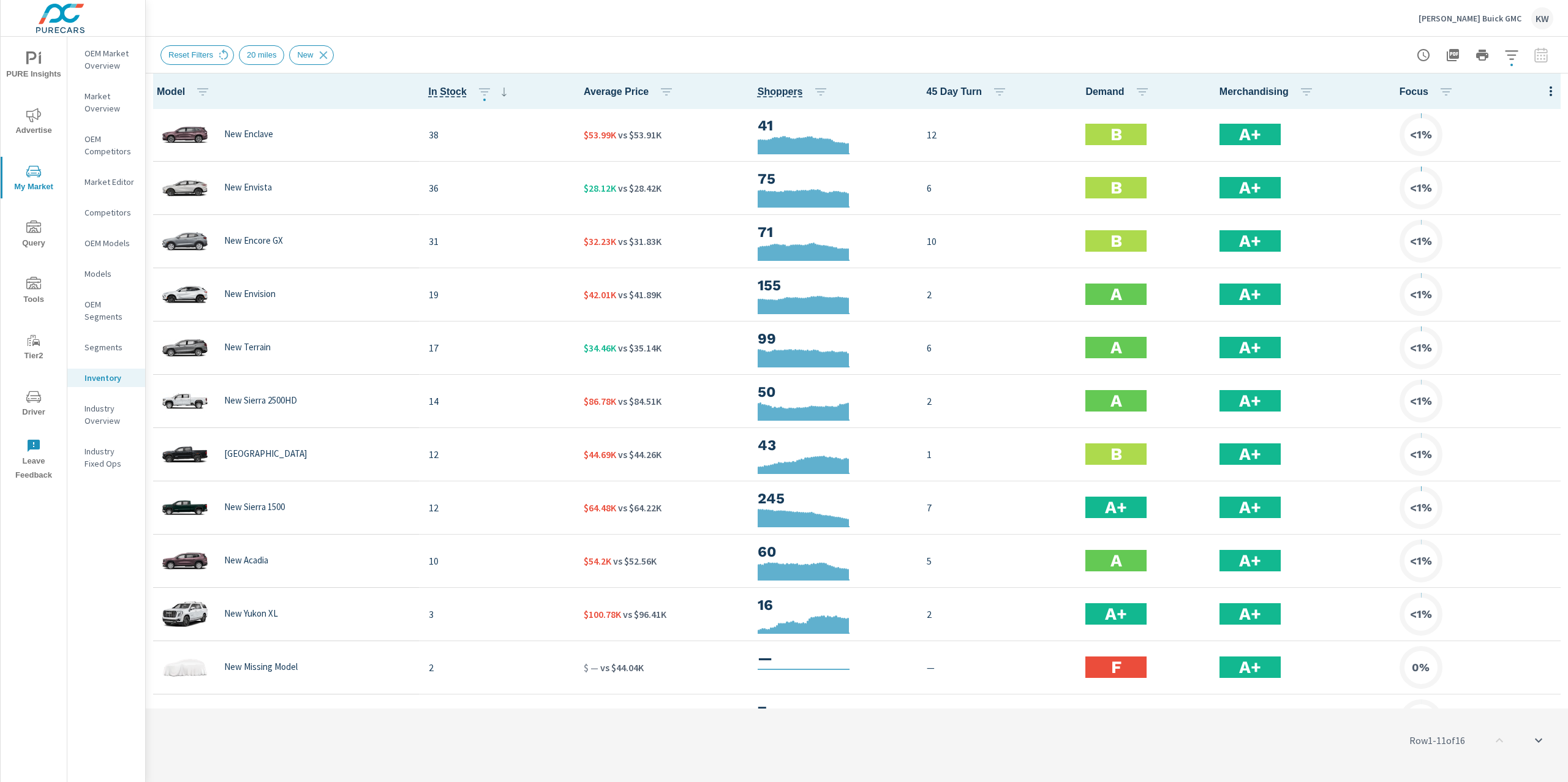
click at [1543, 92] on icon "button" at bounding box center [1550, 91] width 15 height 15
click at [1503, 284] on span "Customize columns..." at bounding box center [1510, 285] width 77 height 12
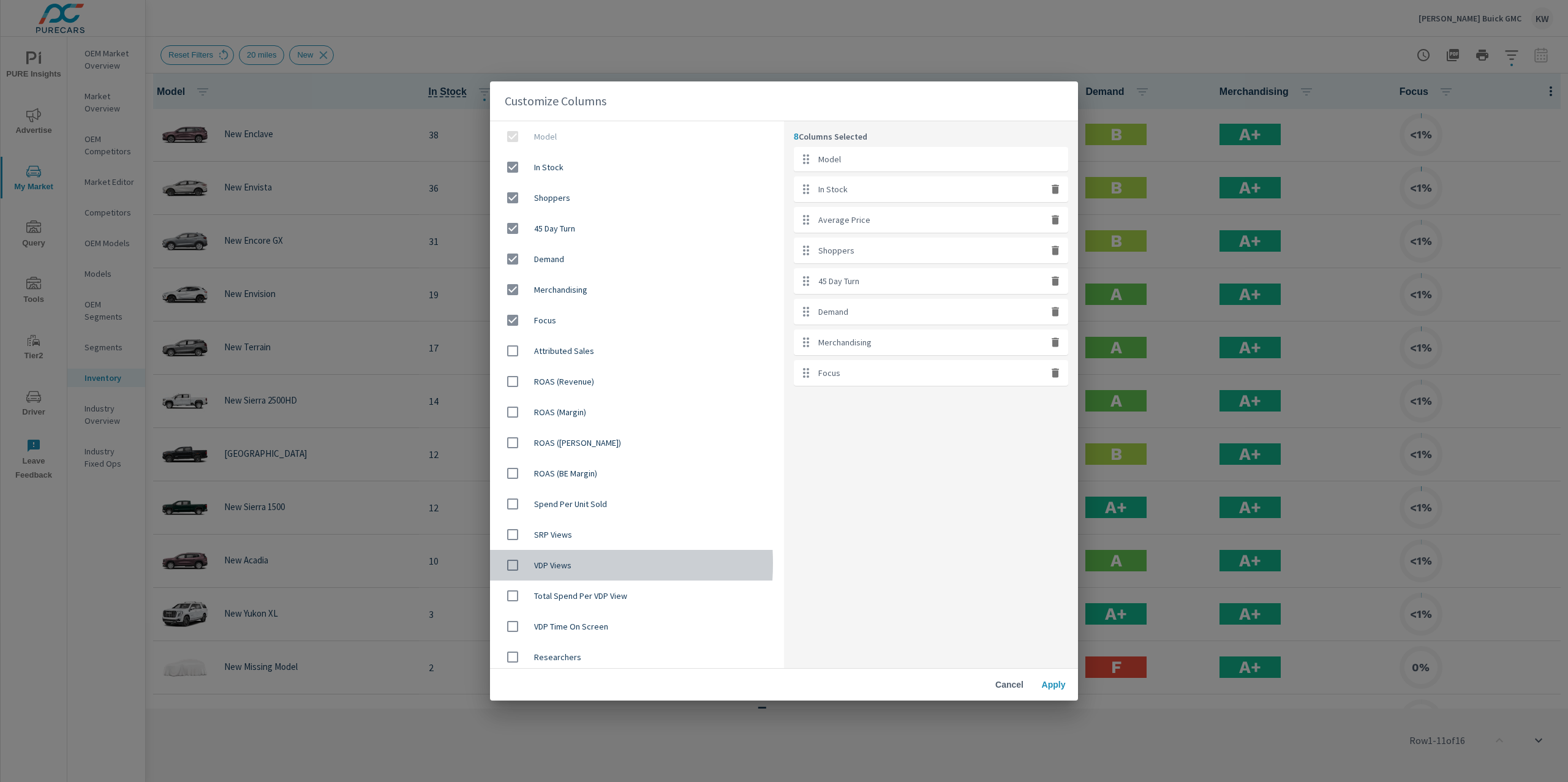
click at [515, 564] on input "checkbox" at bounding box center [512, 564] width 26 height 26
checkbox input "true"
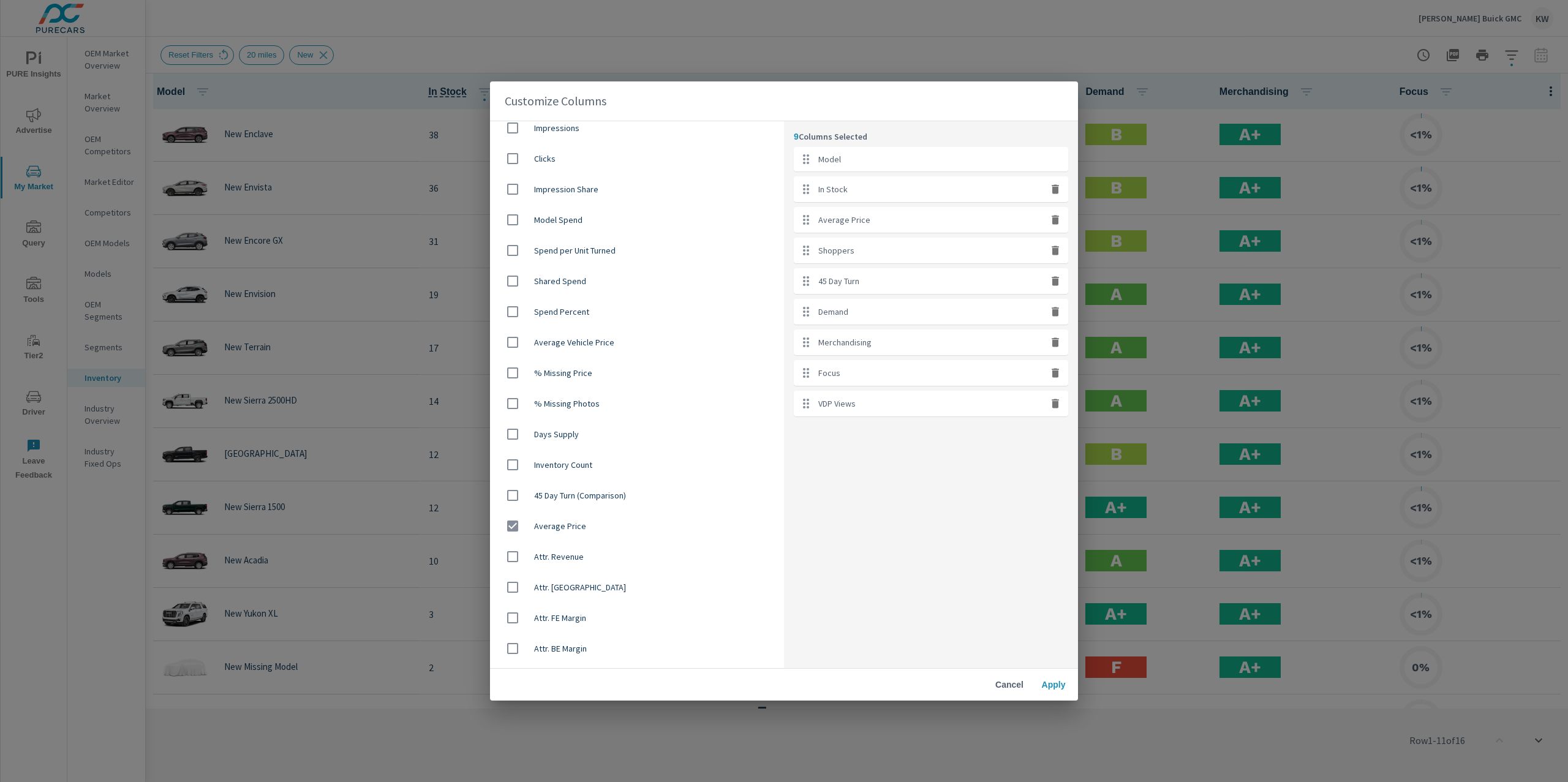
scroll to position [624, 0]
click at [1055, 379] on button "button" at bounding box center [1055, 373] width 16 height 16
checkbox input "false"
click at [1060, 685] on span "Apply" at bounding box center [1053, 685] width 30 height 11
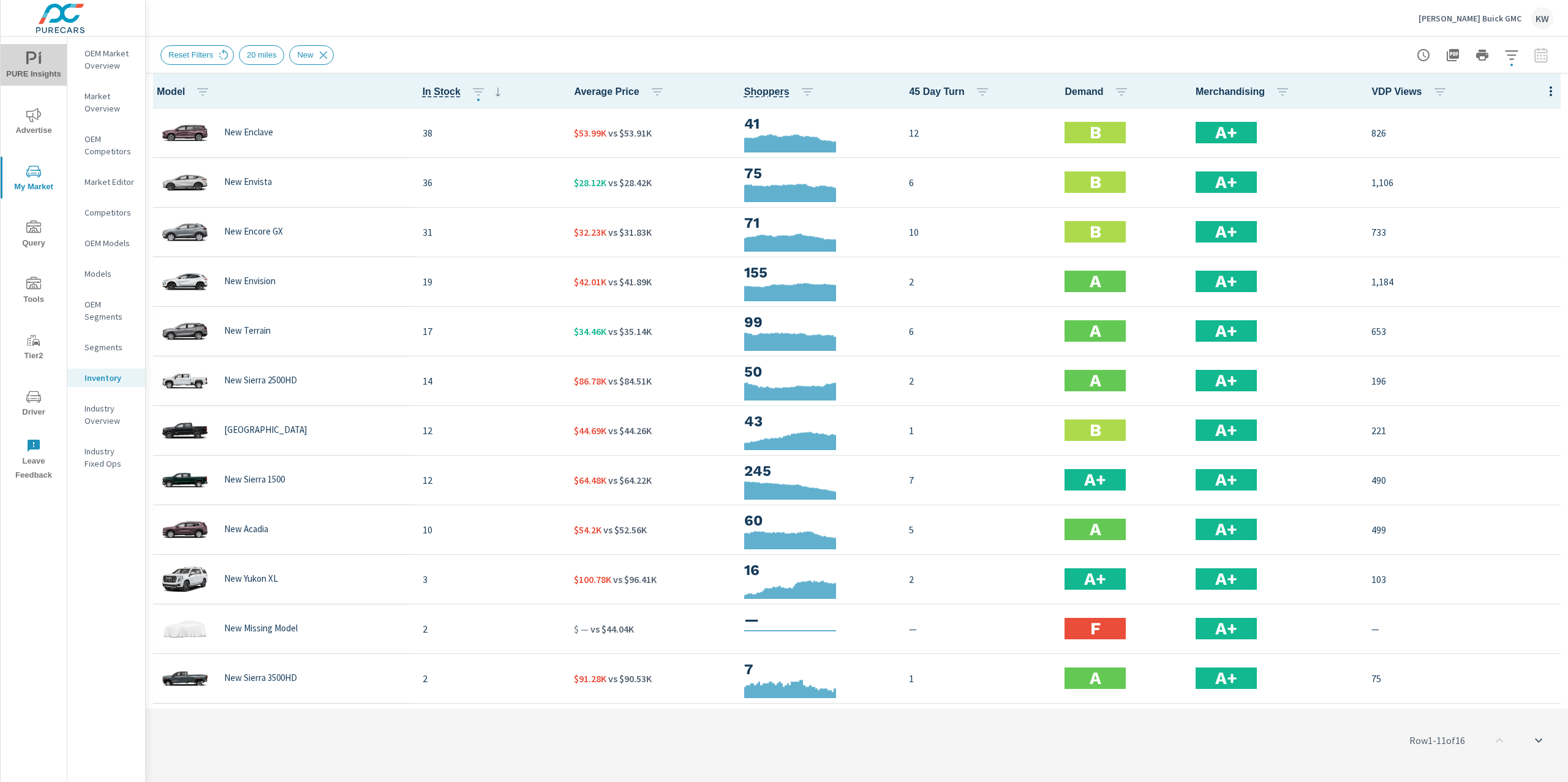
click at [47, 57] on span "PURE Insights" at bounding box center [33, 66] width 58 height 30
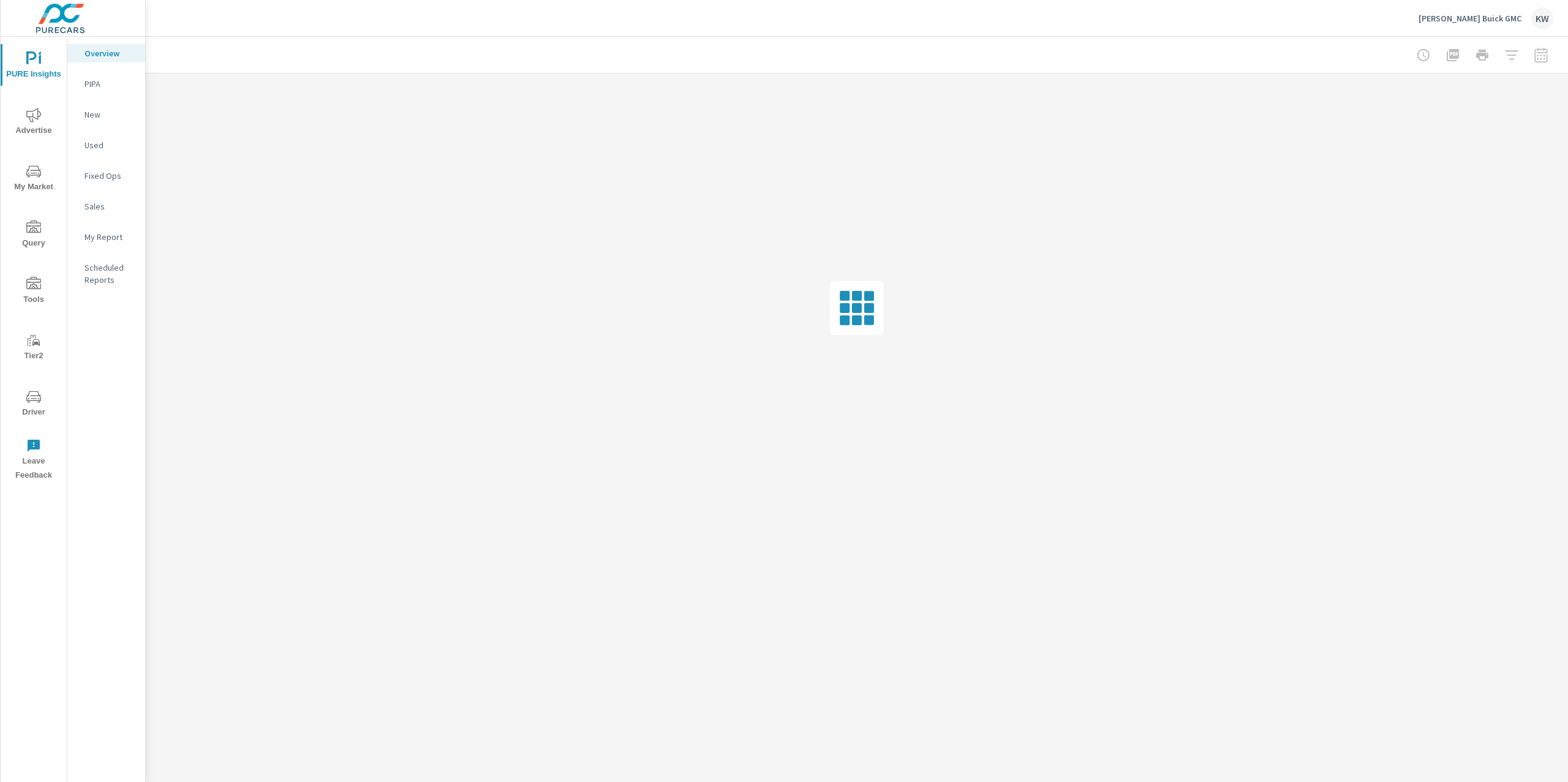
click at [95, 232] on p "My Report" at bounding box center [109, 237] width 51 height 12
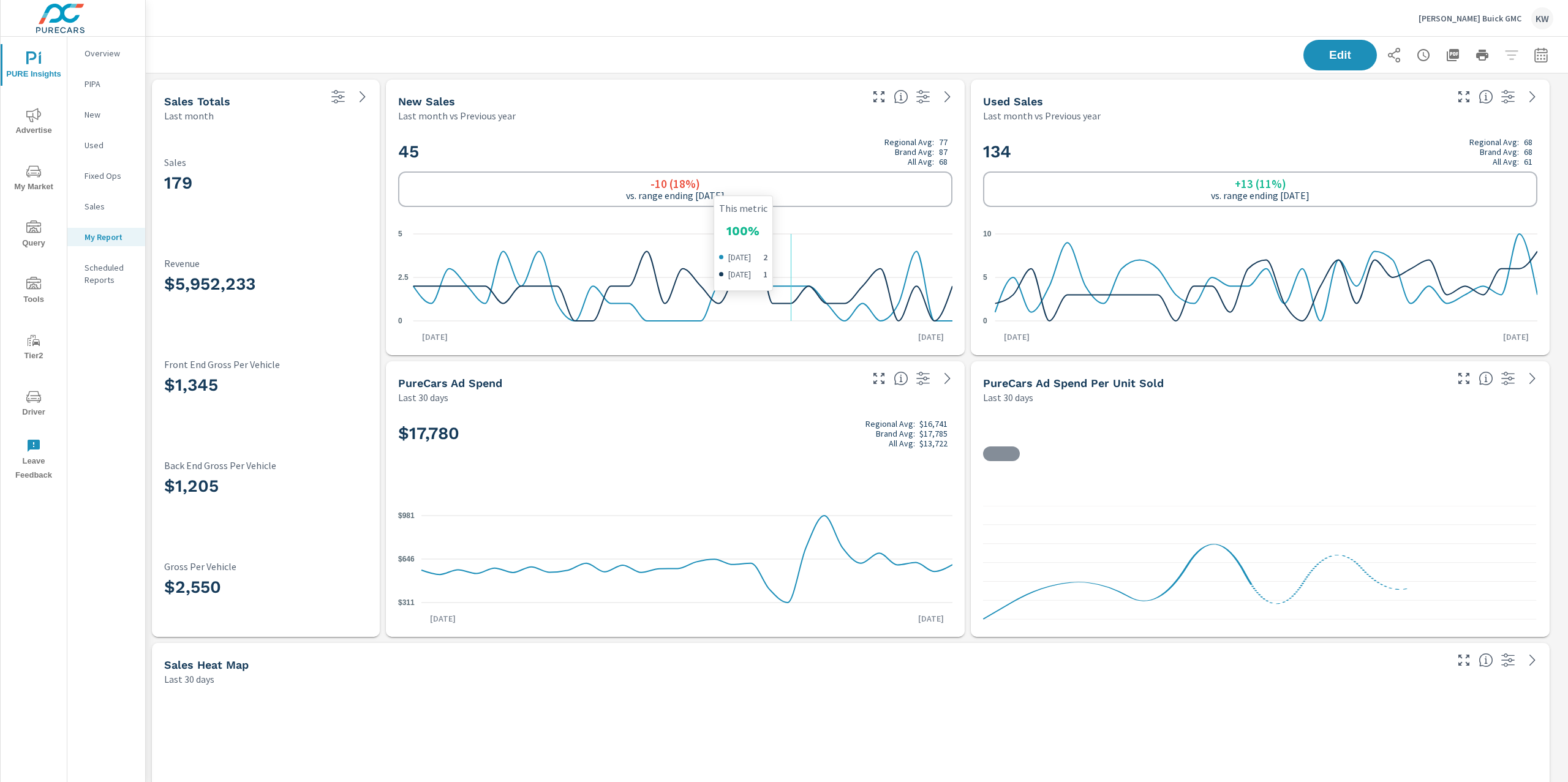
scroll to position [1, 0]
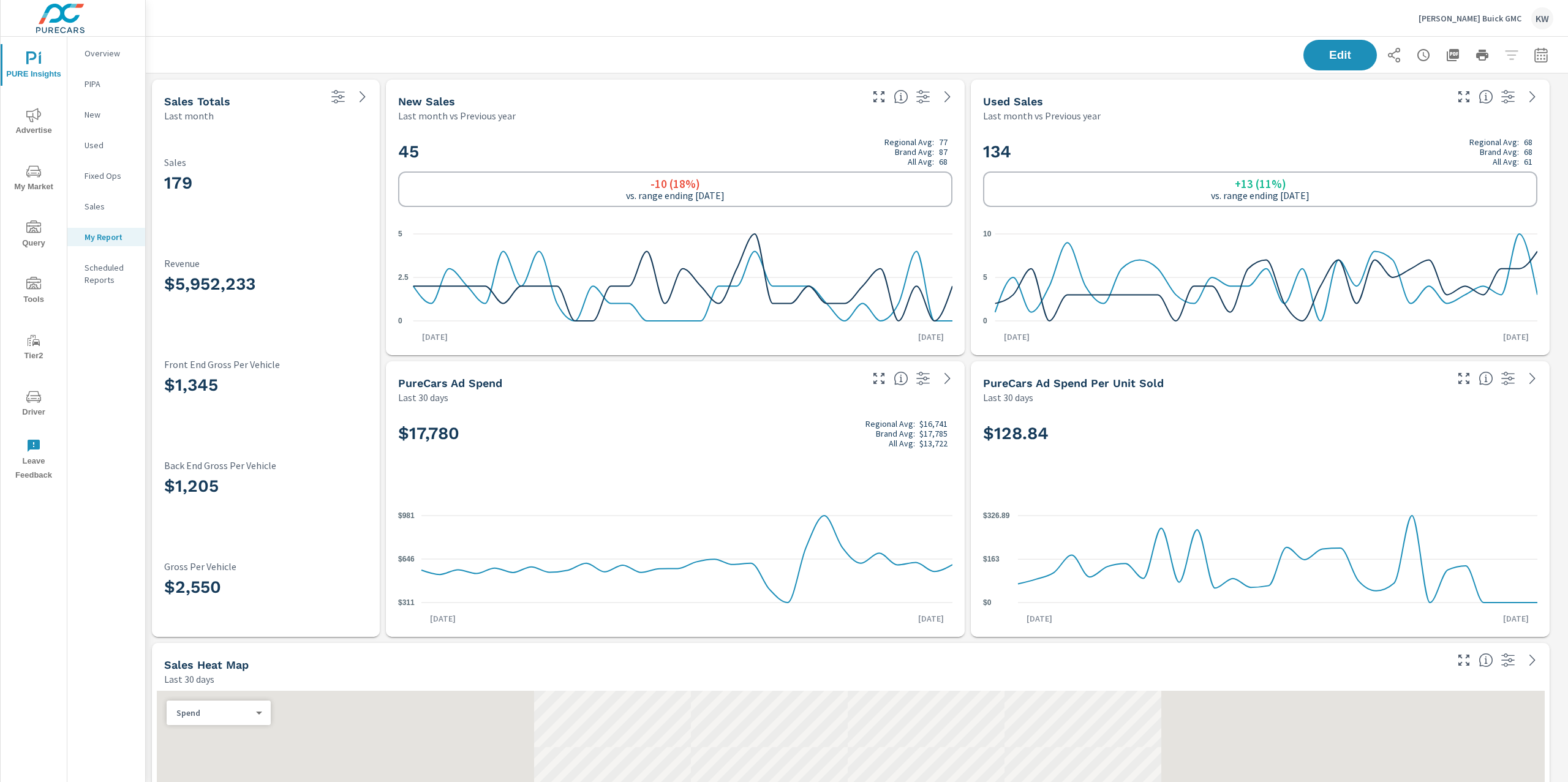
scroll to position [216, 0]
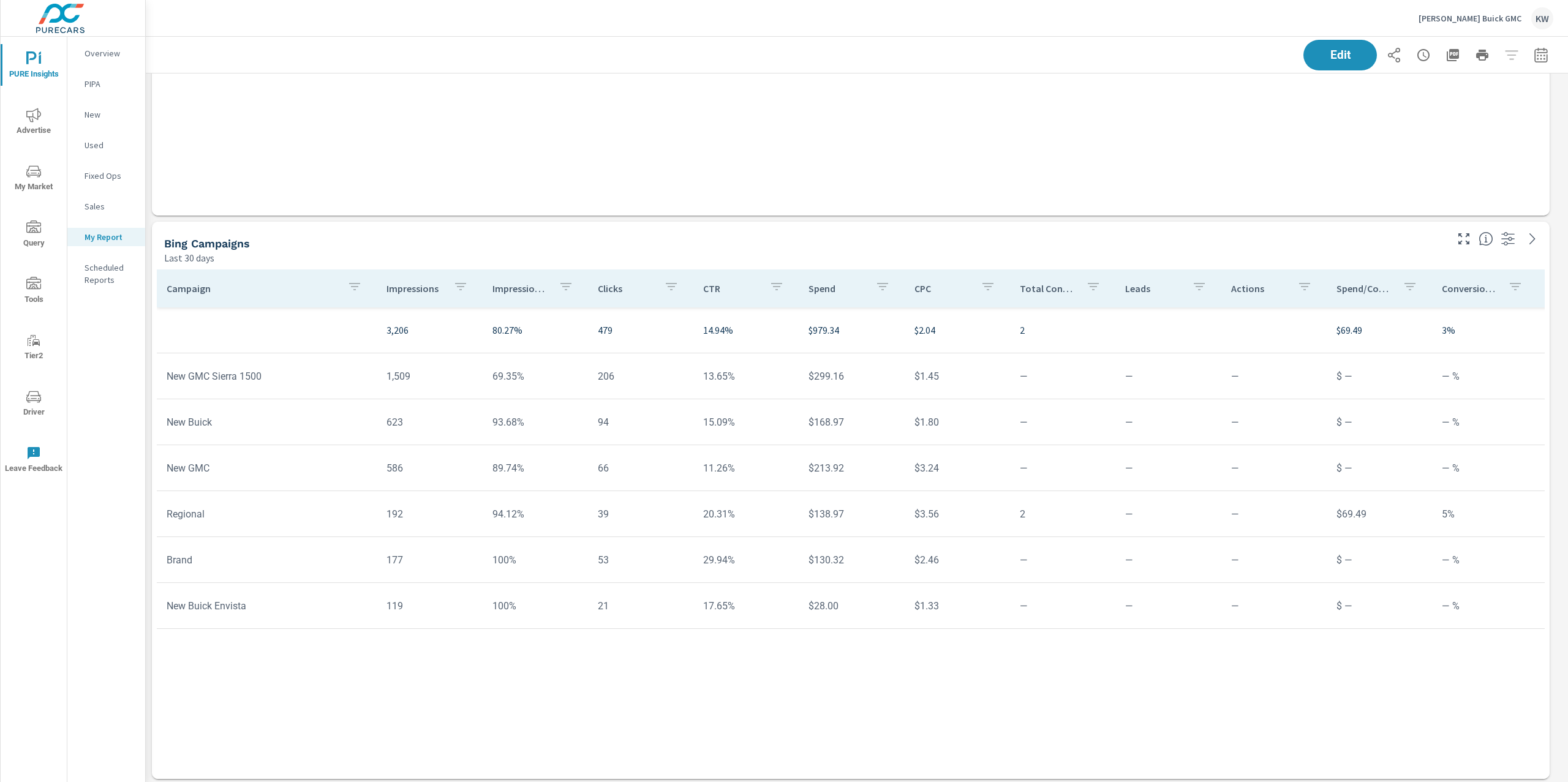
scroll to position [2963, 0]
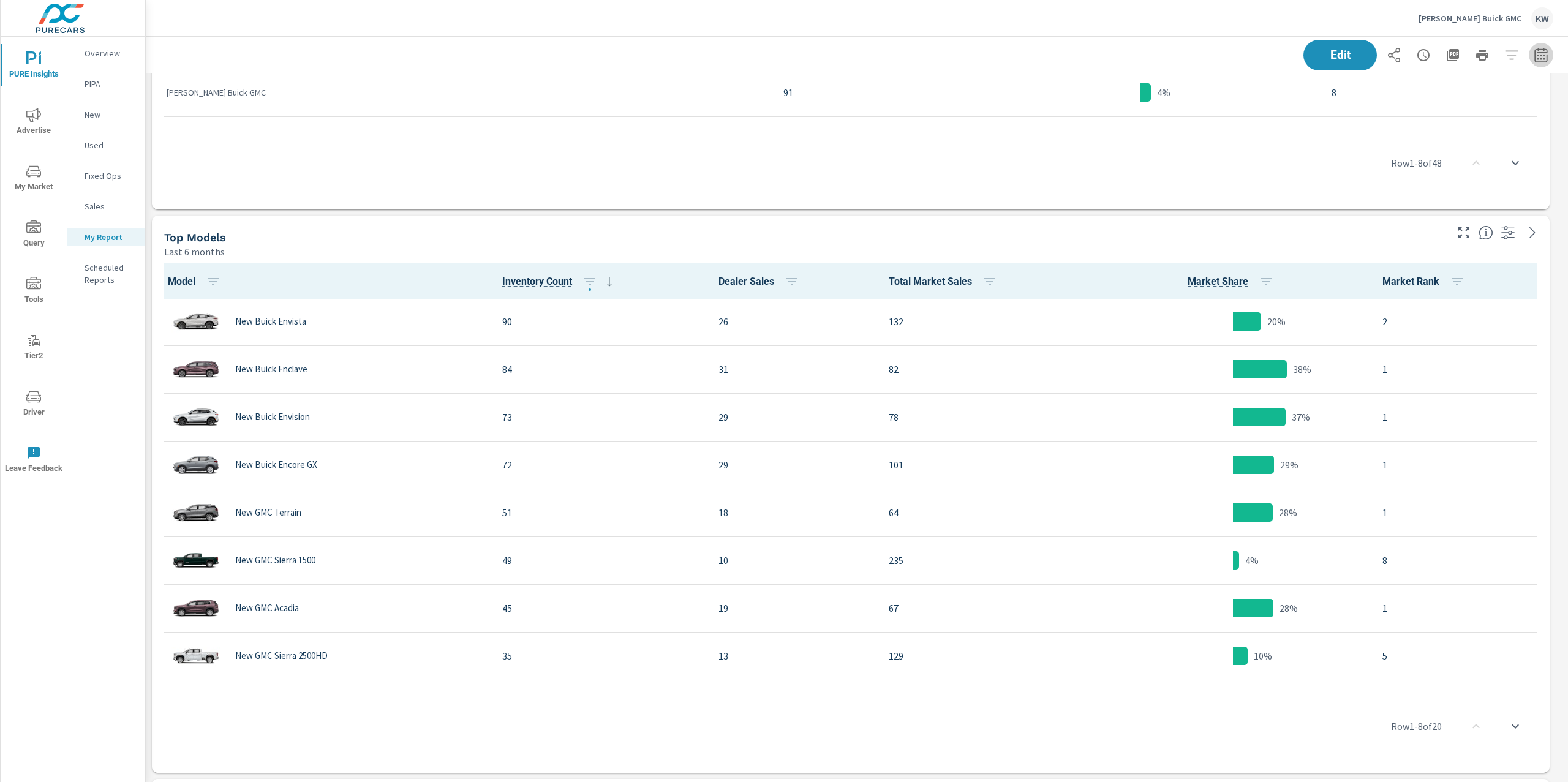
click at [1534, 57] on icon "button" at bounding box center [1541, 55] width 15 height 15
click at [1445, 111] on select "Custom Yesterday Last week Last 7 days Last 14 days Last 30 days Last 45 days L…" at bounding box center [1430, 105] width 122 height 24
click at [1369, 94] on select "Custom Yesterday Last week Last 7 days Last 14 days Last 30 days Last 45 days L…" at bounding box center [1430, 105] width 122 height 24
select select "Last month"
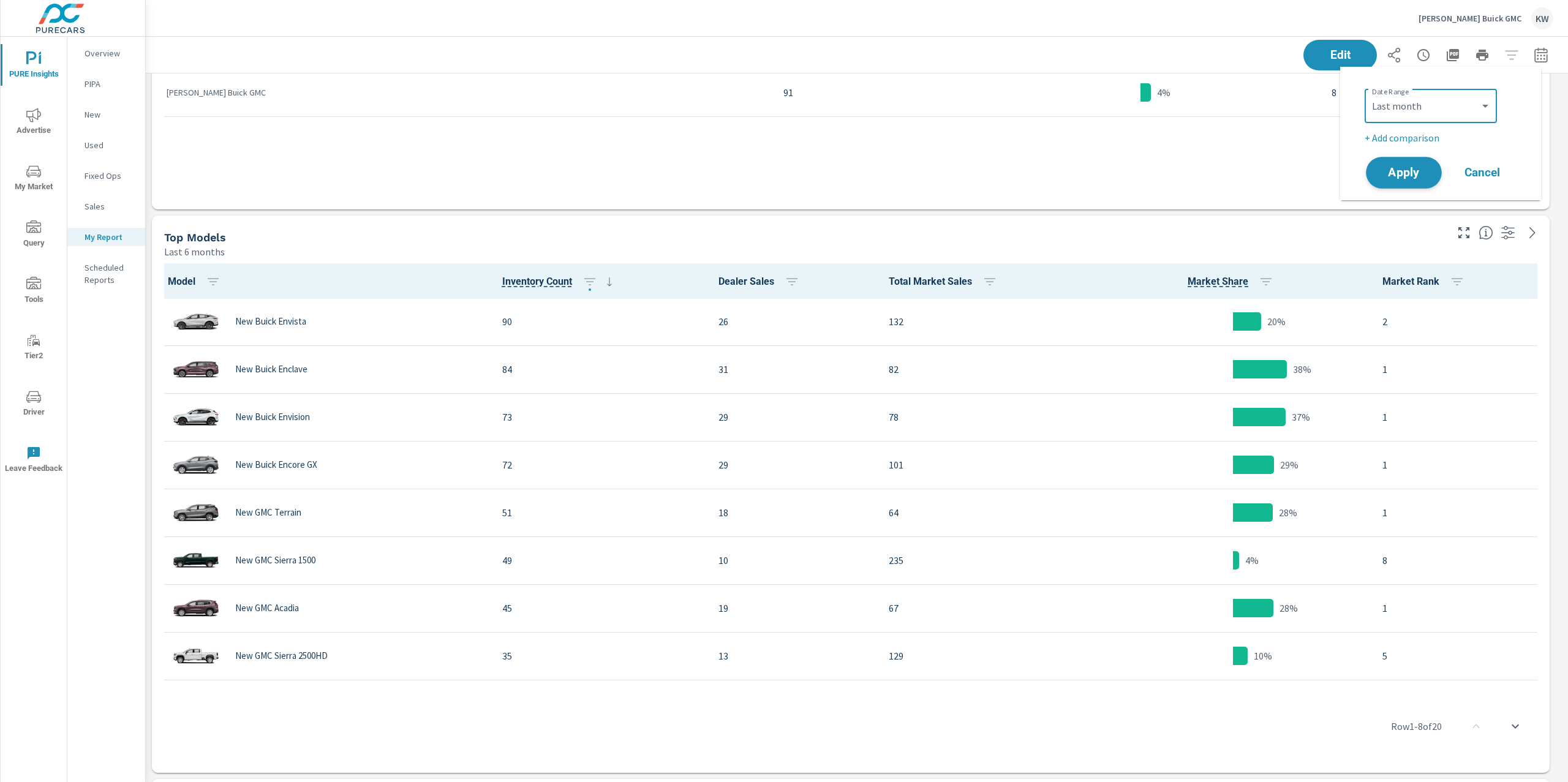
click at [1406, 179] on button "Apply" at bounding box center [1403, 172] width 76 height 32
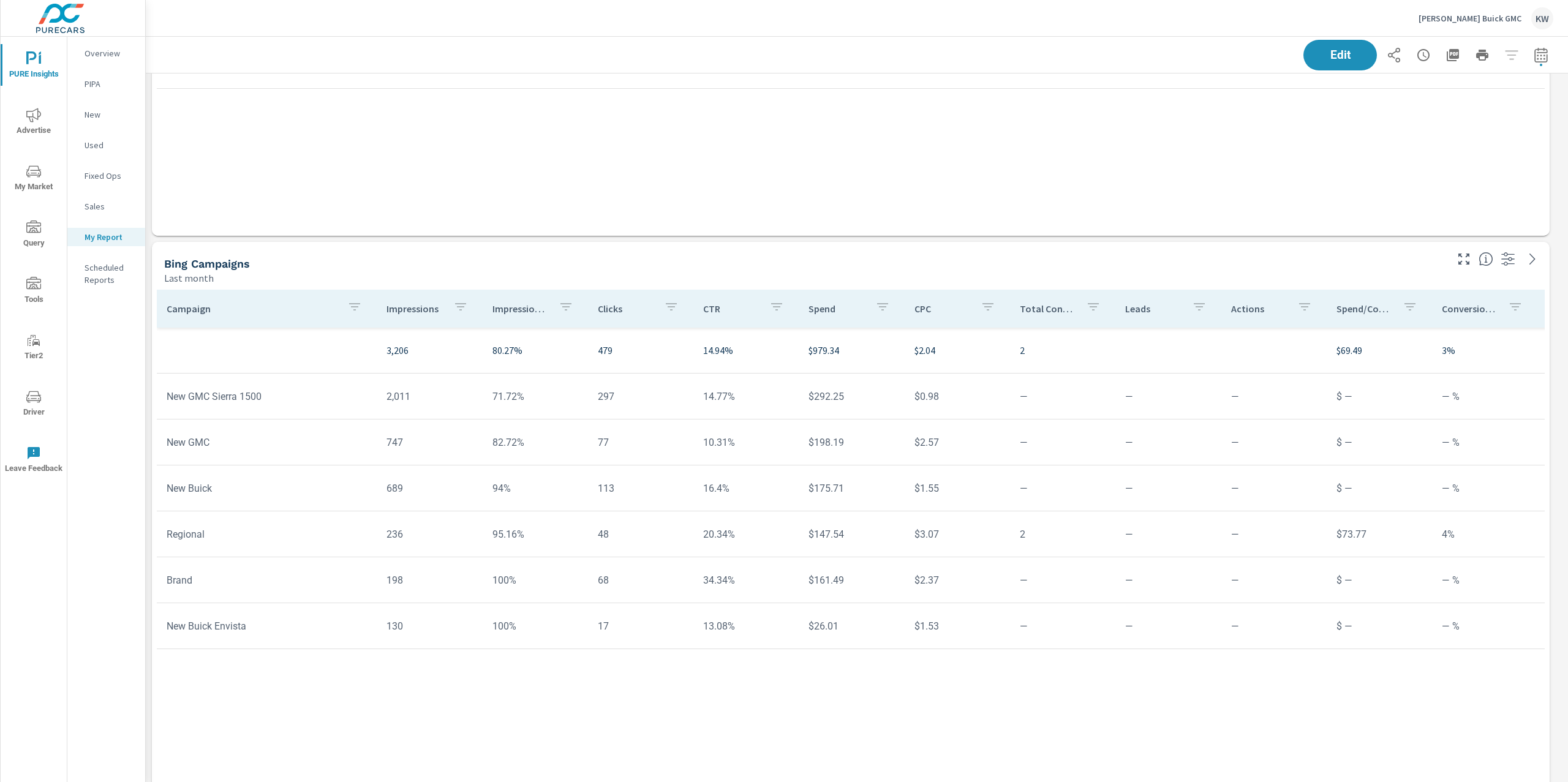
scroll to position [3924, 0]
click at [516, 310] on p "Impression Share" at bounding box center [521, 307] width 56 height 12
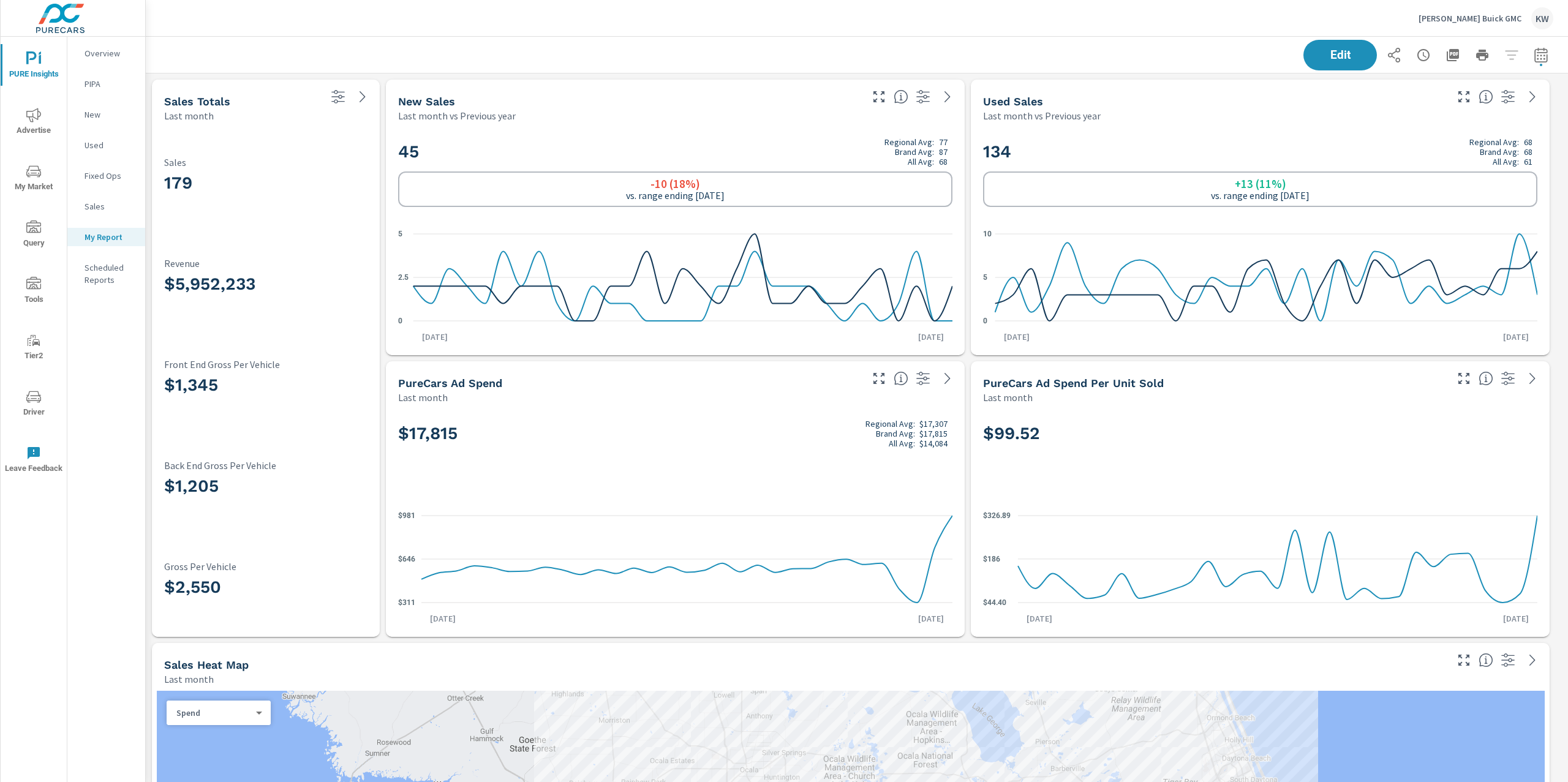
click at [1480, 18] on p "Phillips Buick GMC" at bounding box center [1470, 18] width 103 height 11
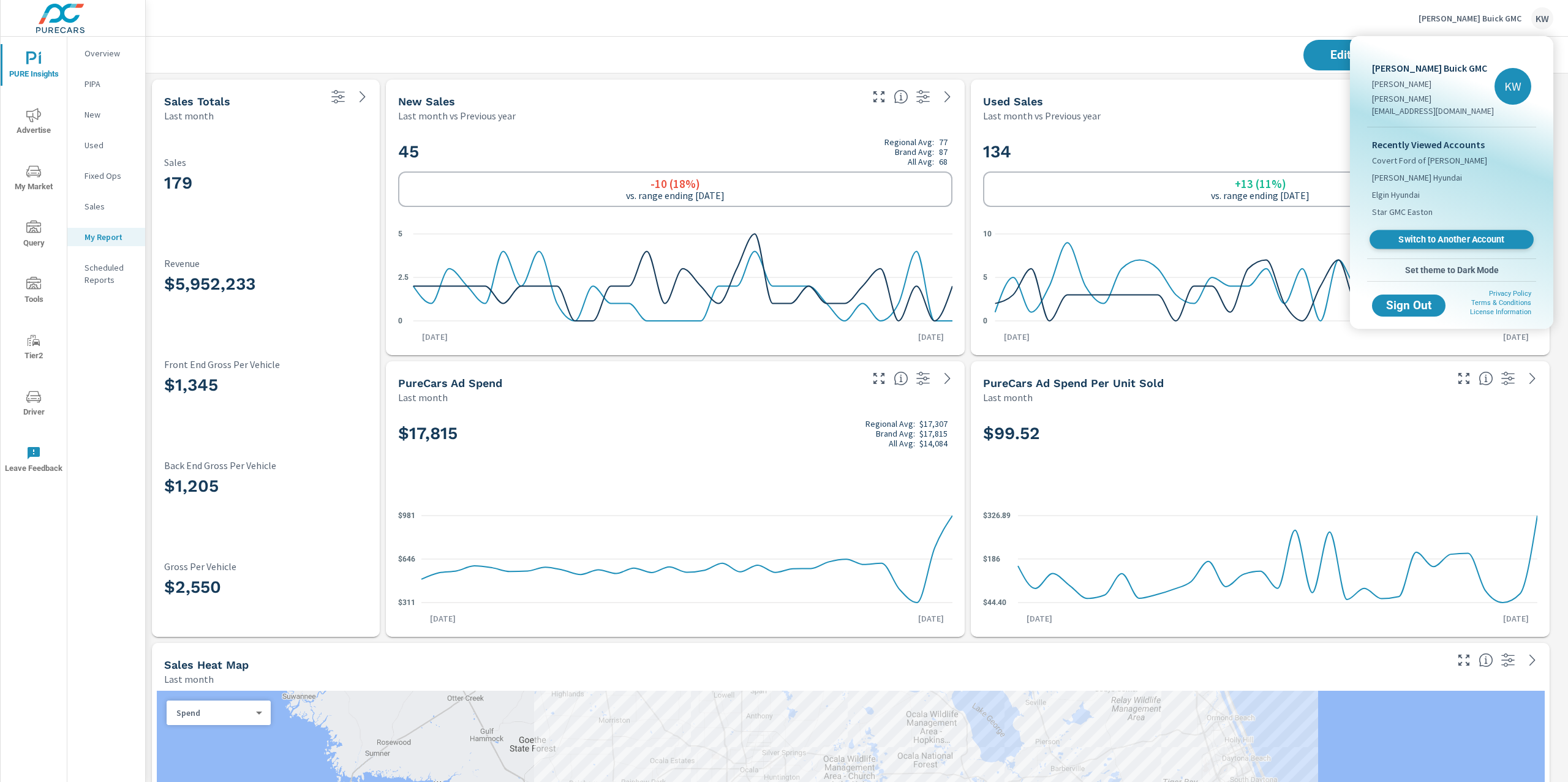
click at [1457, 234] on span "Switch to Another Account" at bounding box center [1451, 239] width 150 height 12
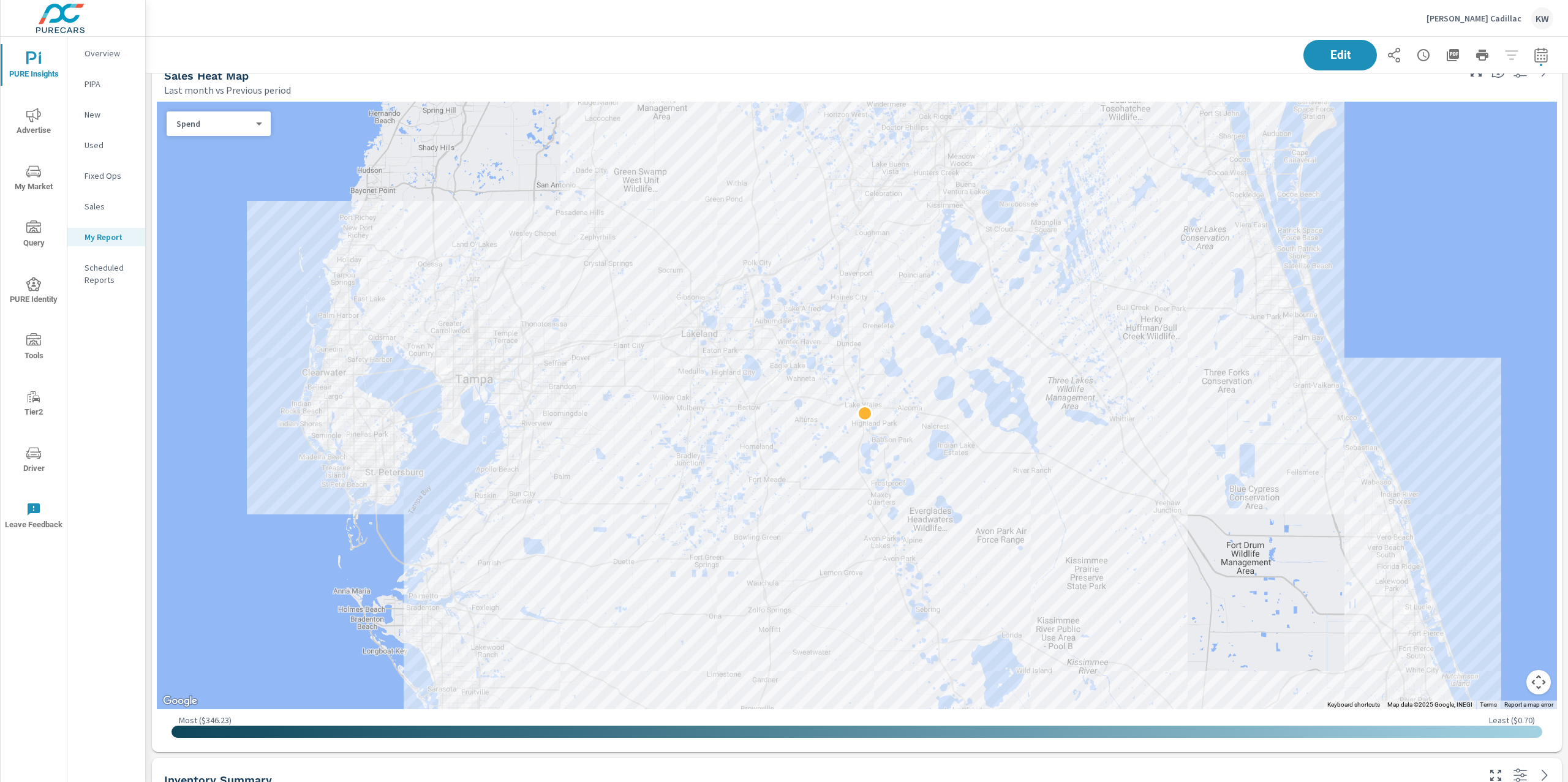
scroll to position [590, 0]
click at [250, 129] on div "Spend 0 ​" at bounding box center [219, 122] width 104 height 24
click at [254, 122] on body "PURE Insights Advertise My Market Query PURE Identity Tools Tier2 Driver Leave …" at bounding box center [784, 391] width 1568 height 782
click at [235, 144] on li "Sales" at bounding box center [214, 142] width 94 height 19
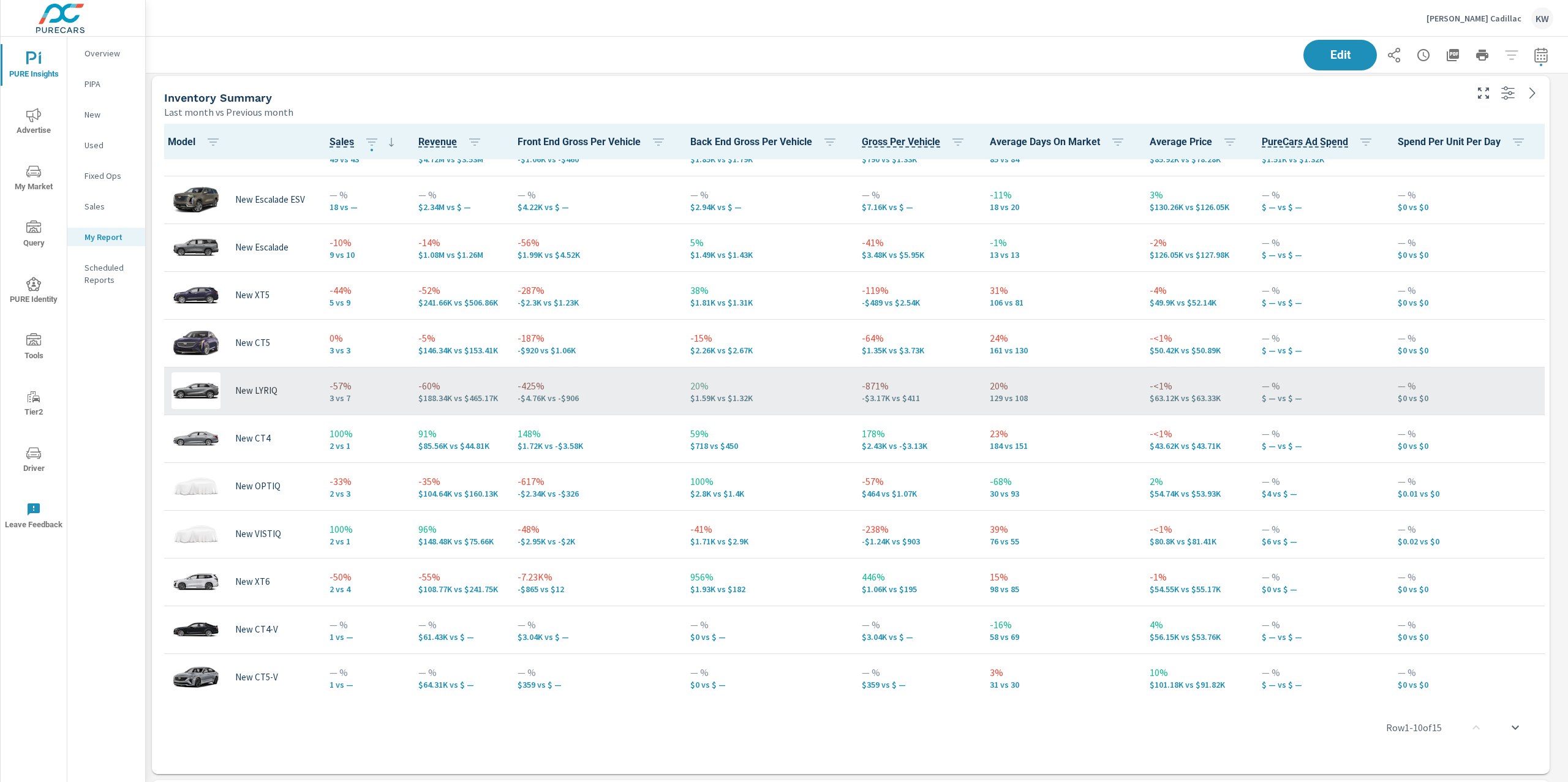
scroll to position [5947, 1435]
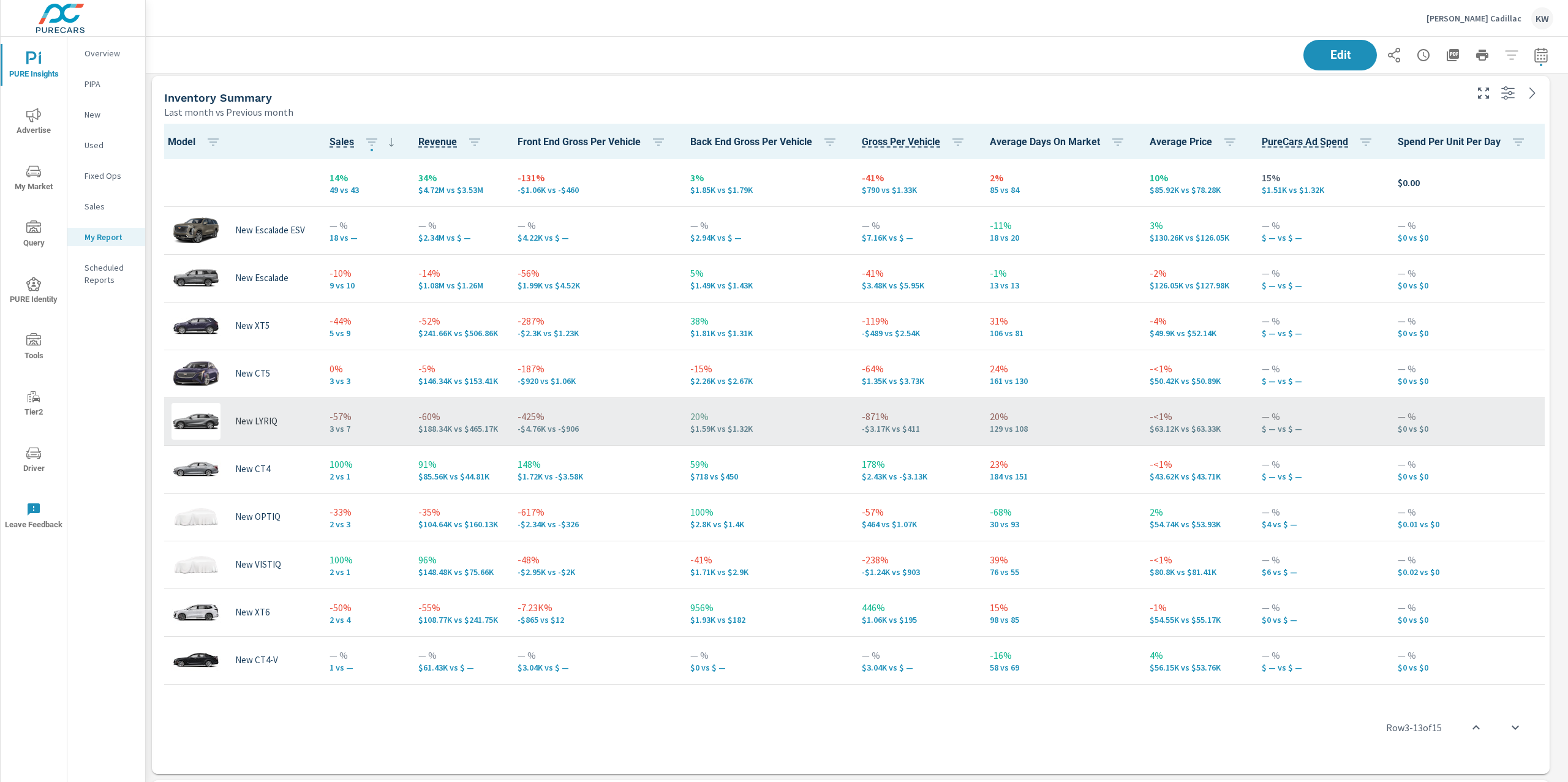
scroll to position [5947, 1435]
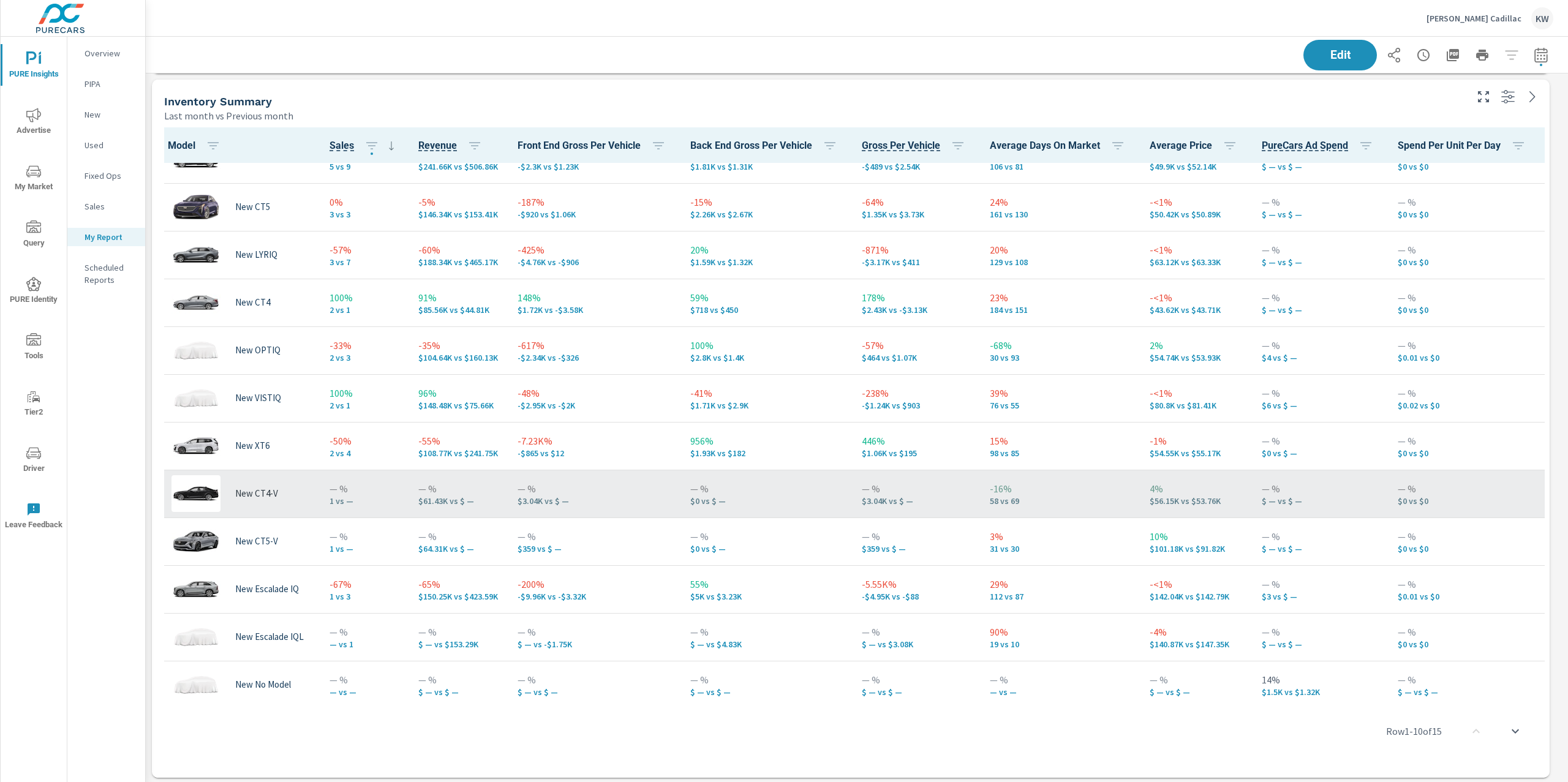
scroll to position [180, 0]
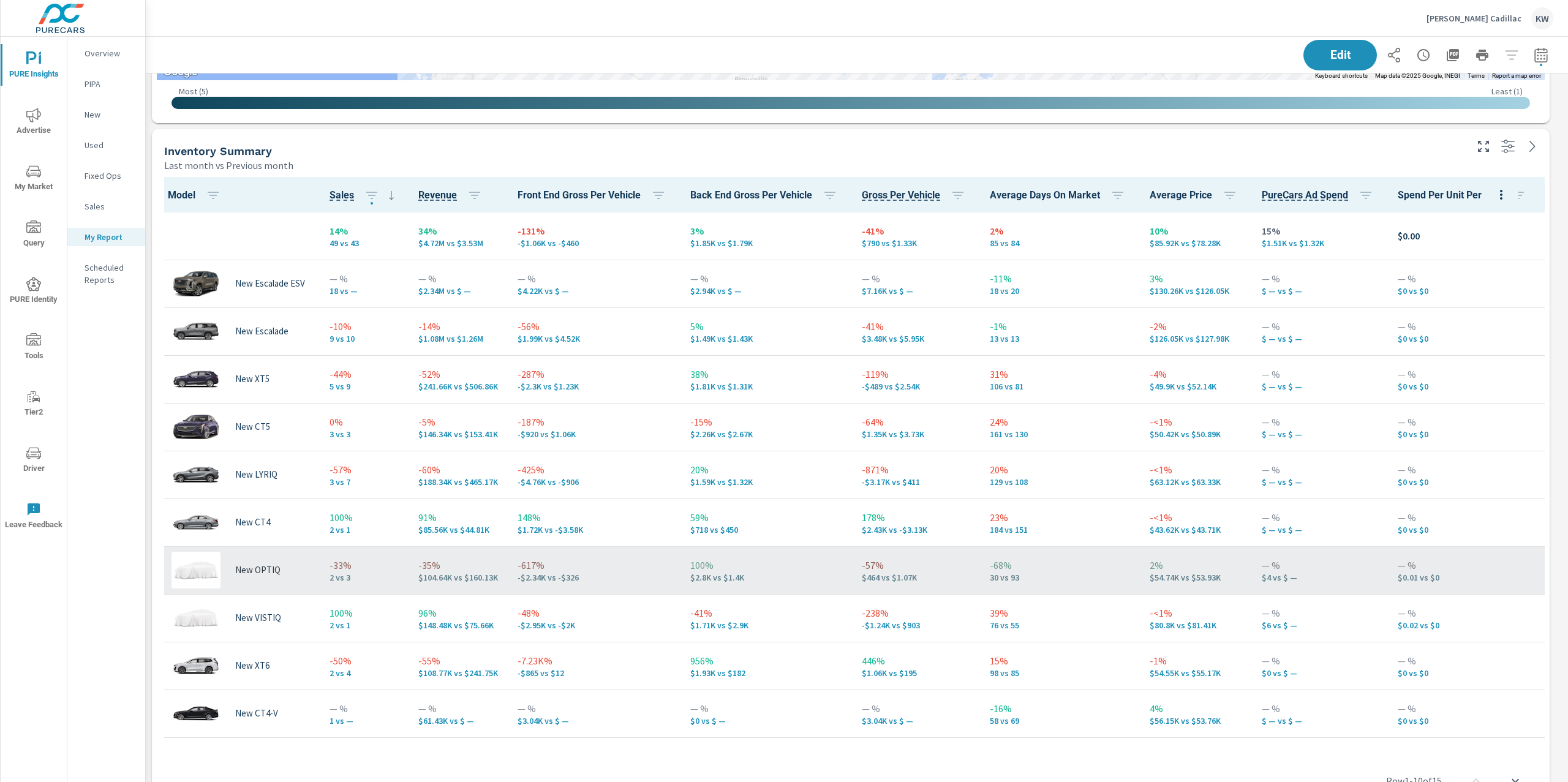
scroll to position [1215, 0]
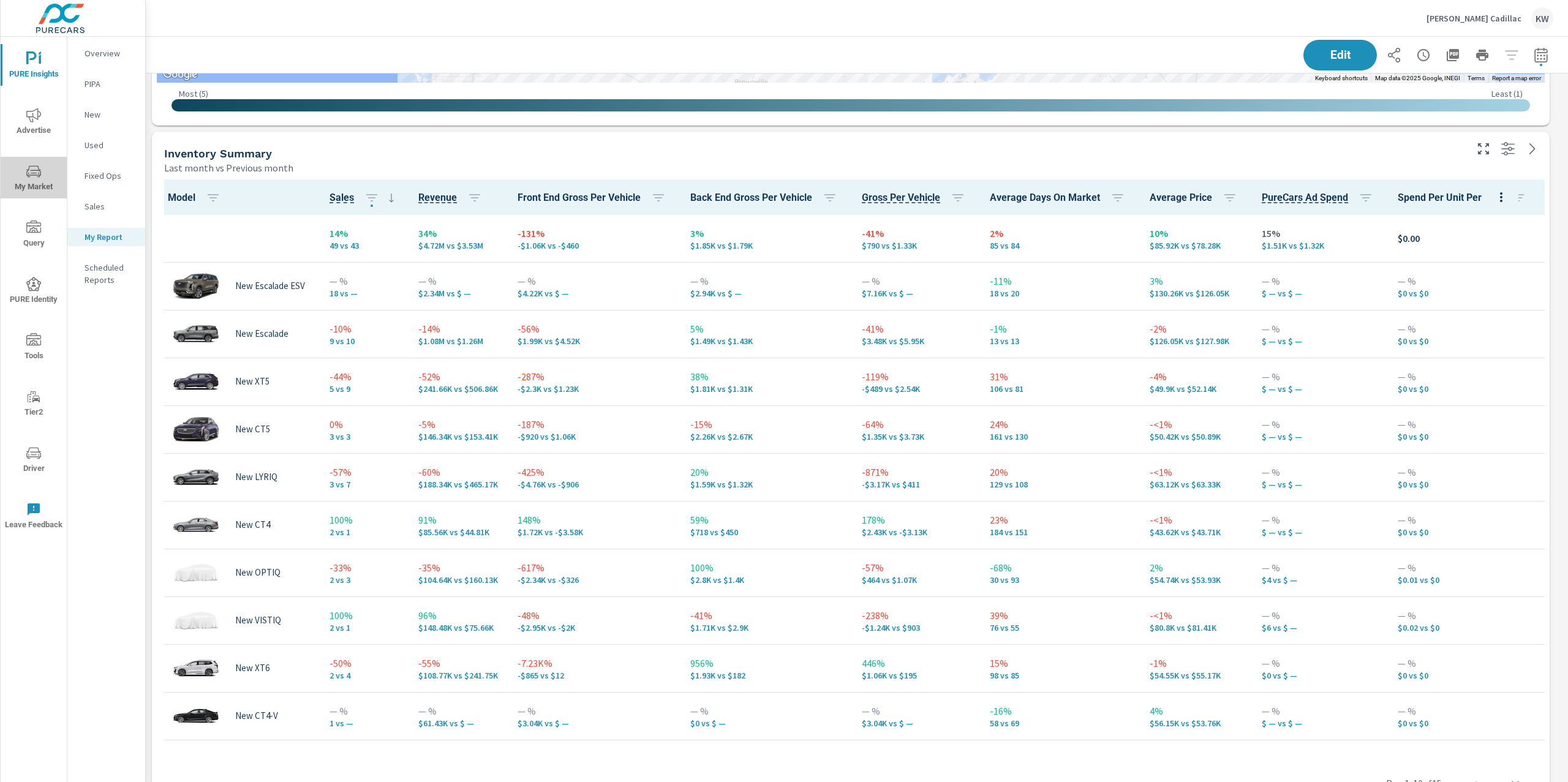
click at [32, 175] on icon "nav menu" at bounding box center [34, 172] width 15 height 15
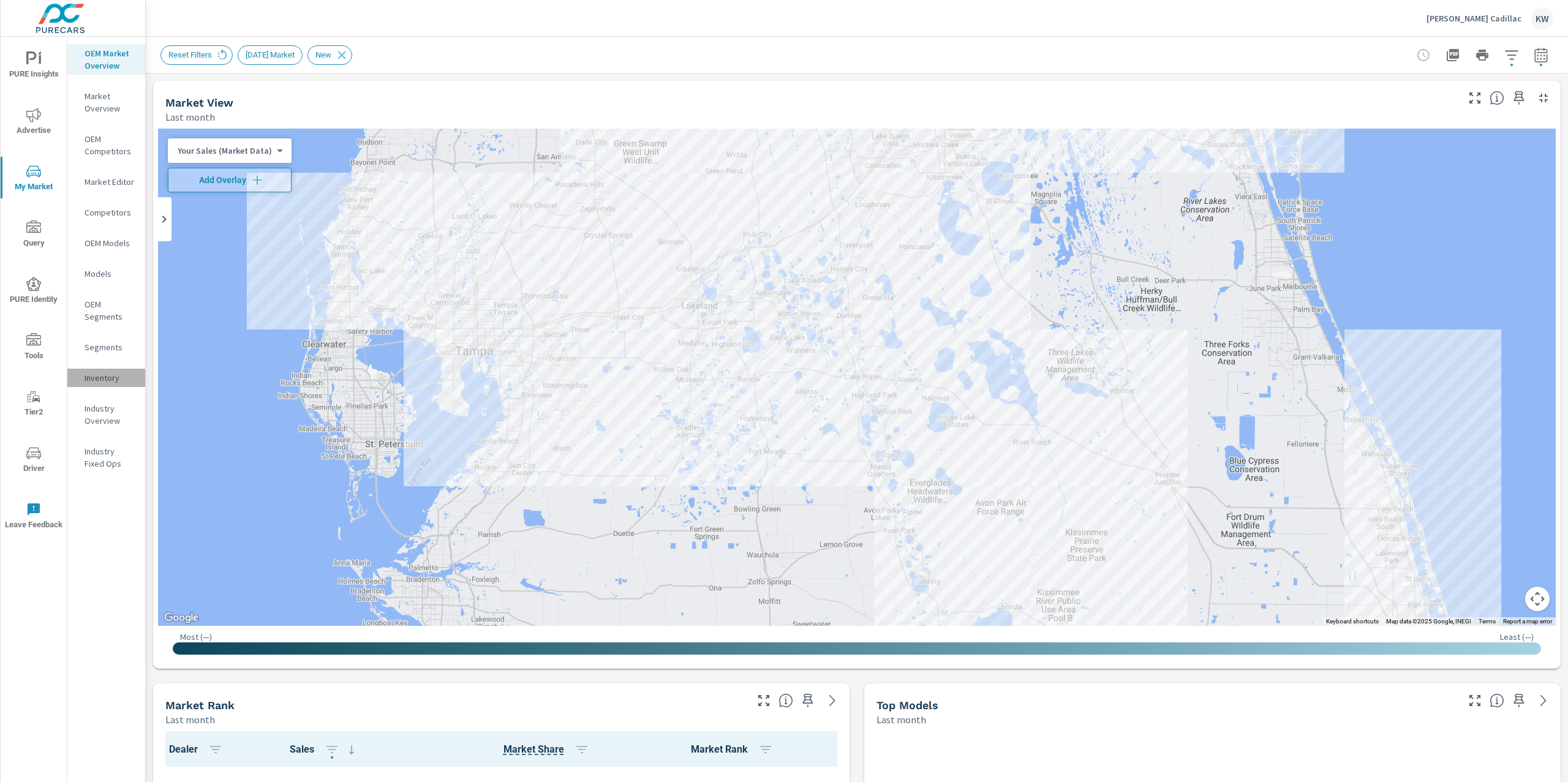
click at [100, 381] on p "Inventory" at bounding box center [109, 378] width 51 height 12
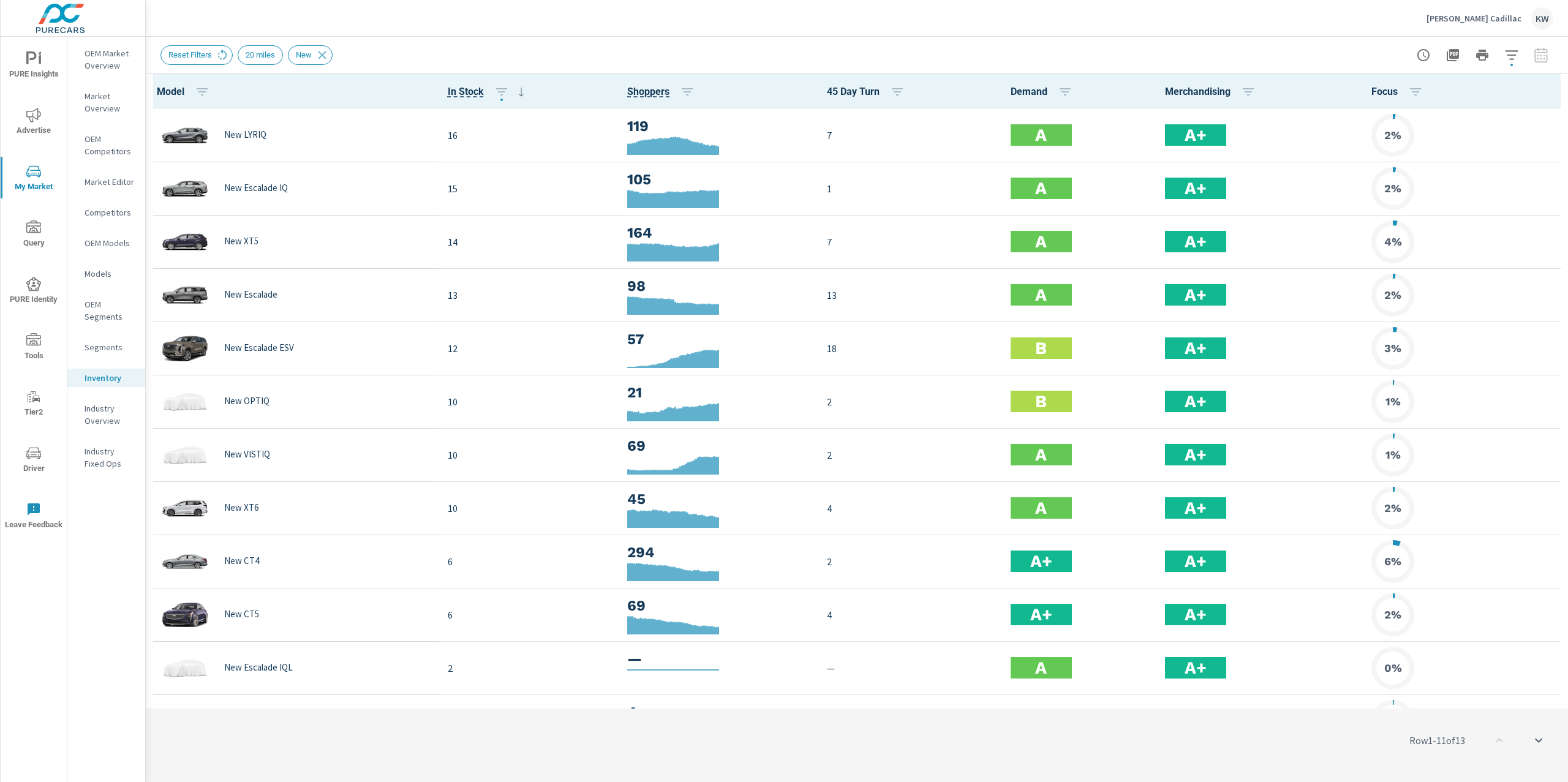
scroll to position [1, 0]
click at [1543, 97] on icon "button" at bounding box center [1550, 91] width 15 height 15
click at [1520, 285] on span "Customize columns..." at bounding box center [1510, 285] width 77 height 12
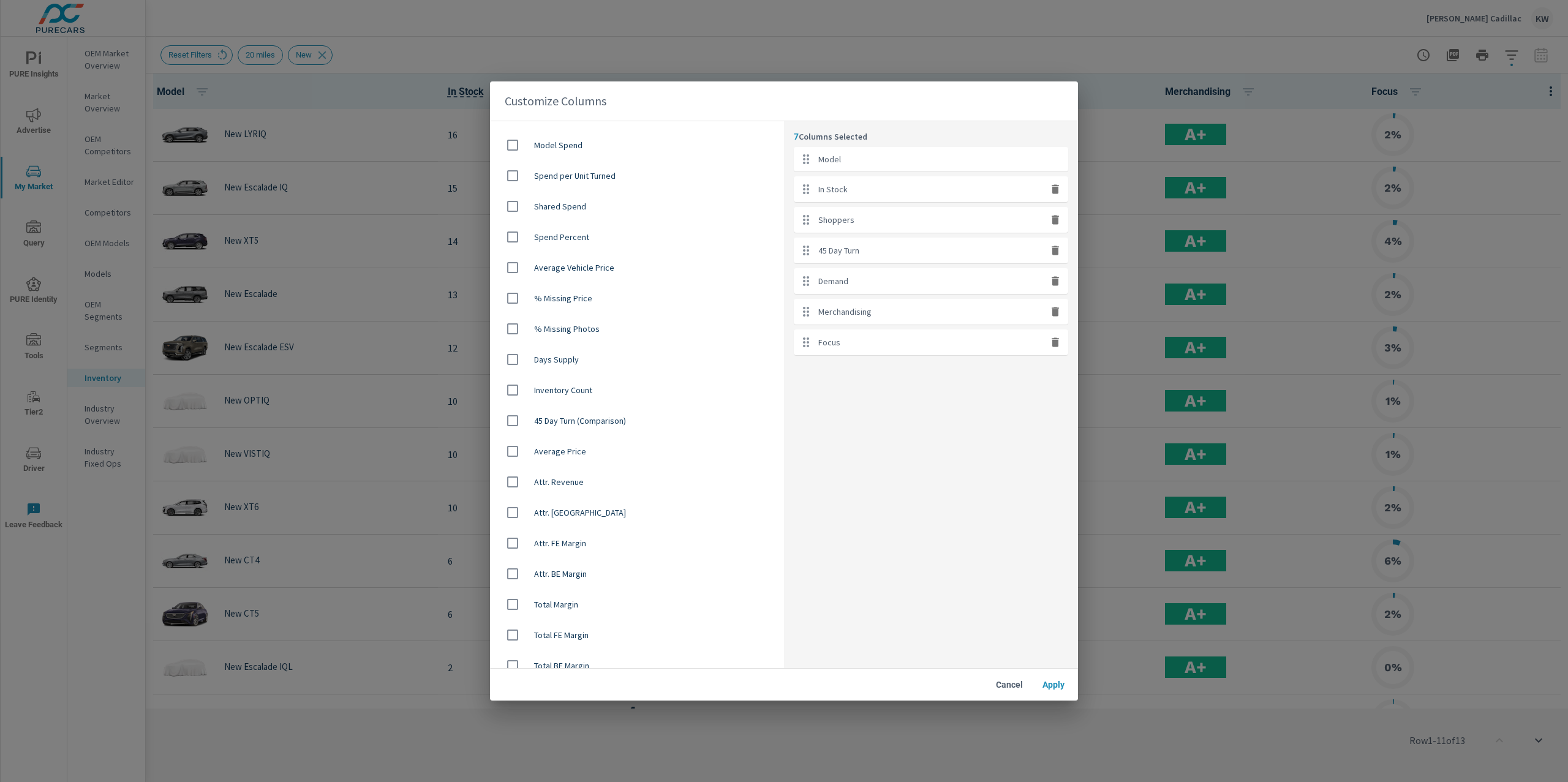
scroll to position [708, 0]
click at [511, 440] on input "checkbox" at bounding box center [512, 439] width 26 height 26
checkbox input "true"
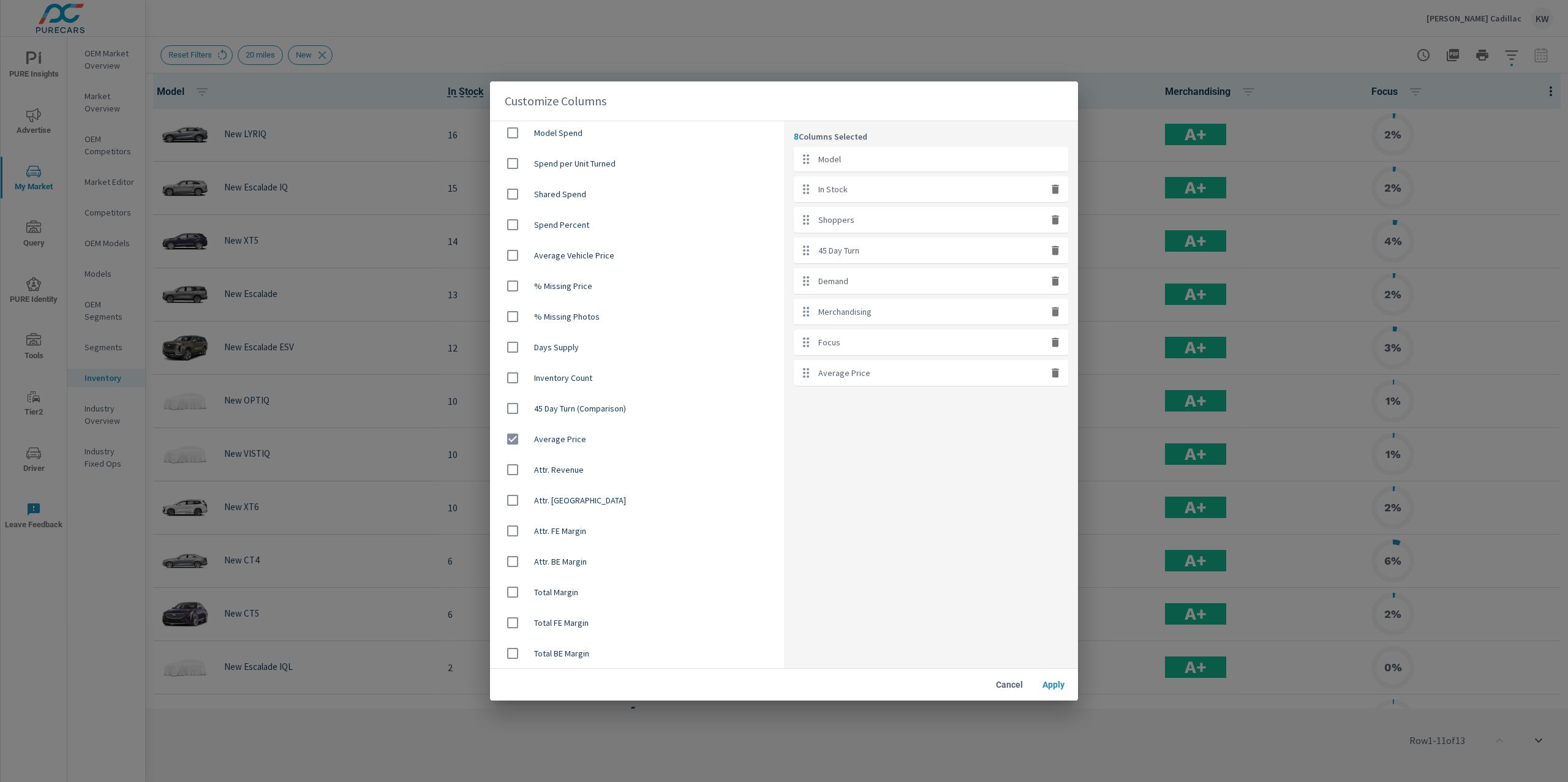
click at [1046, 684] on span "Apply" at bounding box center [1053, 685] width 30 height 11
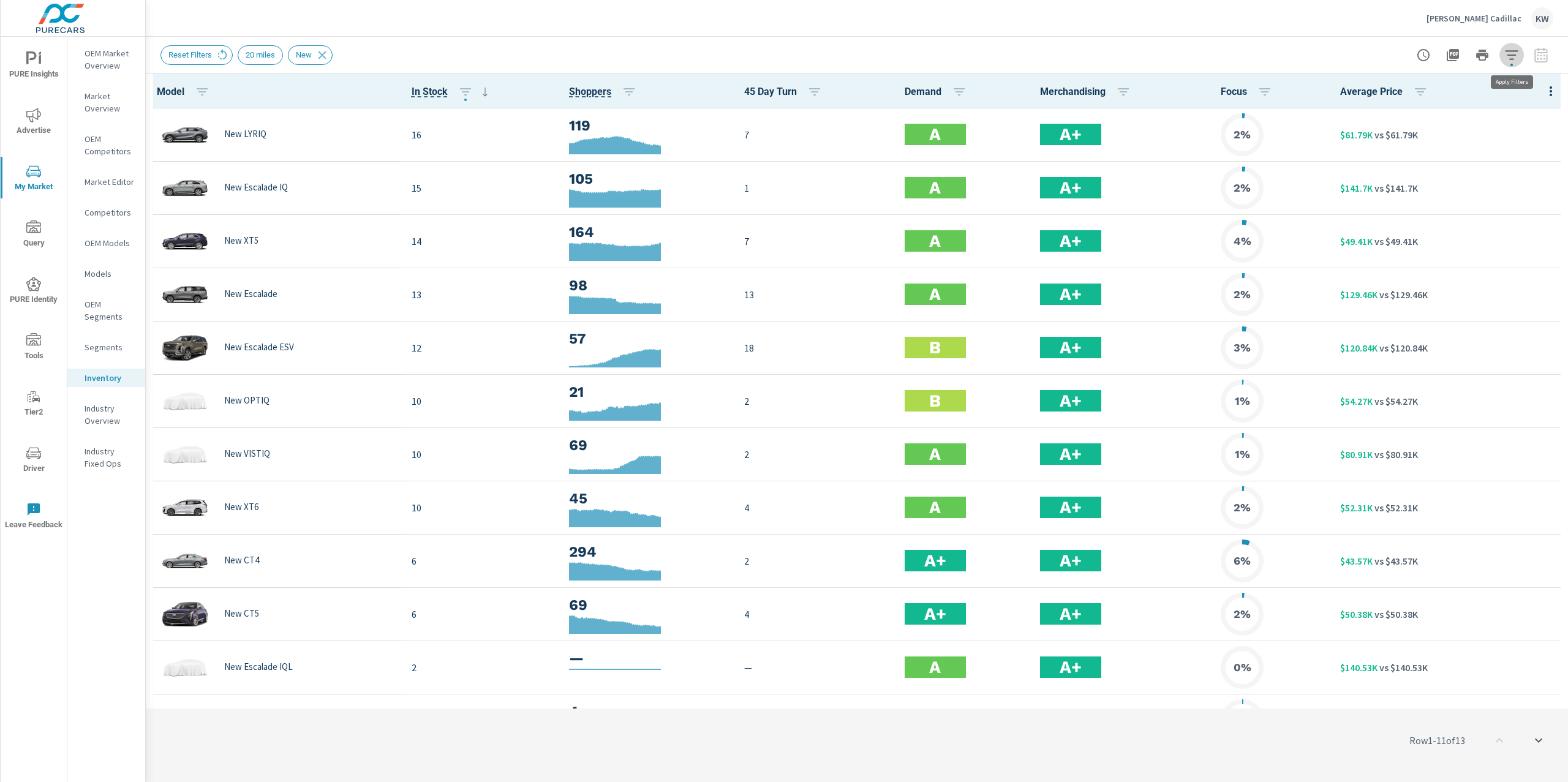
click at [1513, 59] on icon "button" at bounding box center [1511, 55] width 15 height 15
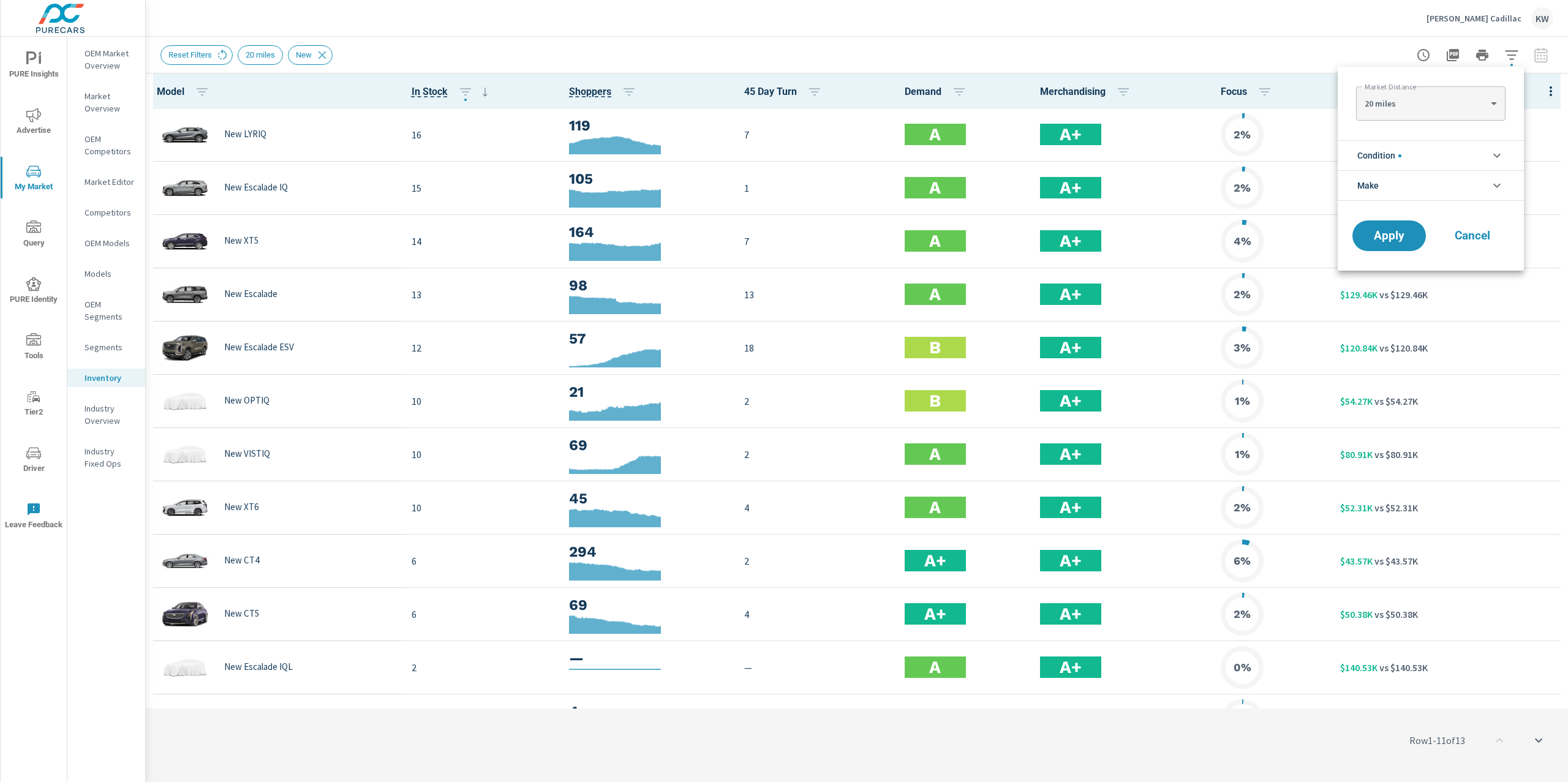
click at [1223, 59] on div at bounding box center [784, 391] width 1568 height 782
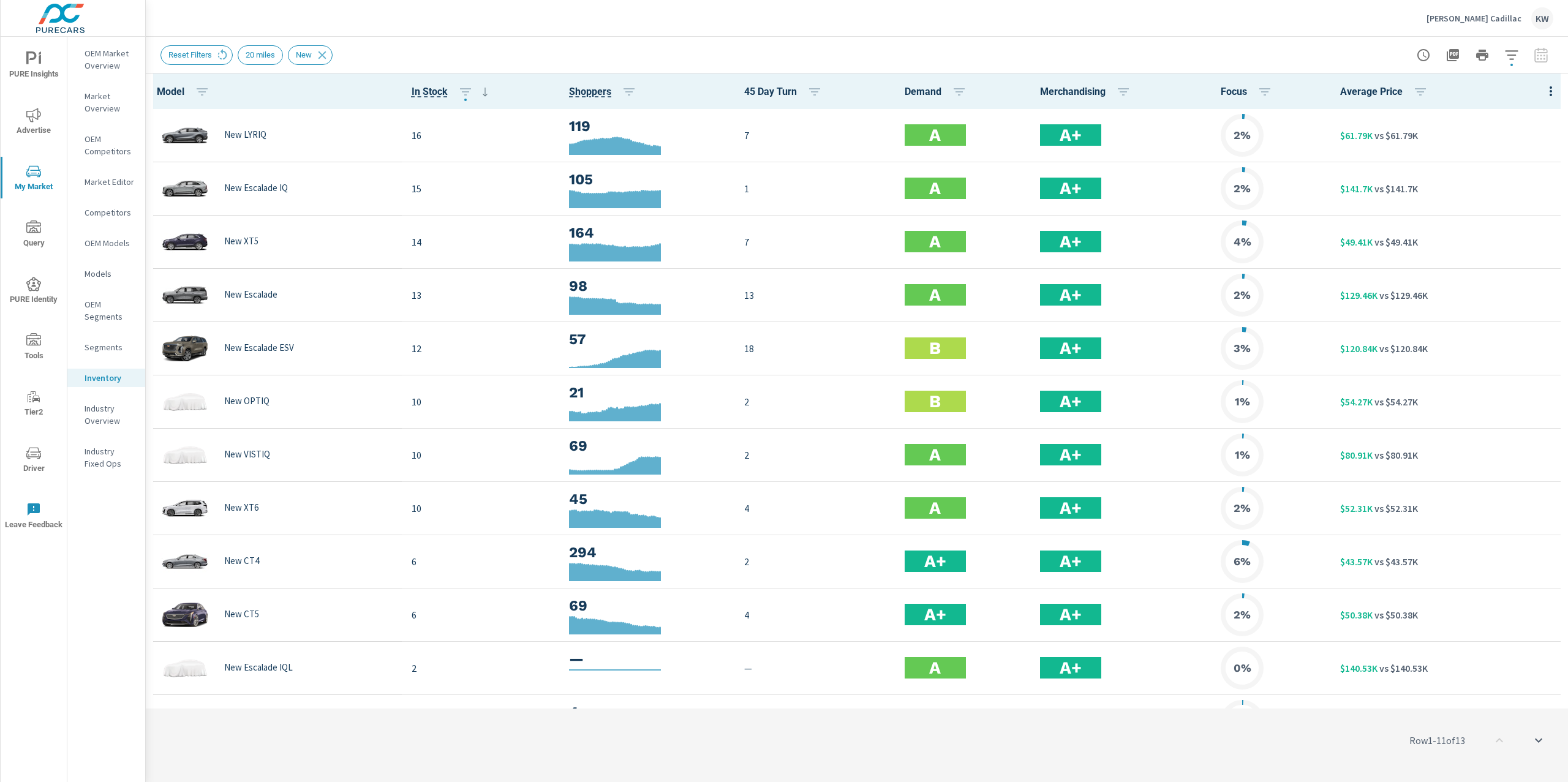
click at [34, 62] on icon "nav menu" at bounding box center [34, 58] width 15 height 15
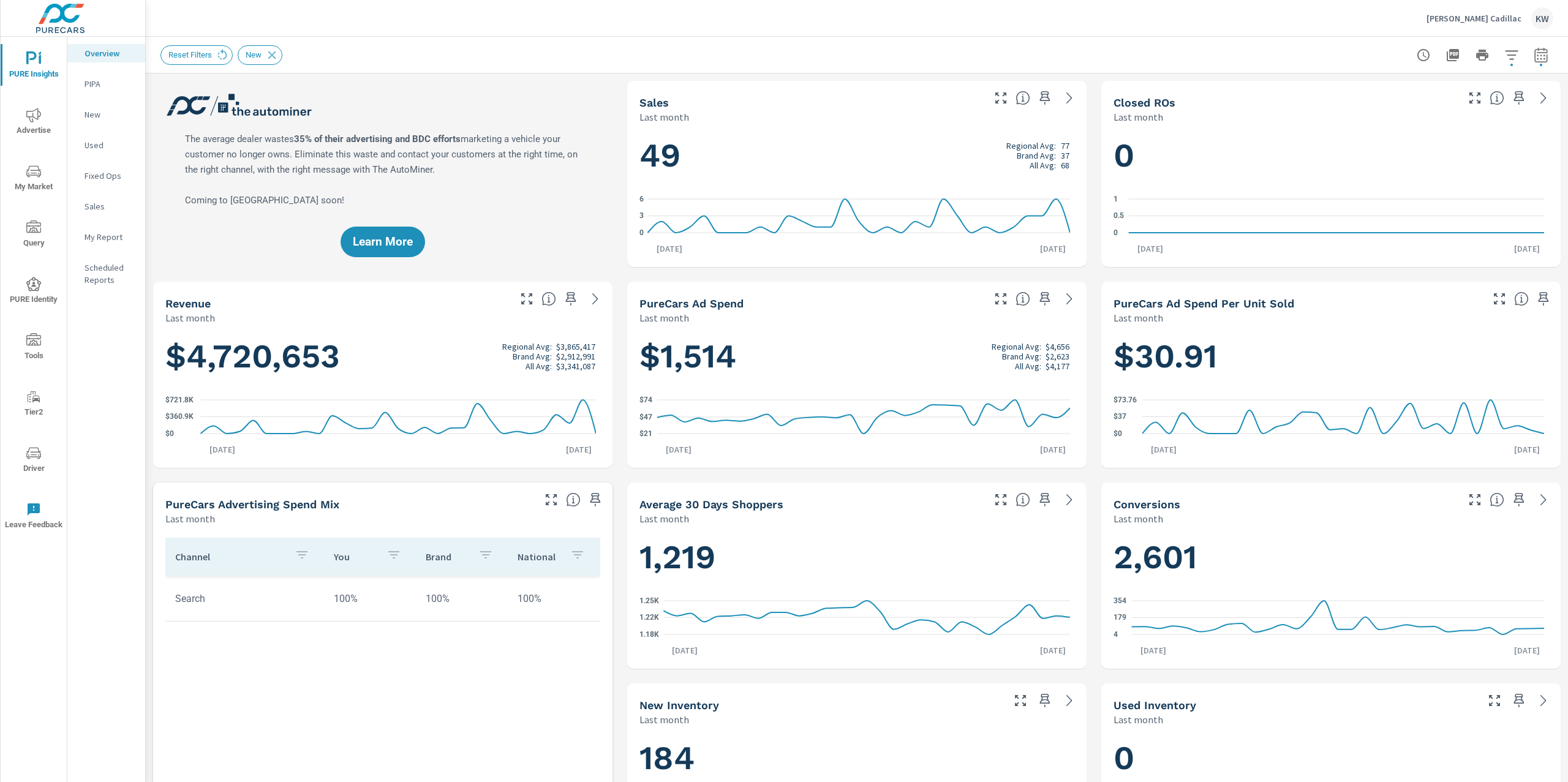
scroll to position [1, 0]
click at [278, 55] on icon at bounding box center [271, 55] width 13 height 13
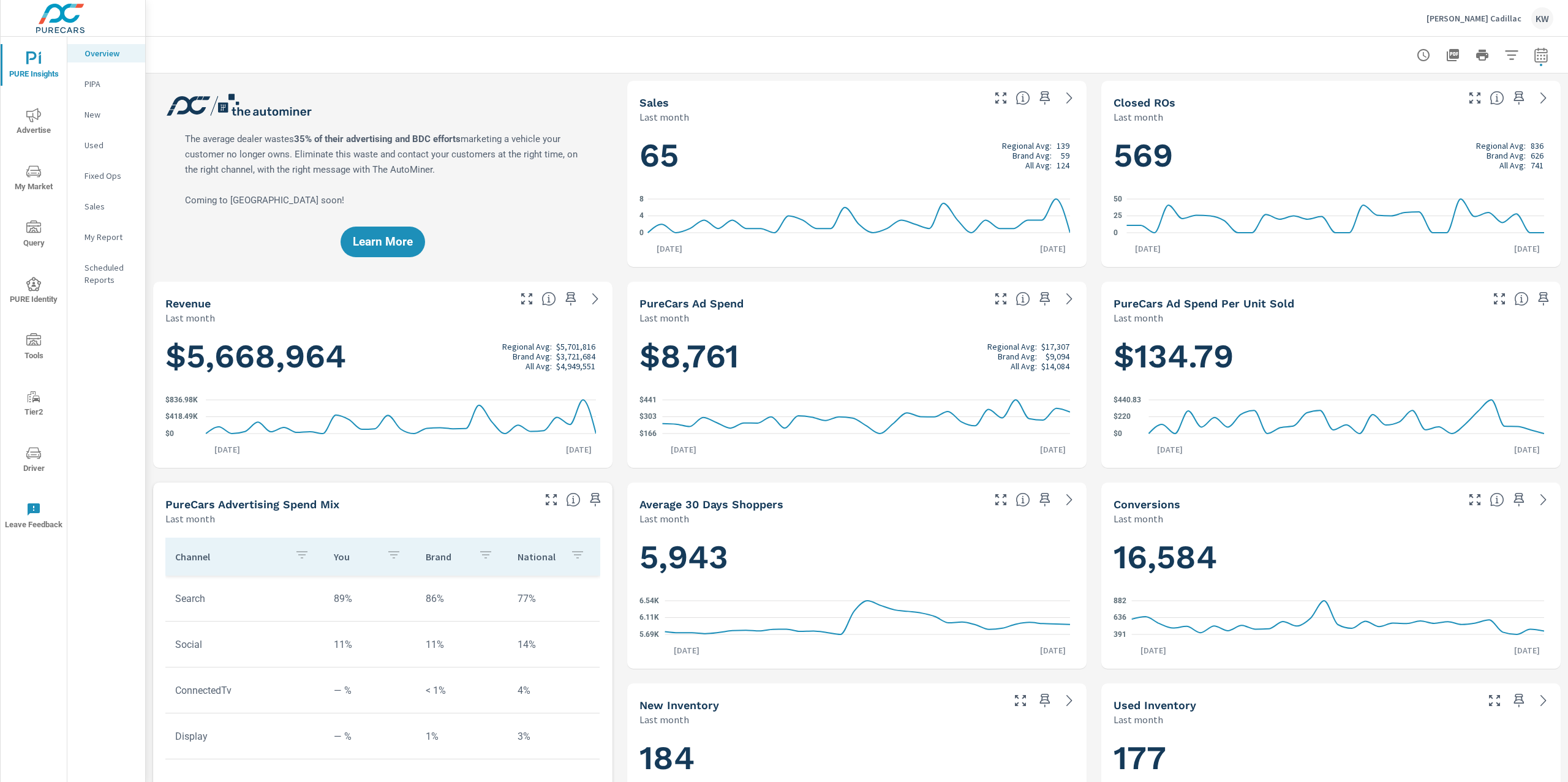
click at [104, 232] on p "My Report" at bounding box center [109, 237] width 51 height 12
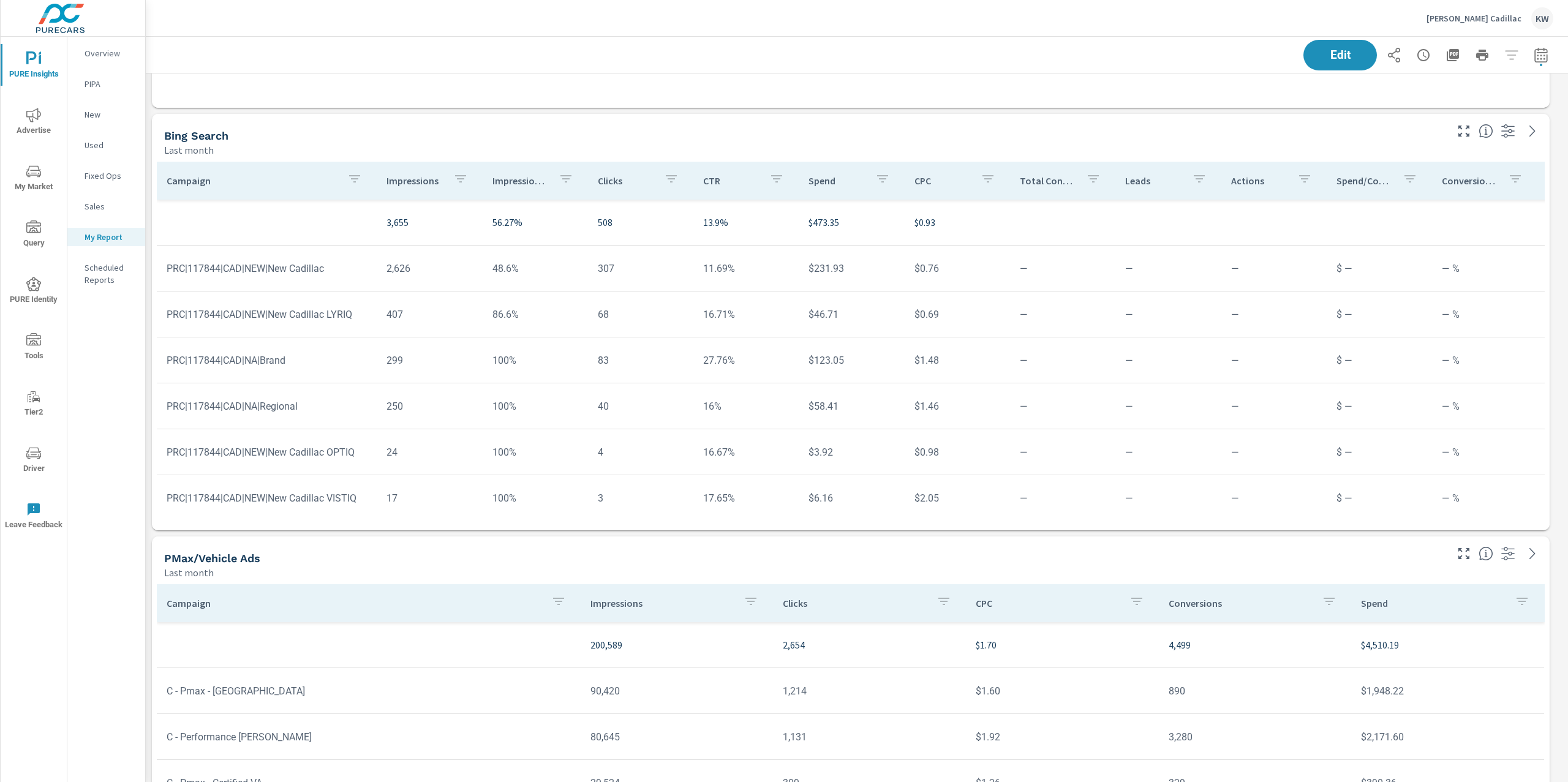
scroll to position [4906, 0]
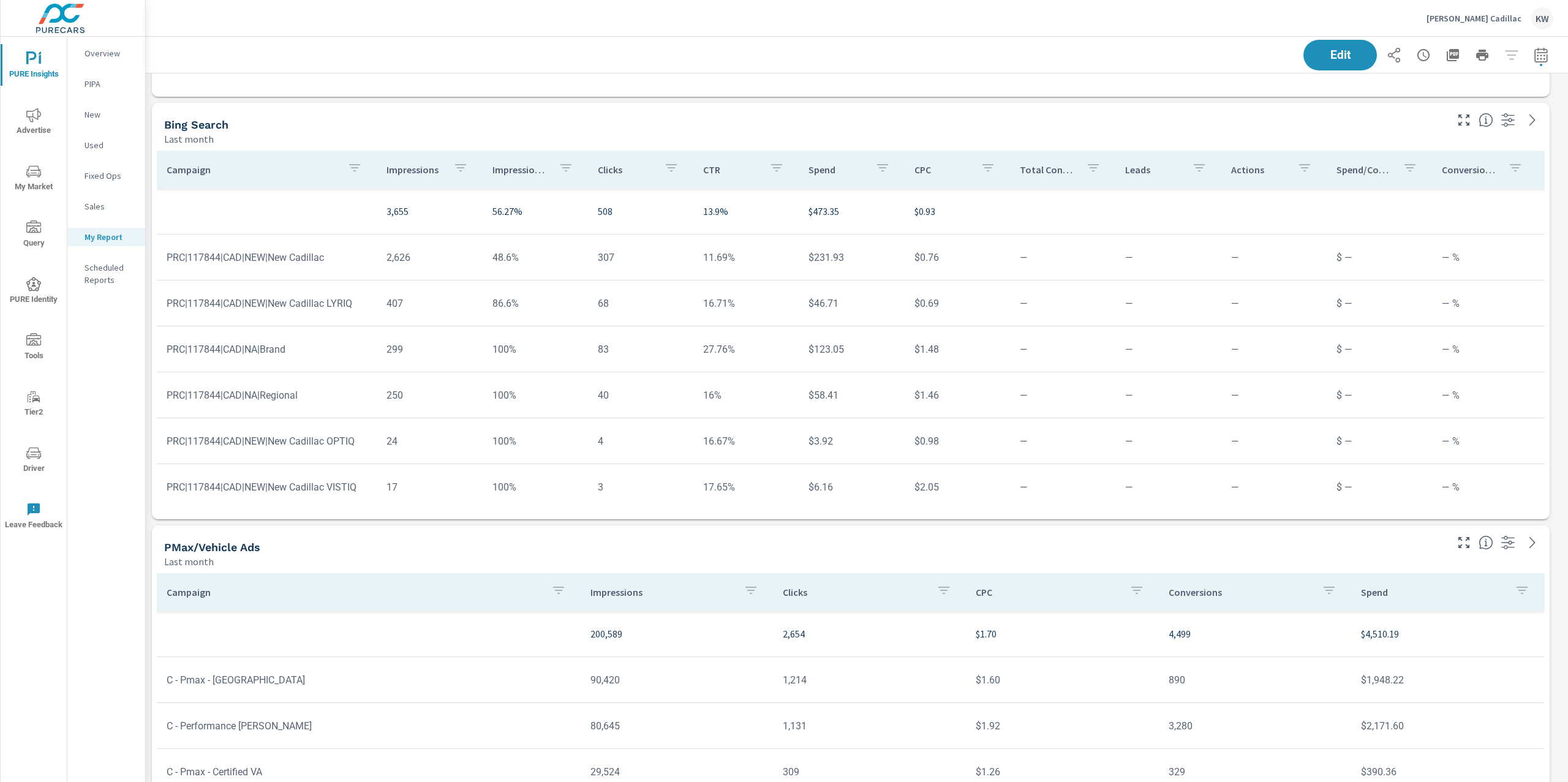
click at [514, 171] on p "Impression Share" at bounding box center [521, 170] width 56 height 12
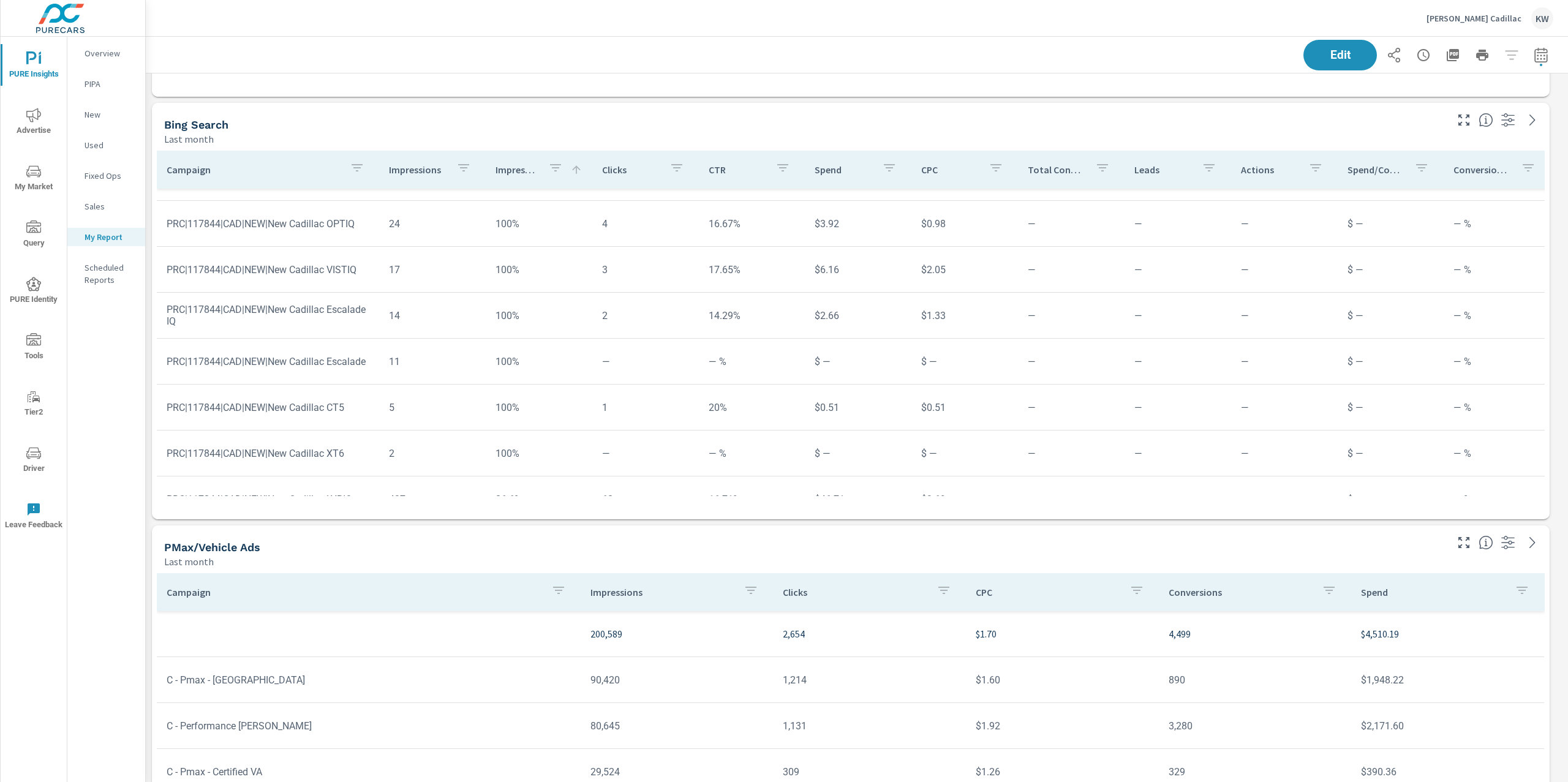
scroll to position [126, 0]
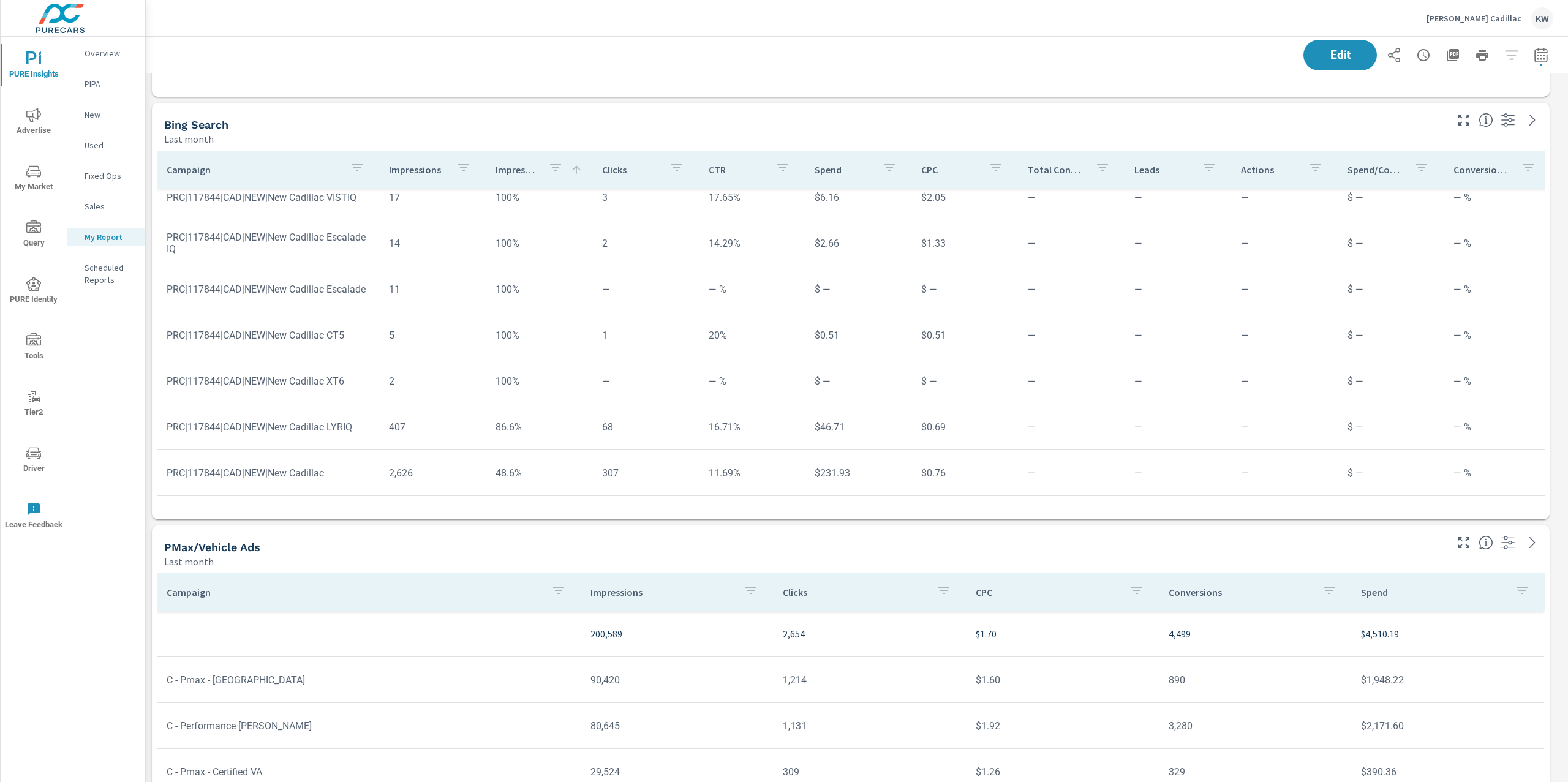
scroll to position [210, 0]
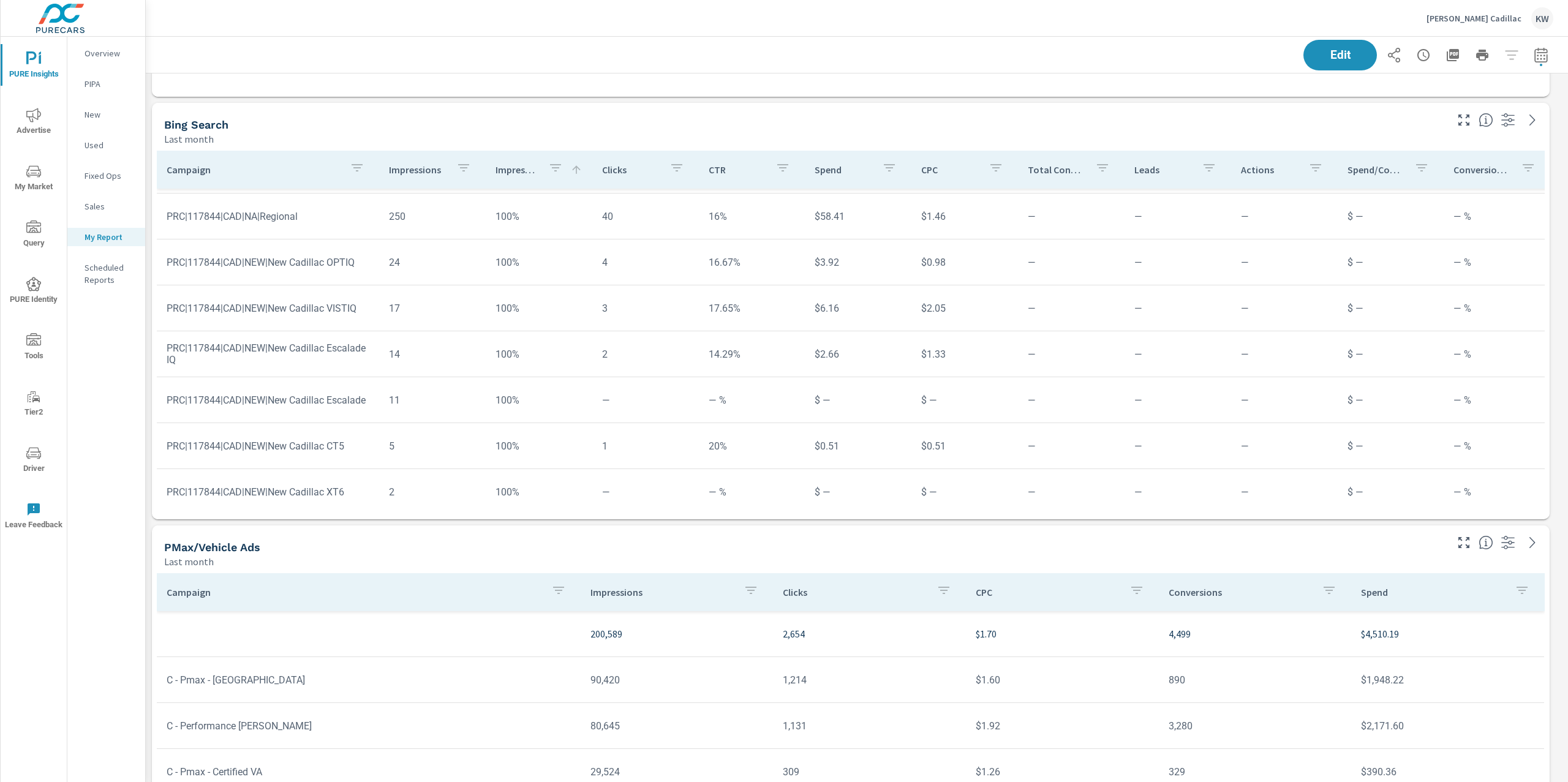
scroll to position [90, 0]
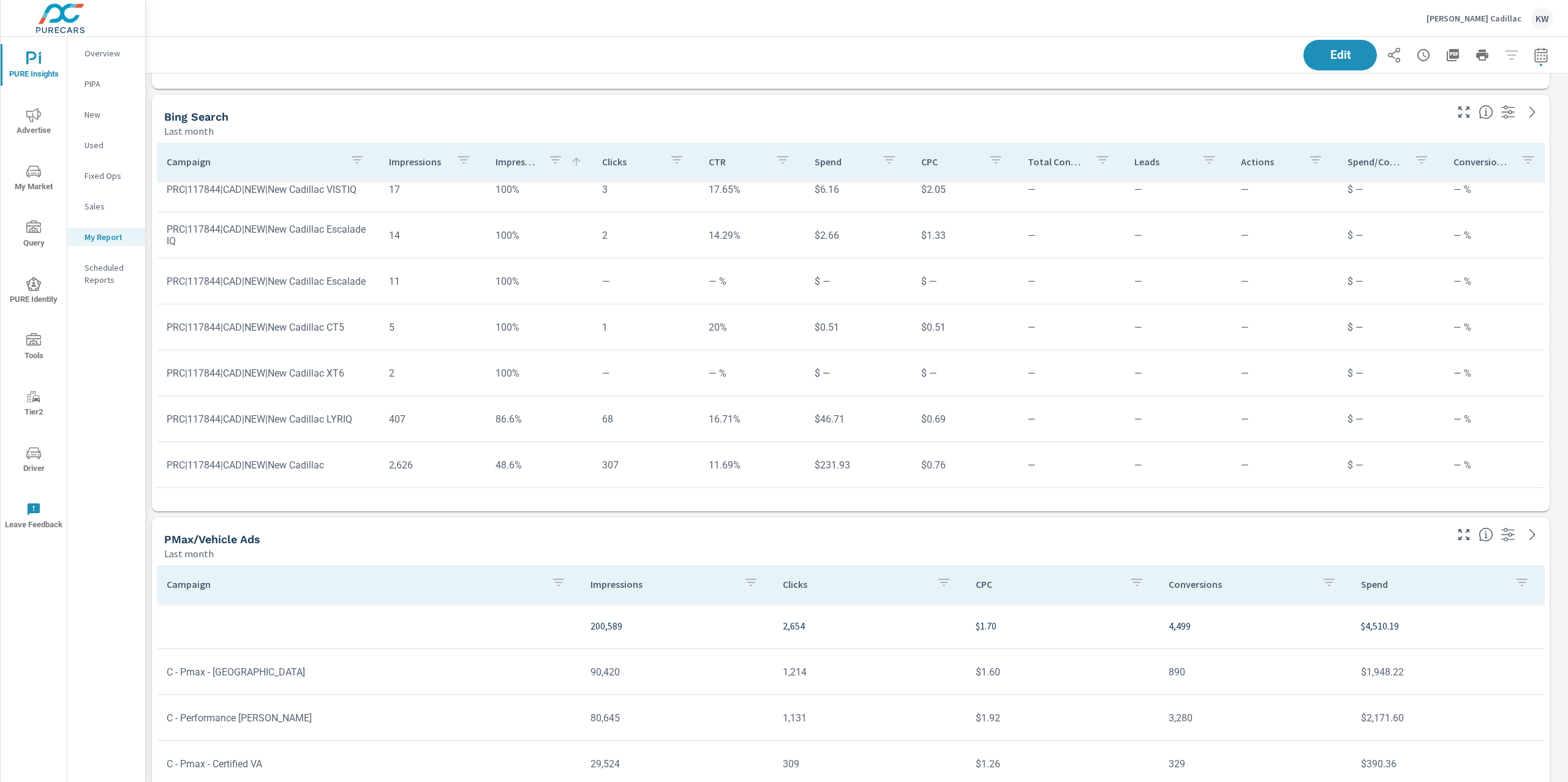
scroll to position [4934, 0]
